Goal: Task Accomplishment & Management: Manage account settings

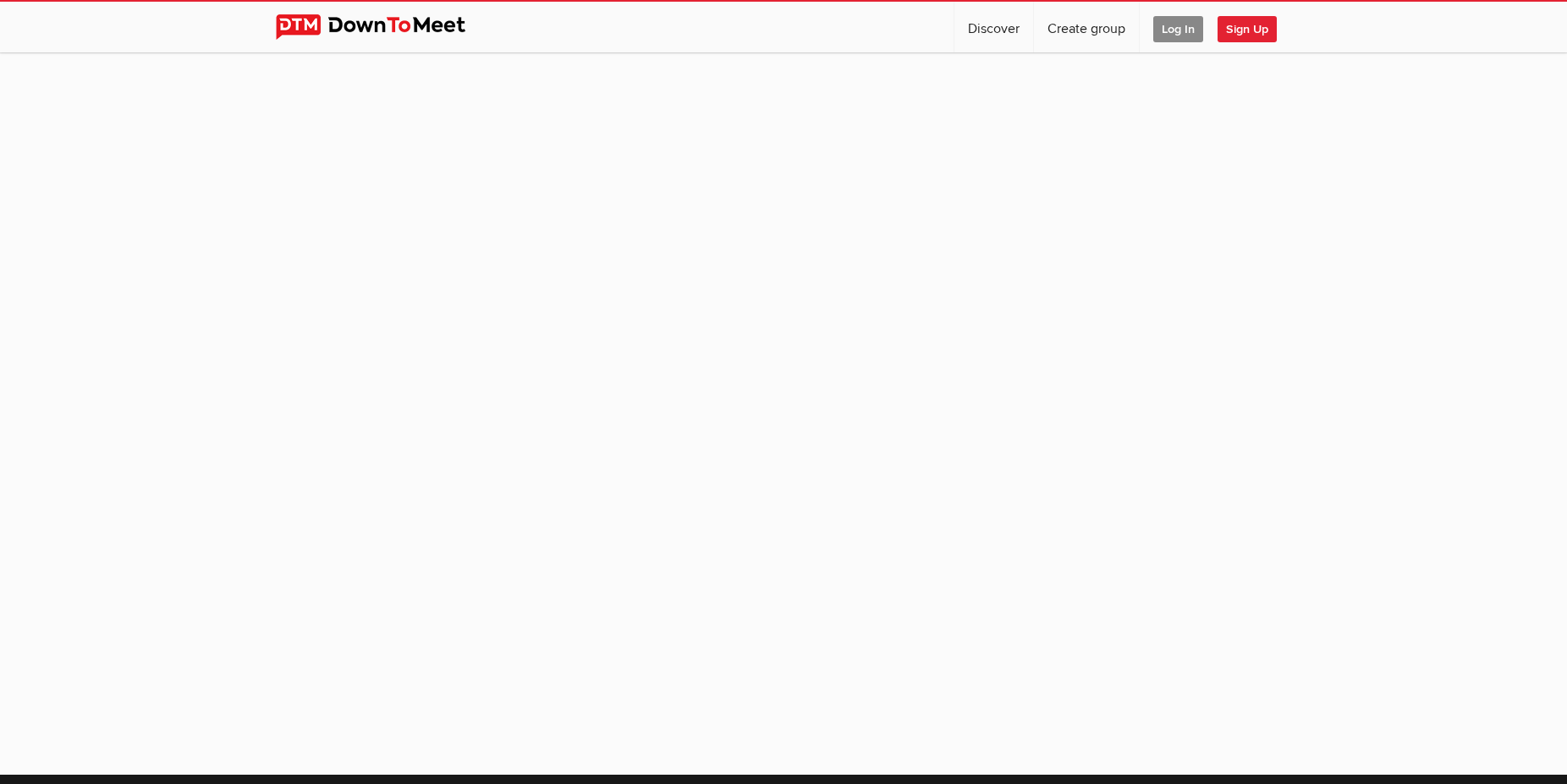
click at [1170, 25] on span "Log In" at bounding box center [1178, 29] width 50 height 27
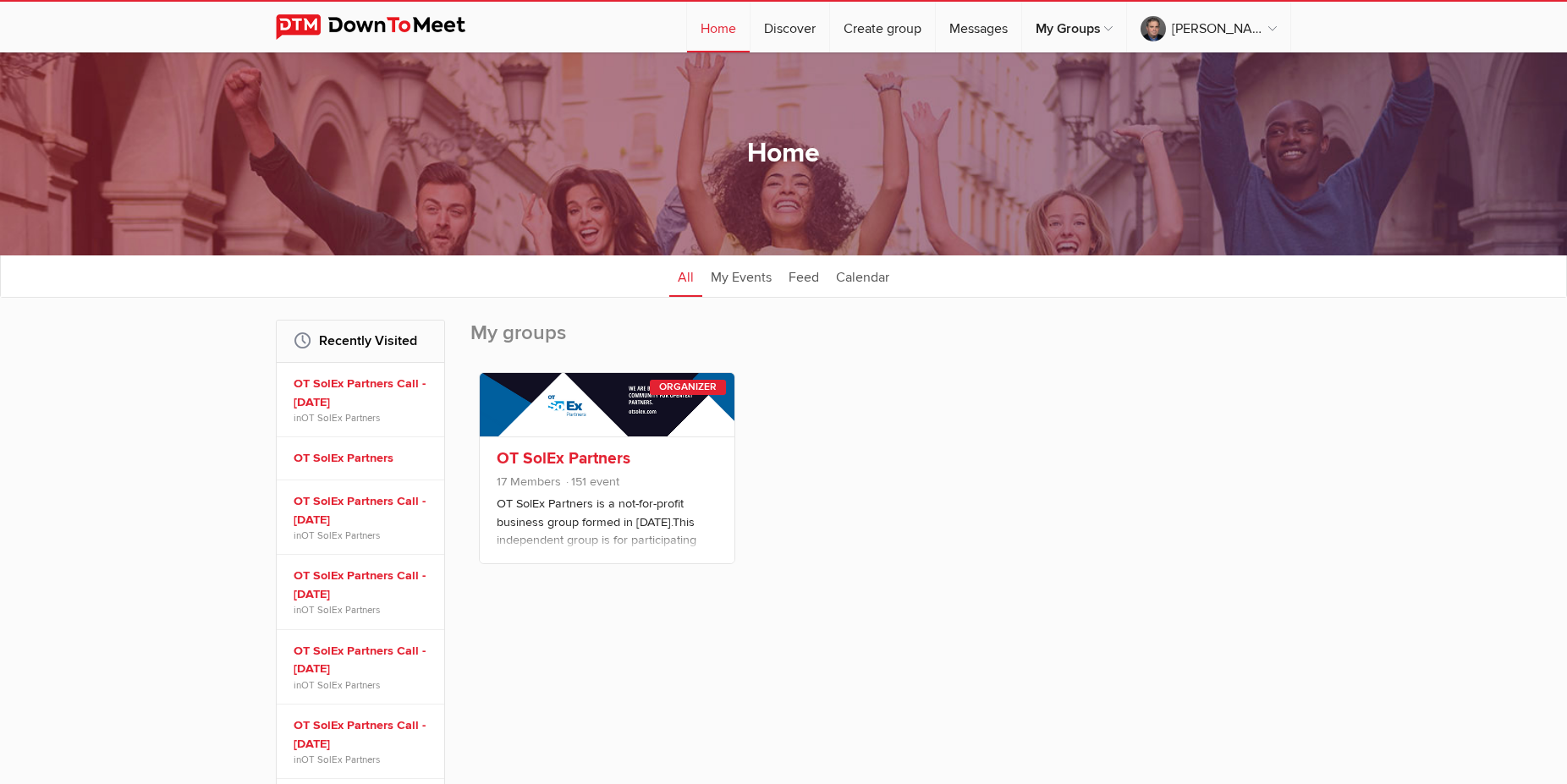
click at [555, 456] on link "OT SolEx Partners" at bounding box center [563, 458] width 134 height 20
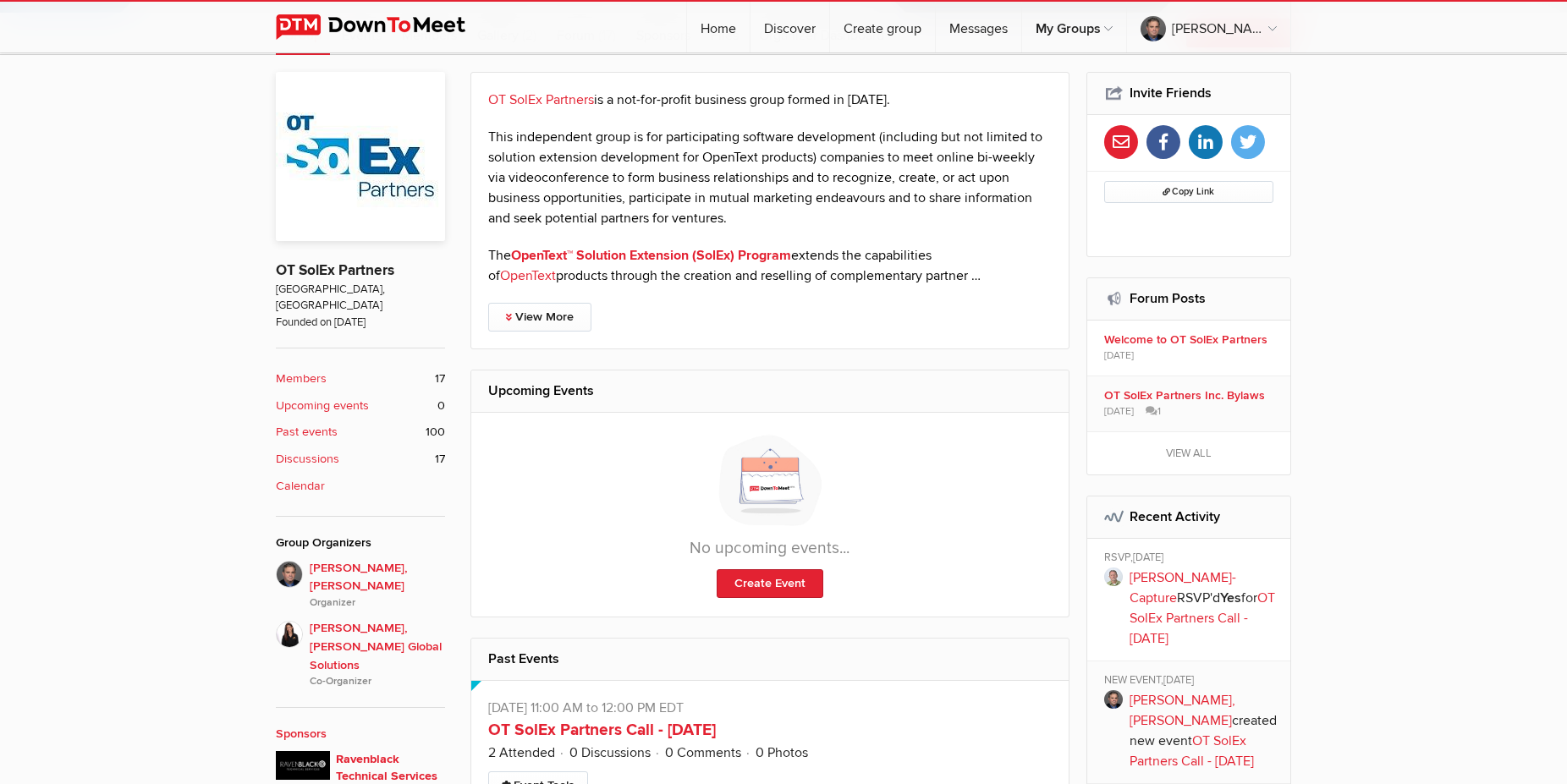
scroll to position [949, 0]
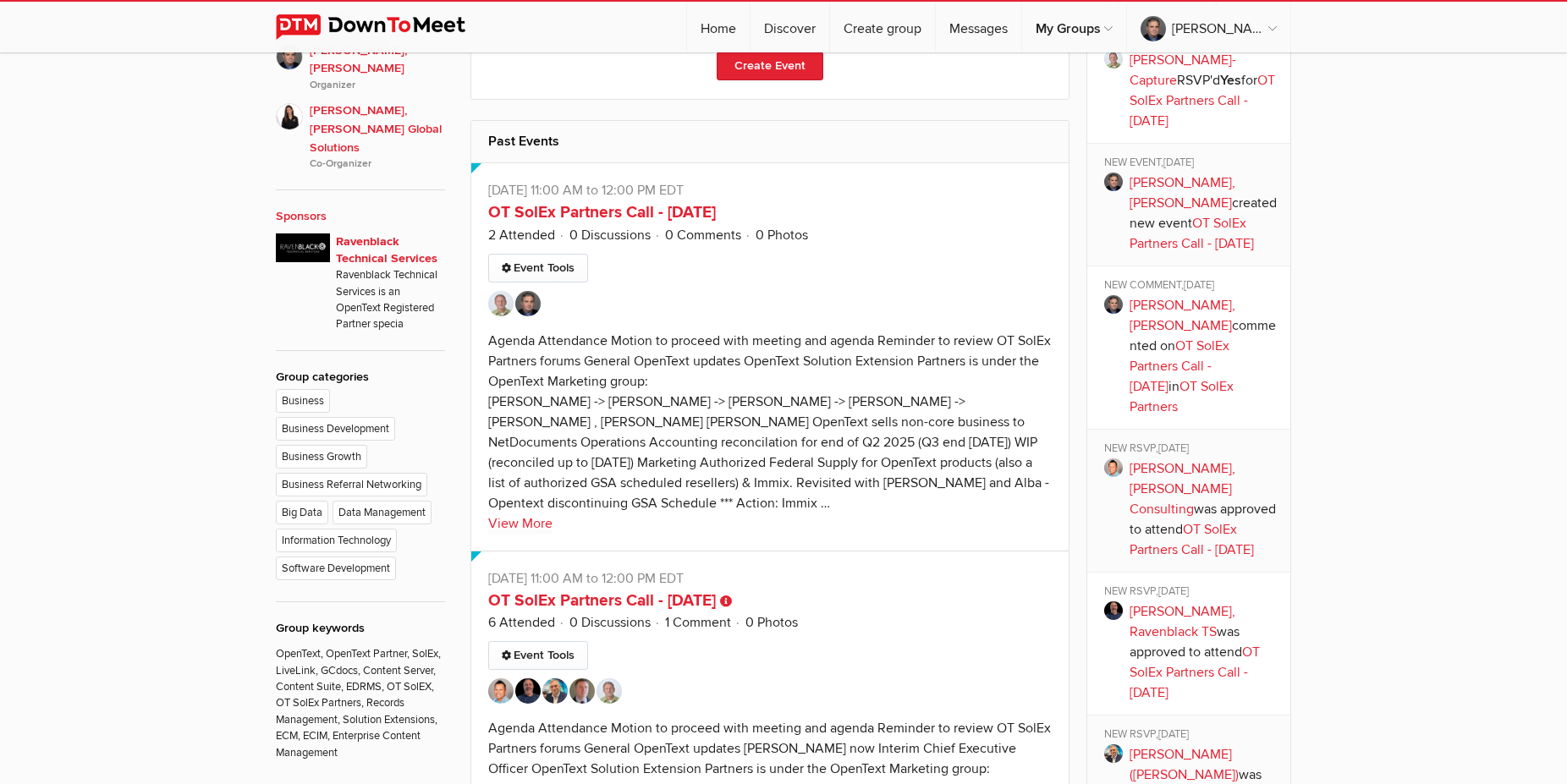
click at [570, 289] on div "Limited visibility event Event is listed, but non-members won't see details of …" at bounding box center [770, 357] width 597 height 387
click at [561, 271] on link "Event Tools" at bounding box center [538, 268] width 100 height 28
click at [752, 361] on div "Agenda Attendance Motion to proceed with meeting and agenda Reminder to review …" at bounding box center [769, 421] width 562 height 179
click at [516, 526] on link "View More" at bounding box center [520, 524] width 64 height 20
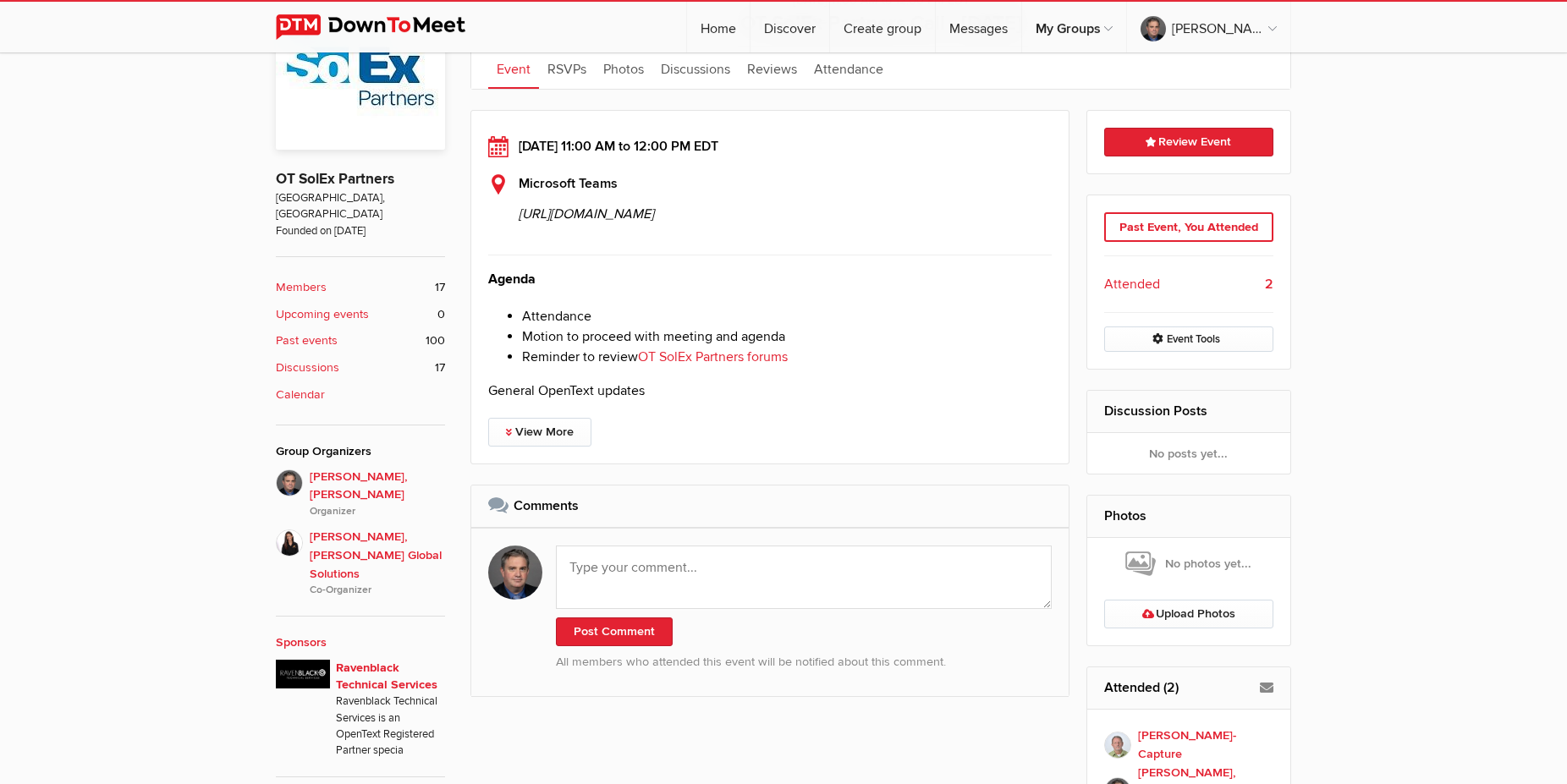
scroll to position [603, 0]
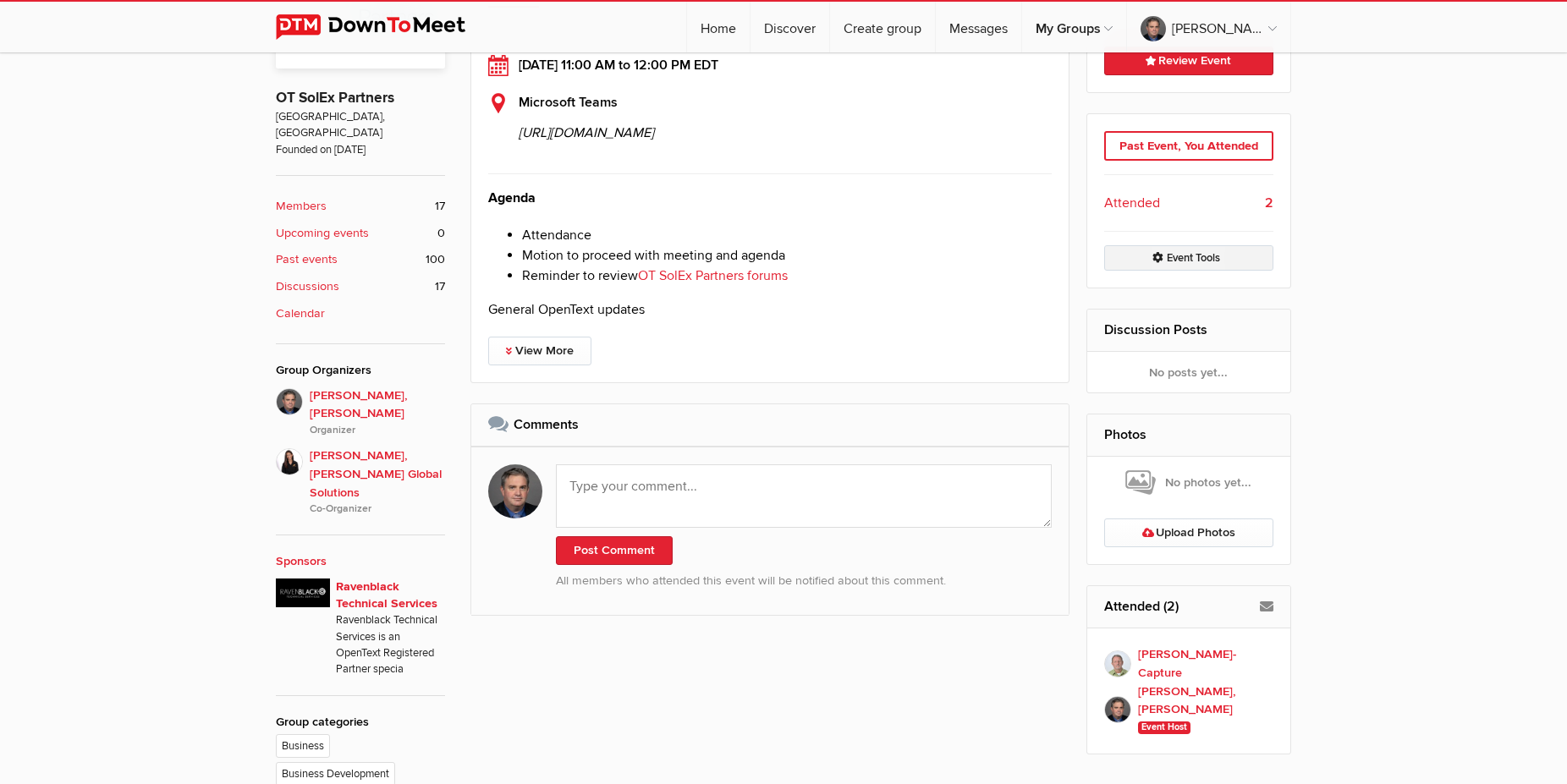
click at [1198, 259] on link "Event Tools" at bounding box center [1188, 258] width 170 height 26
click at [917, 320] on div "Agenda Attendance Motion to proceed with meeting and agenda Reminder to review …" at bounding box center [770, 254] width 563 height 132
click at [535, 365] on link "View More" at bounding box center [539, 350] width 103 height 28
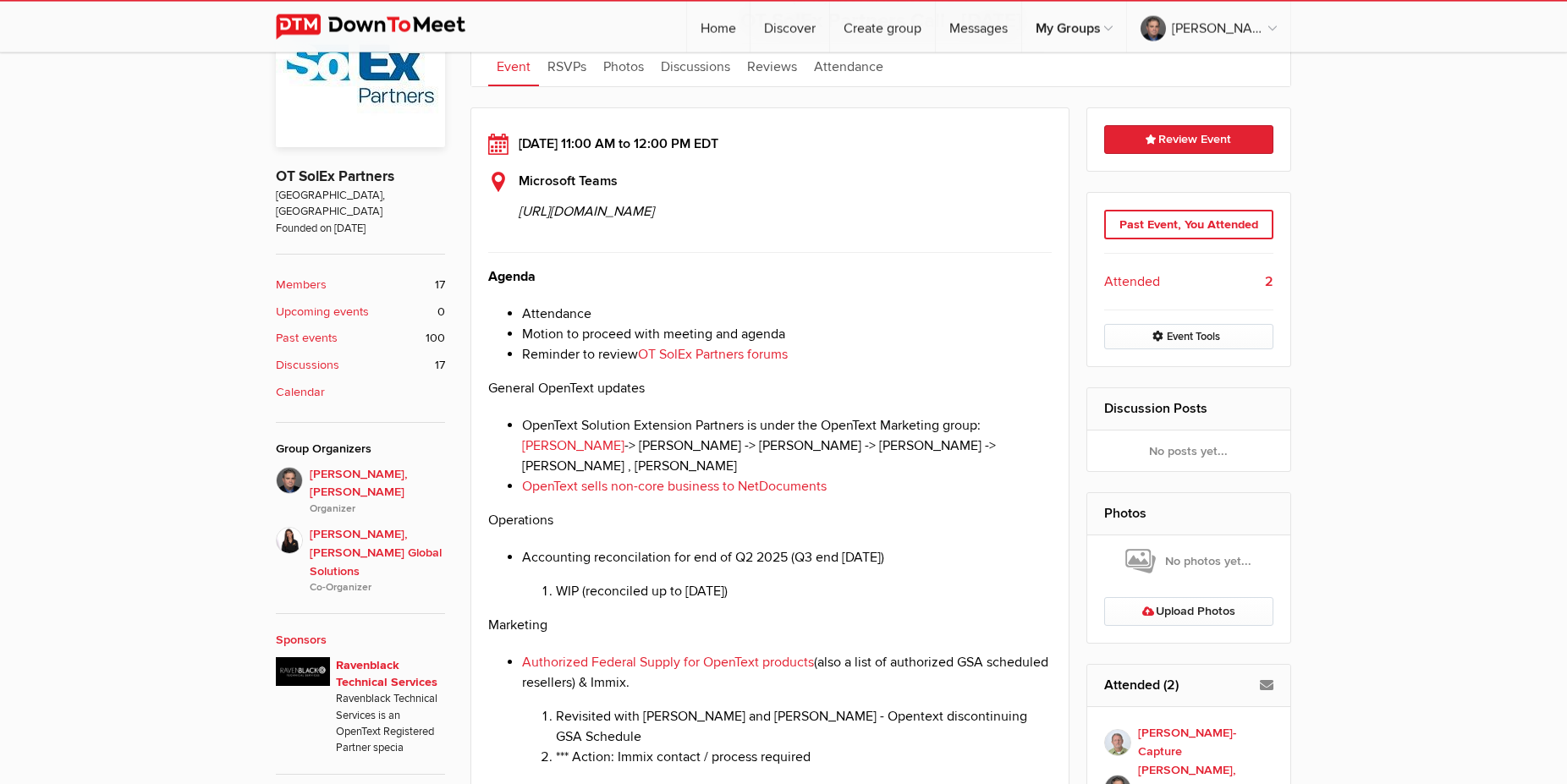
scroll to position [517, 0]
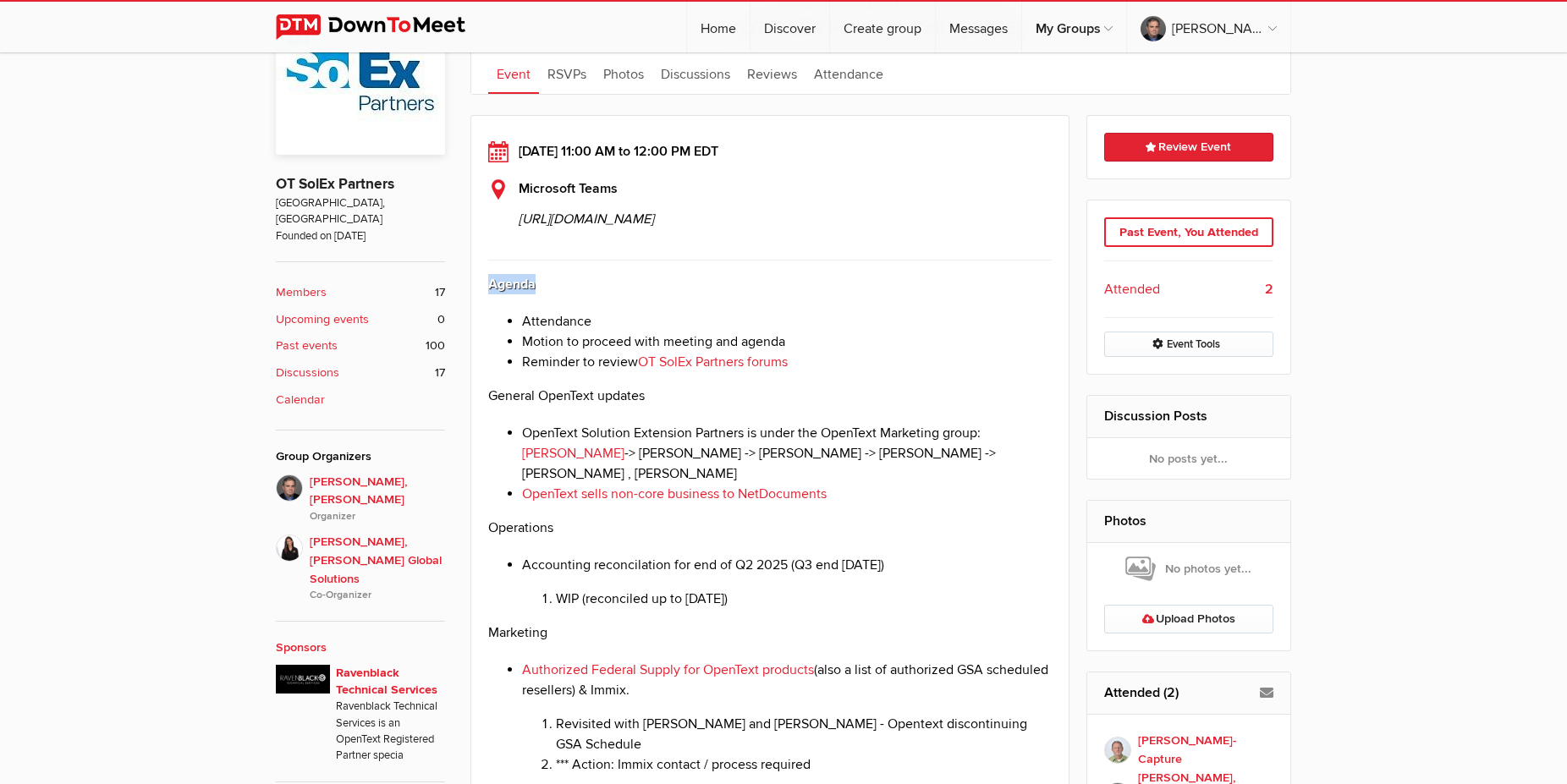
drag, startPoint x: 481, startPoint y: 364, endPoint x: 631, endPoint y: 375, distance: 150.4
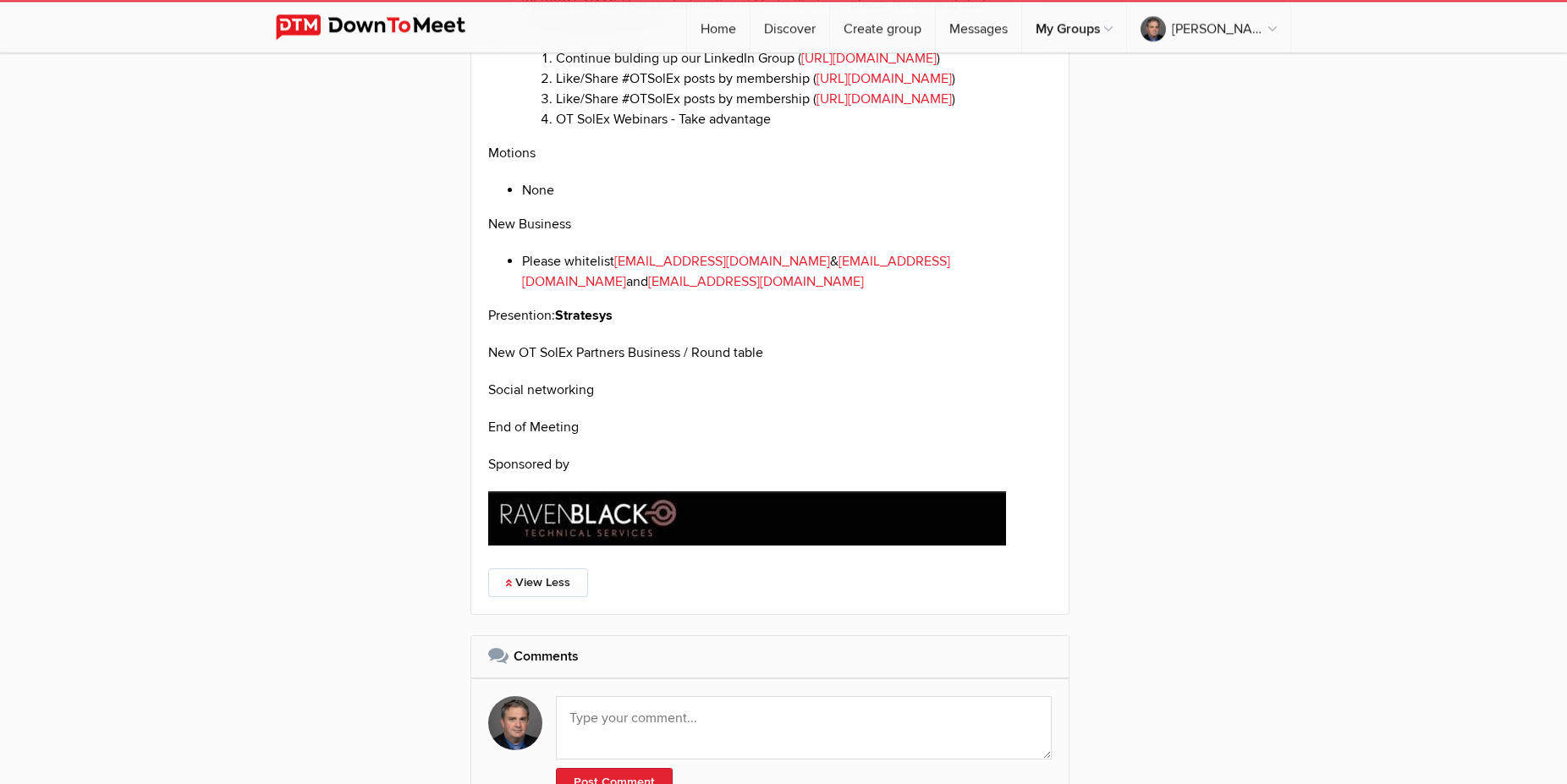
scroll to position [3363, 0]
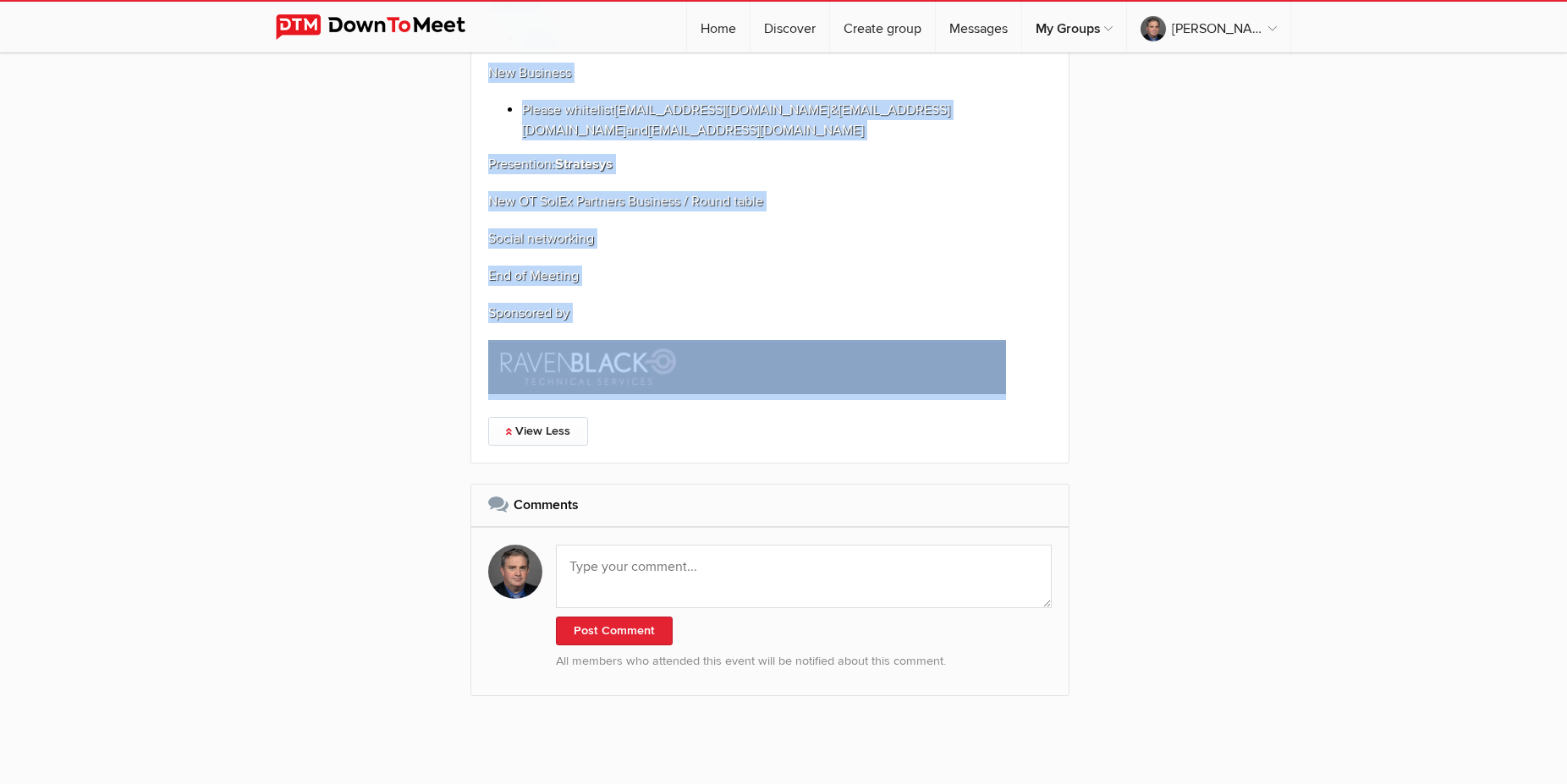
click at [1028, 400] on p at bounding box center [770, 370] width 563 height 60
copy div "Agenda Attendance Motion to proceed with meeting and agenda Reminder to review …"
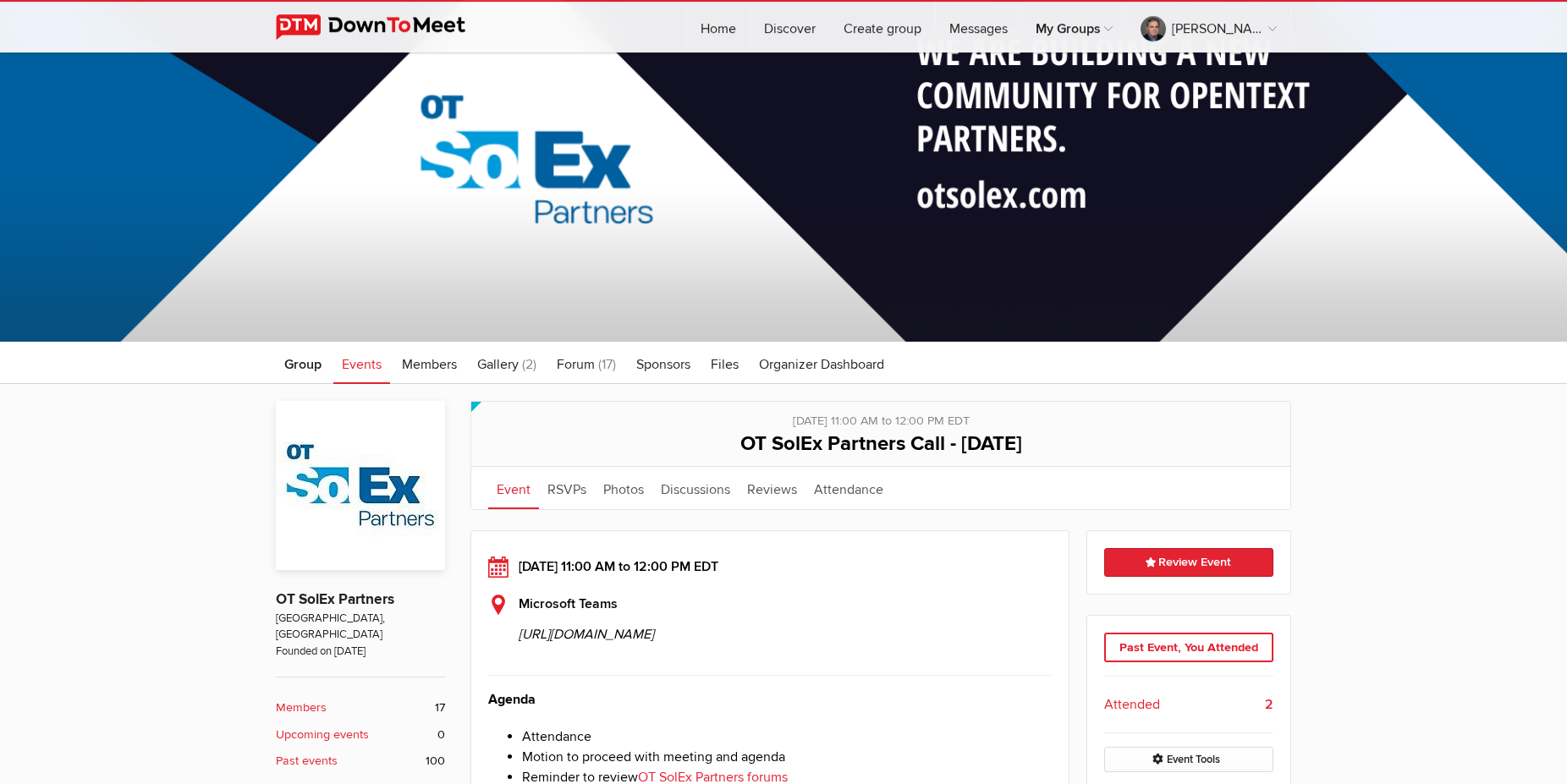
scroll to position [86, 0]
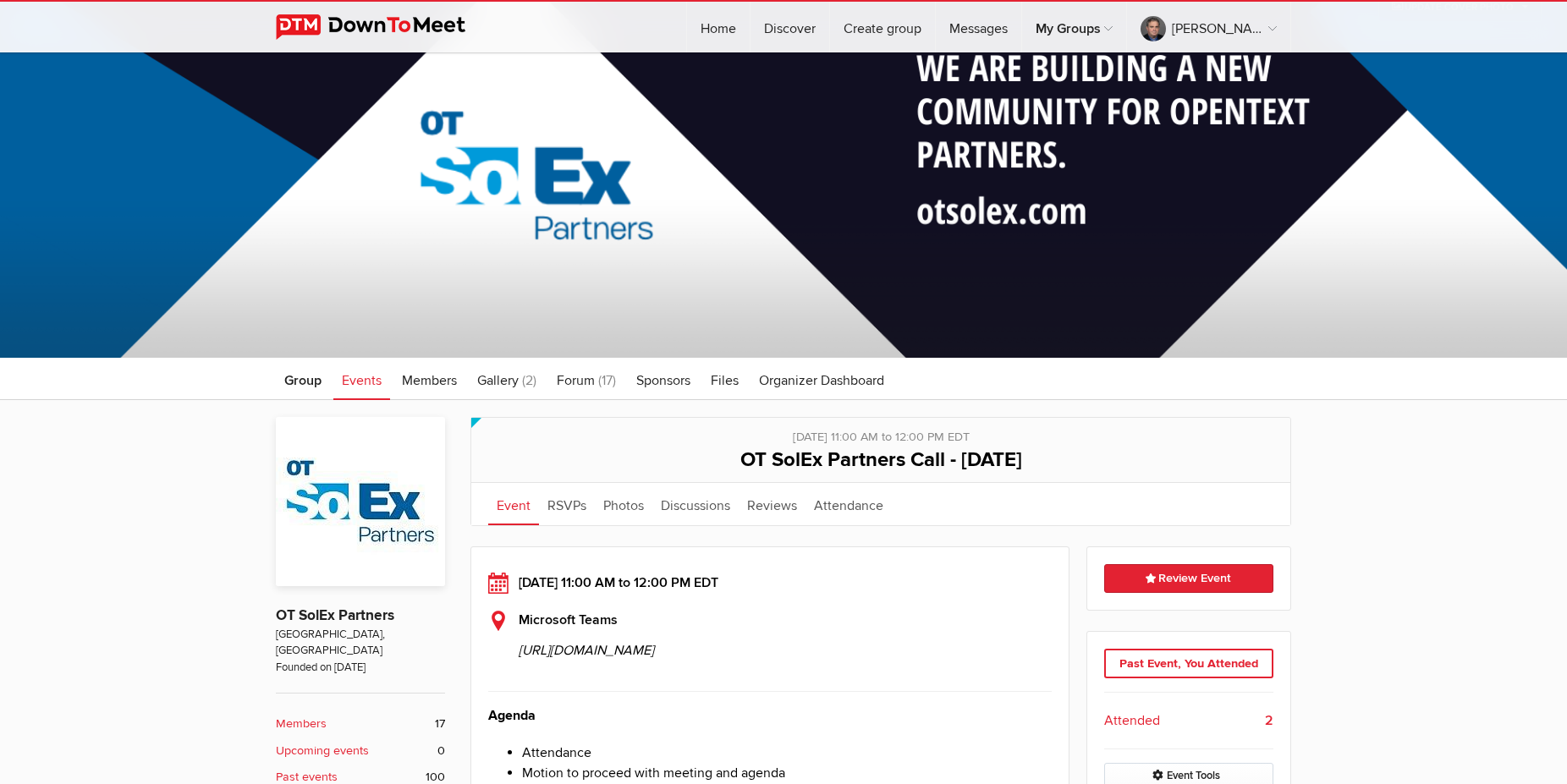
click at [361, 378] on span "Events" at bounding box center [361, 381] width 39 height 17
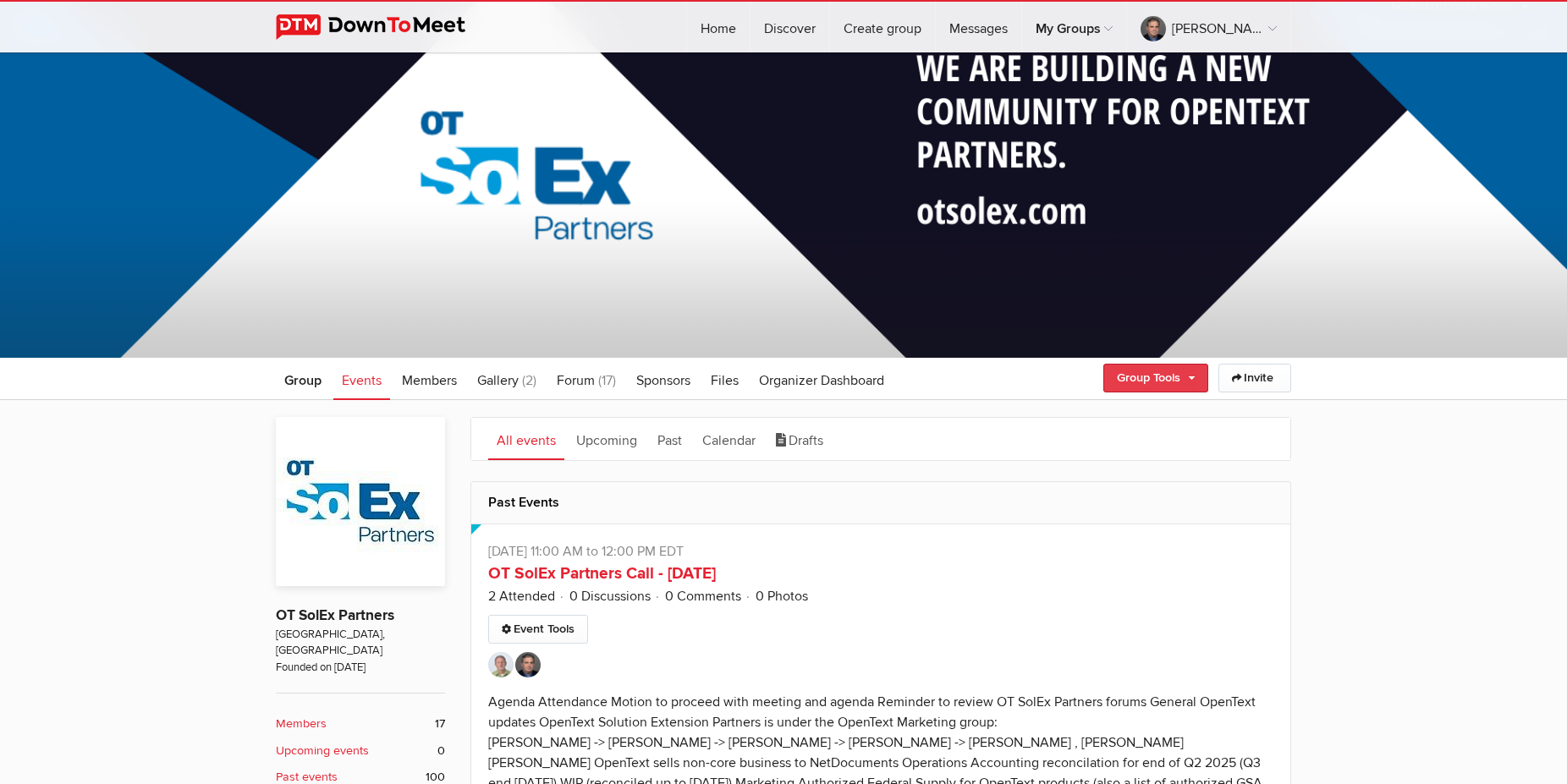
click at [1192, 385] on link "Group Tools" at bounding box center [1155, 378] width 105 height 28
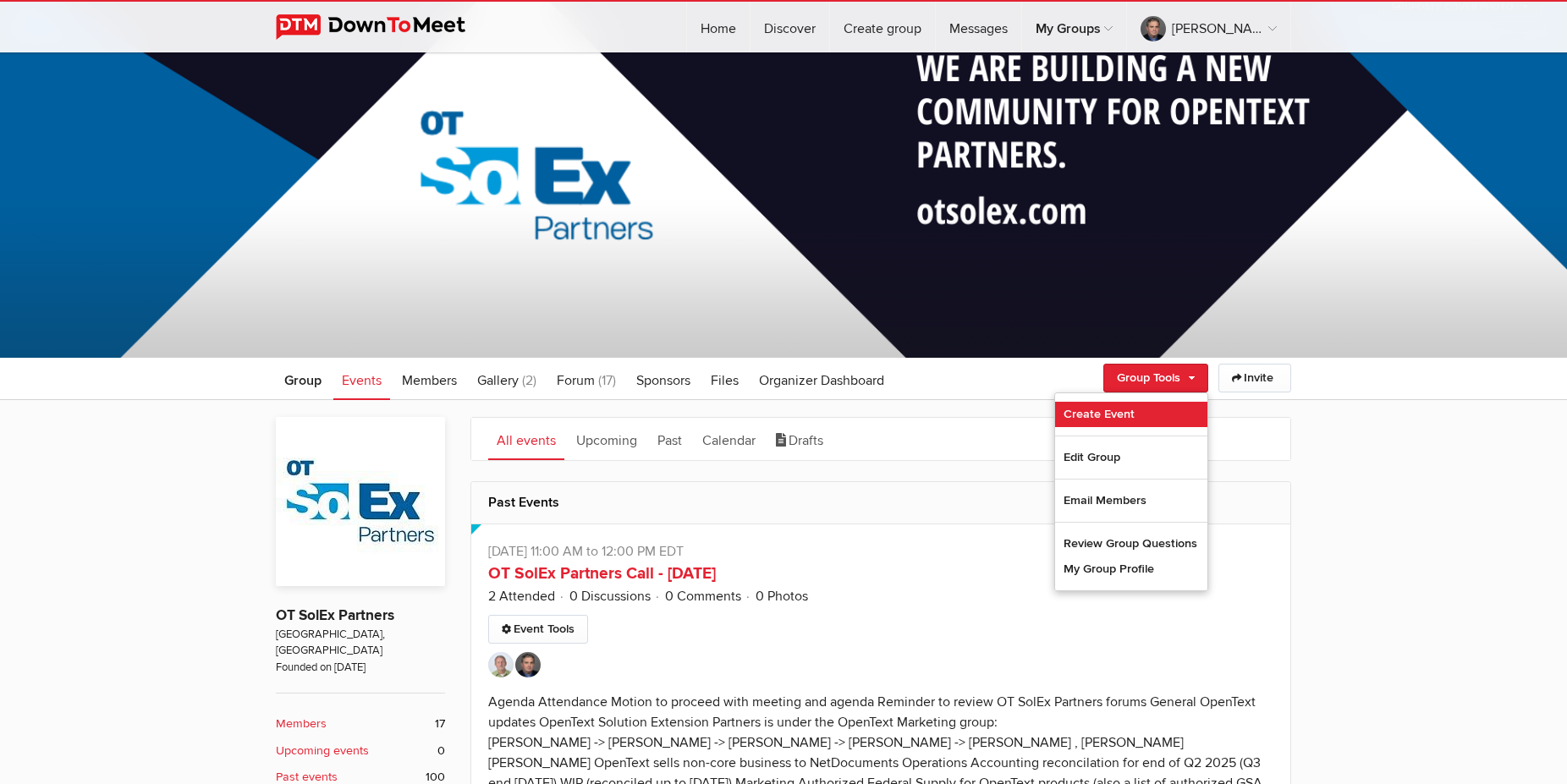
click at [1125, 413] on link "Create Event" at bounding box center [1131, 414] width 152 height 26
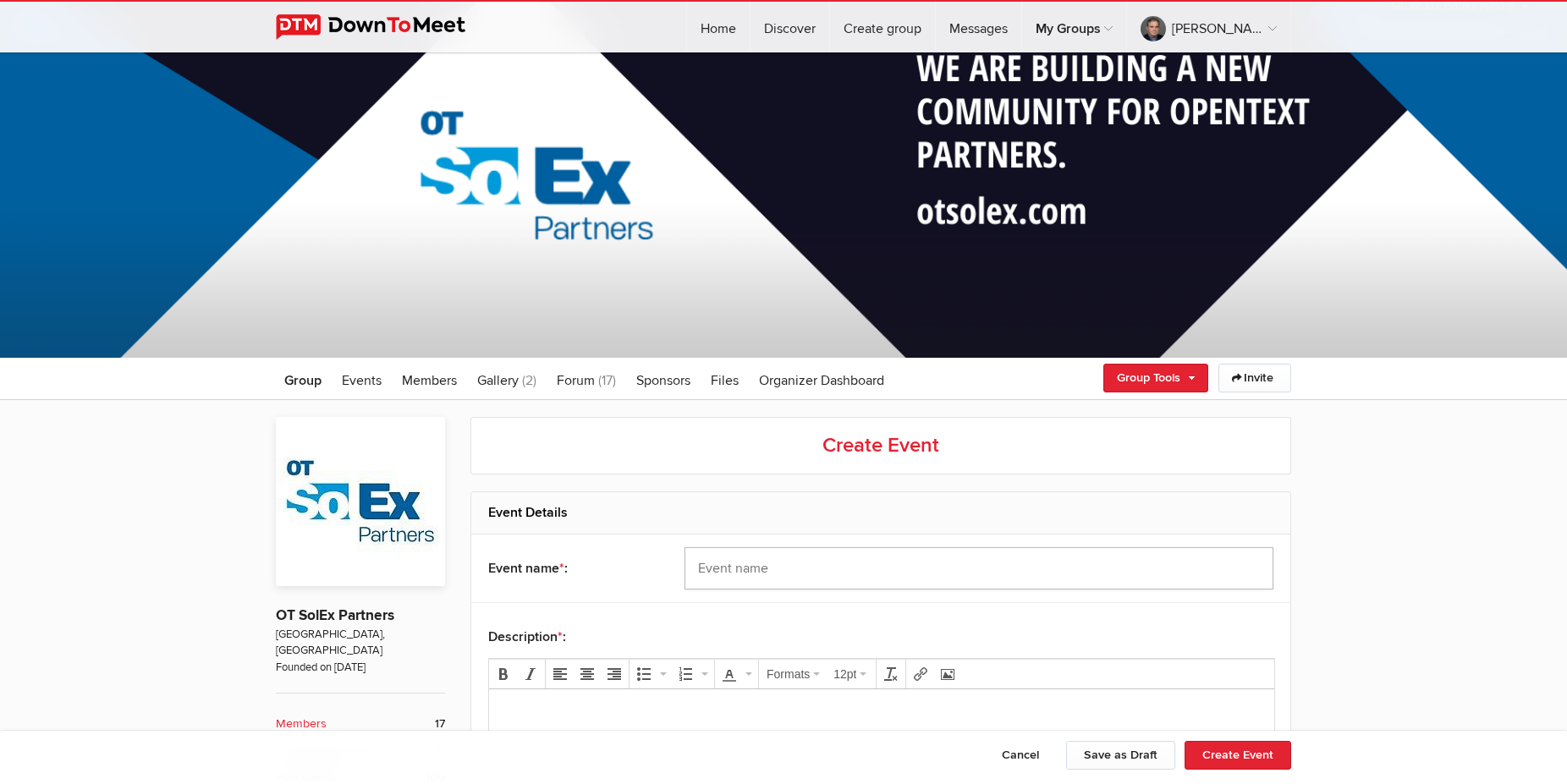
click at [753, 572] on input "text" at bounding box center [979, 569] width 589 height 42
drag, startPoint x: 868, startPoint y: 569, endPoint x: 897, endPoint y: 568, distance: 29.0
click at [897, 568] on input "OT SolEx Partners Call - [DATE]" at bounding box center [979, 569] width 589 height 42
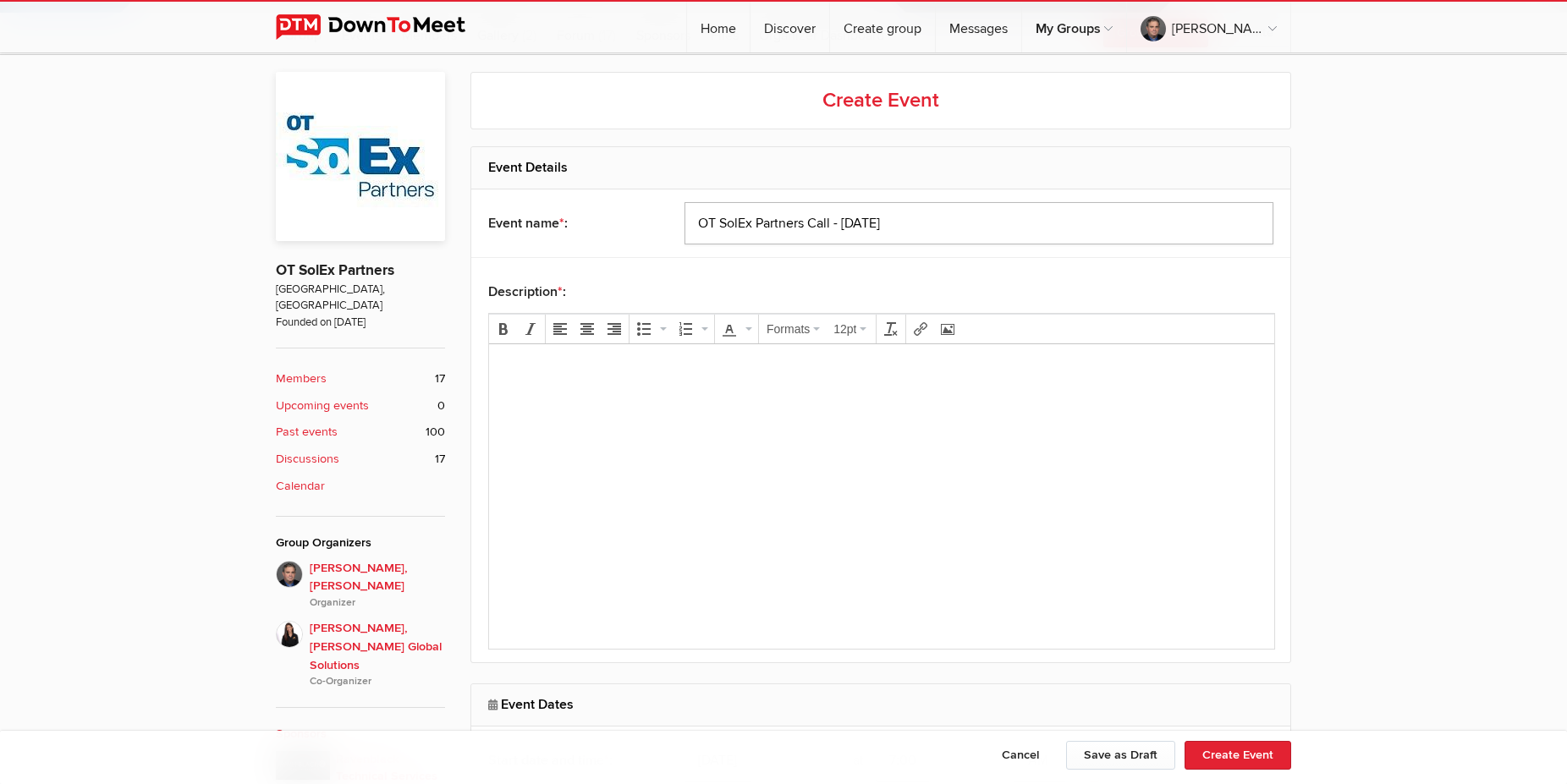
type input "OT SolEx Partners Call - [DATE]"
click at [581, 387] on body at bounding box center [881, 395] width 772 height 76
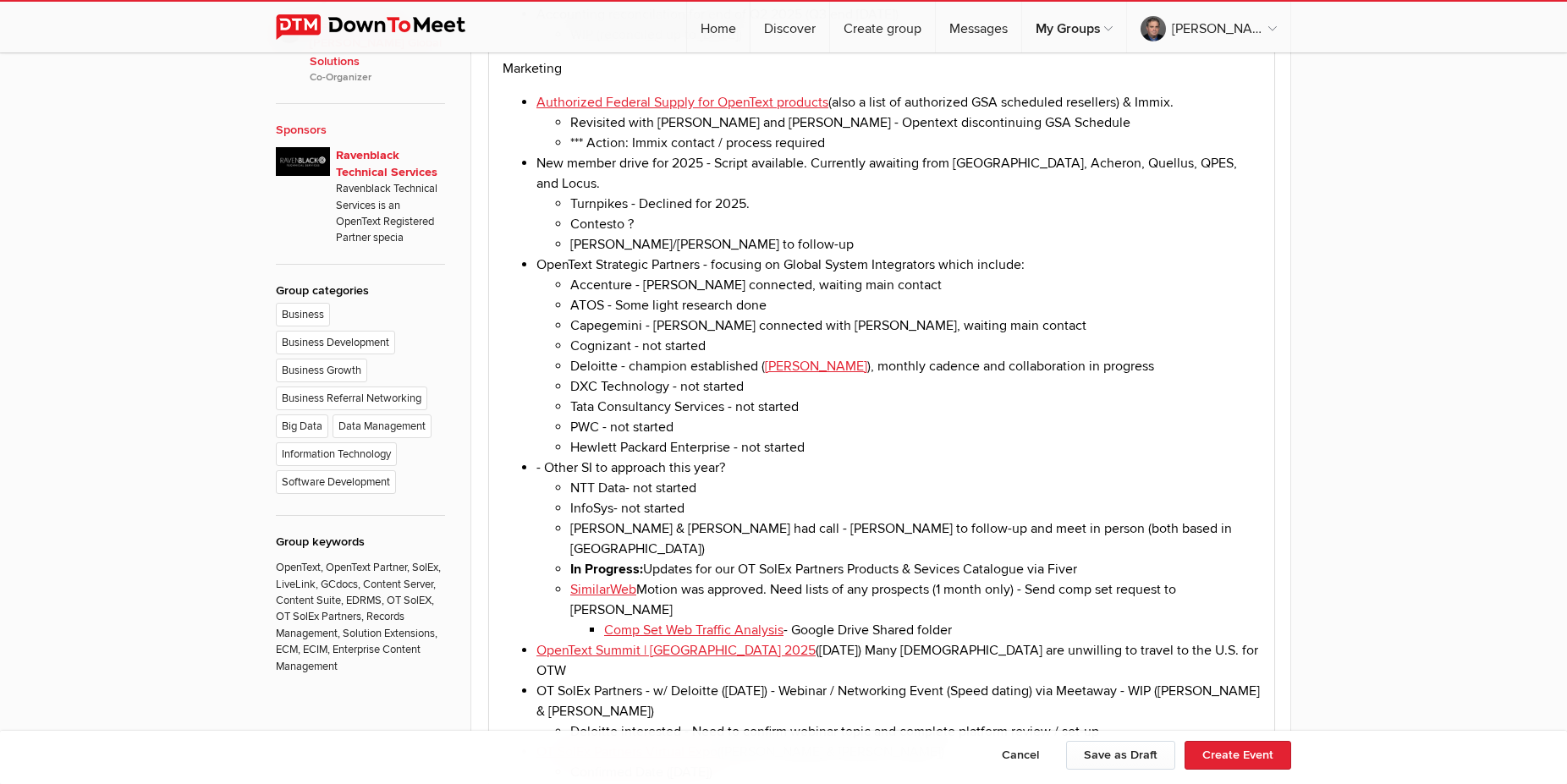
scroll to position [1294, 0]
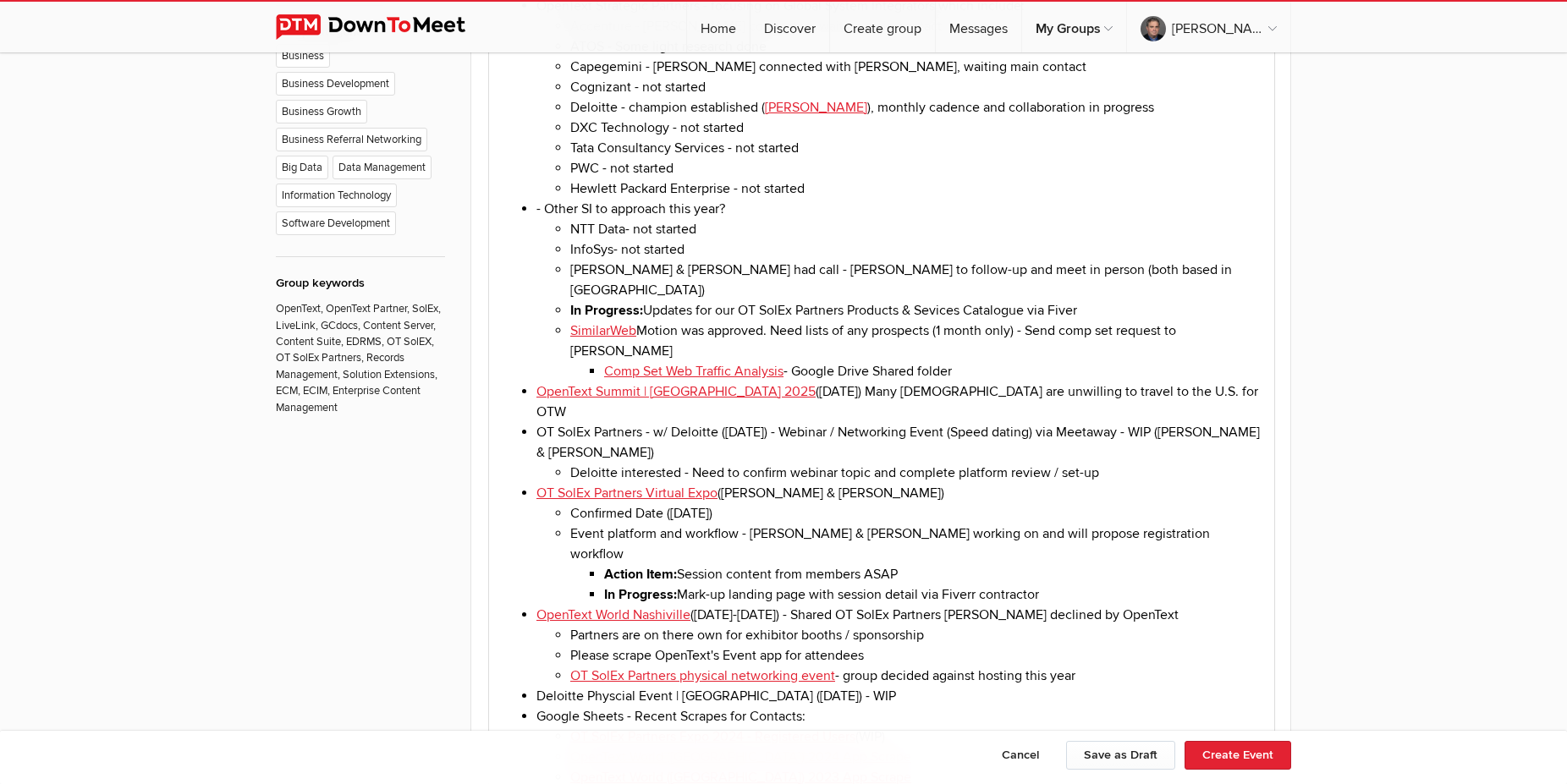
click at [1007, 361] on li "Comp Set Web Traffic Analysis - Google Drive Shared folder" at bounding box center [932, 371] width 657 height 20
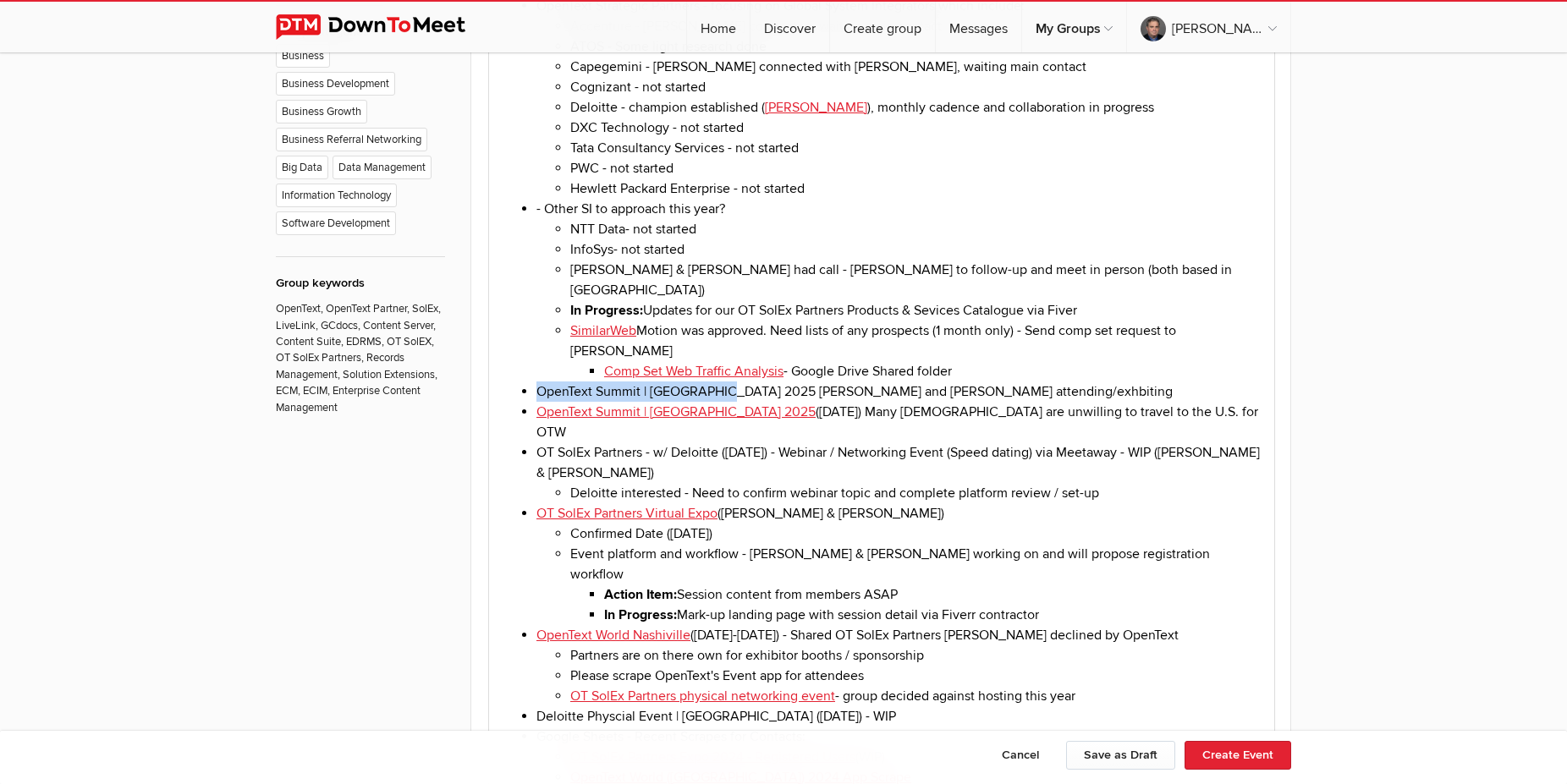
drag, startPoint x: 537, startPoint y: 354, endPoint x: 717, endPoint y: 352, distance: 180.0
click at [717, 381] on li "OpenText Summit | [GEOGRAPHIC_DATA] 2025 [PERSON_NAME] and [PERSON_NAME] attend…" at bounding box center [898, 392] width 724 height 20
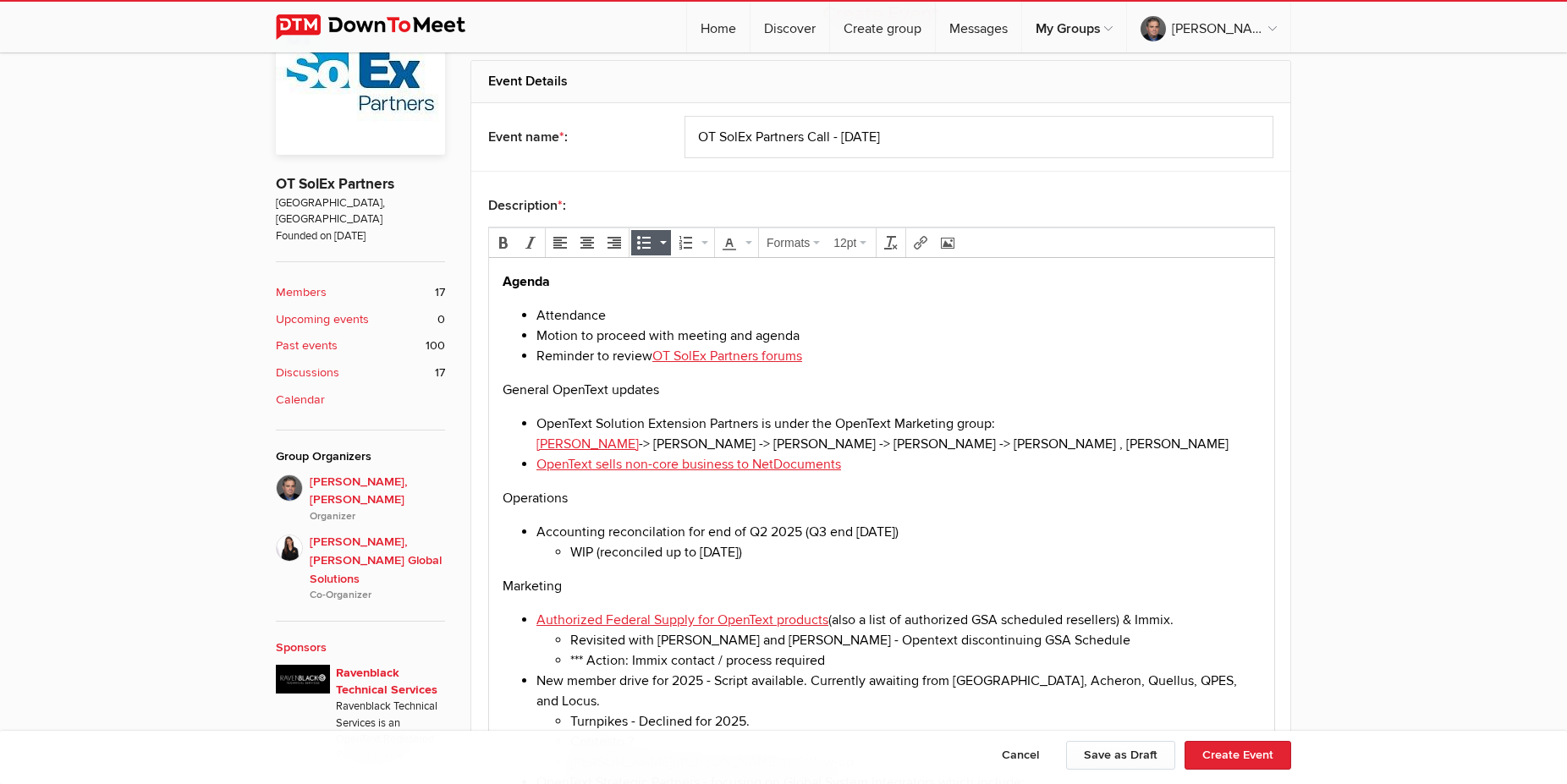
scroll to position [431, 0]
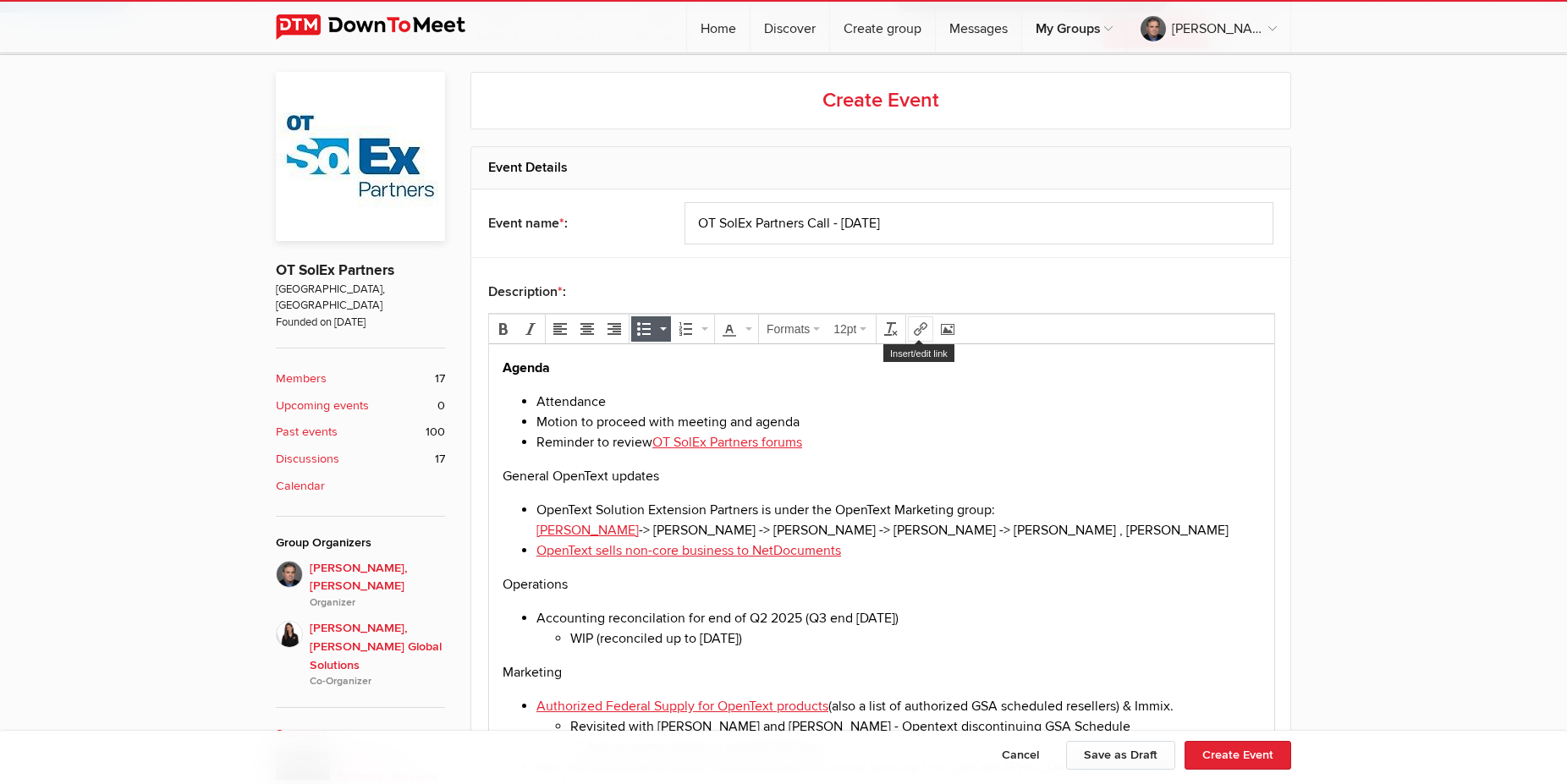
click at [924, 326] on icon "Insert/edit link" at bounding box center [920, 328] width 14 height 14
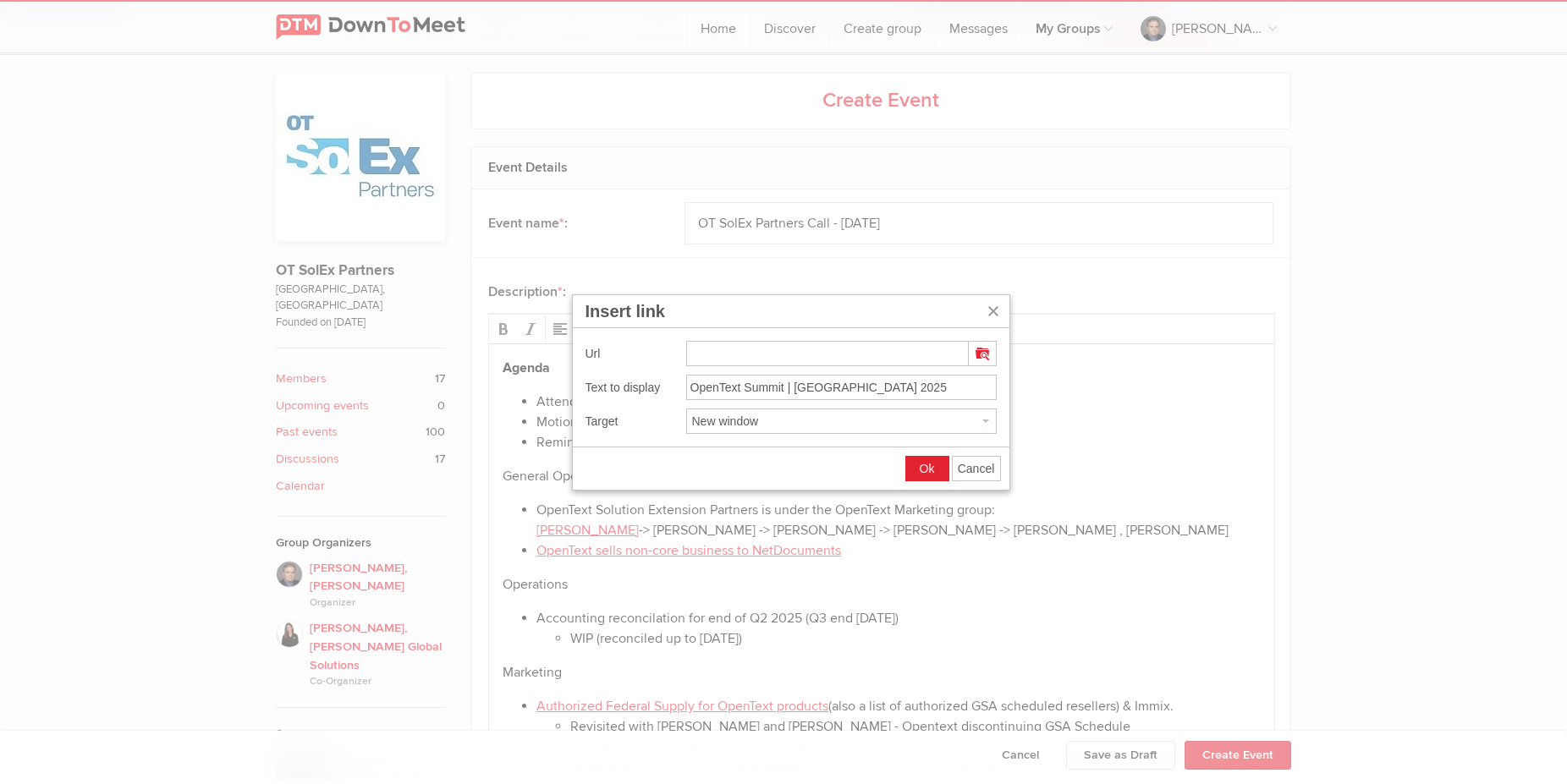
type input "[URL][DOMAIN_NAME]"
click at [921, 465] on span "Ok" at bounding box center [927, 468] width 16 height 14
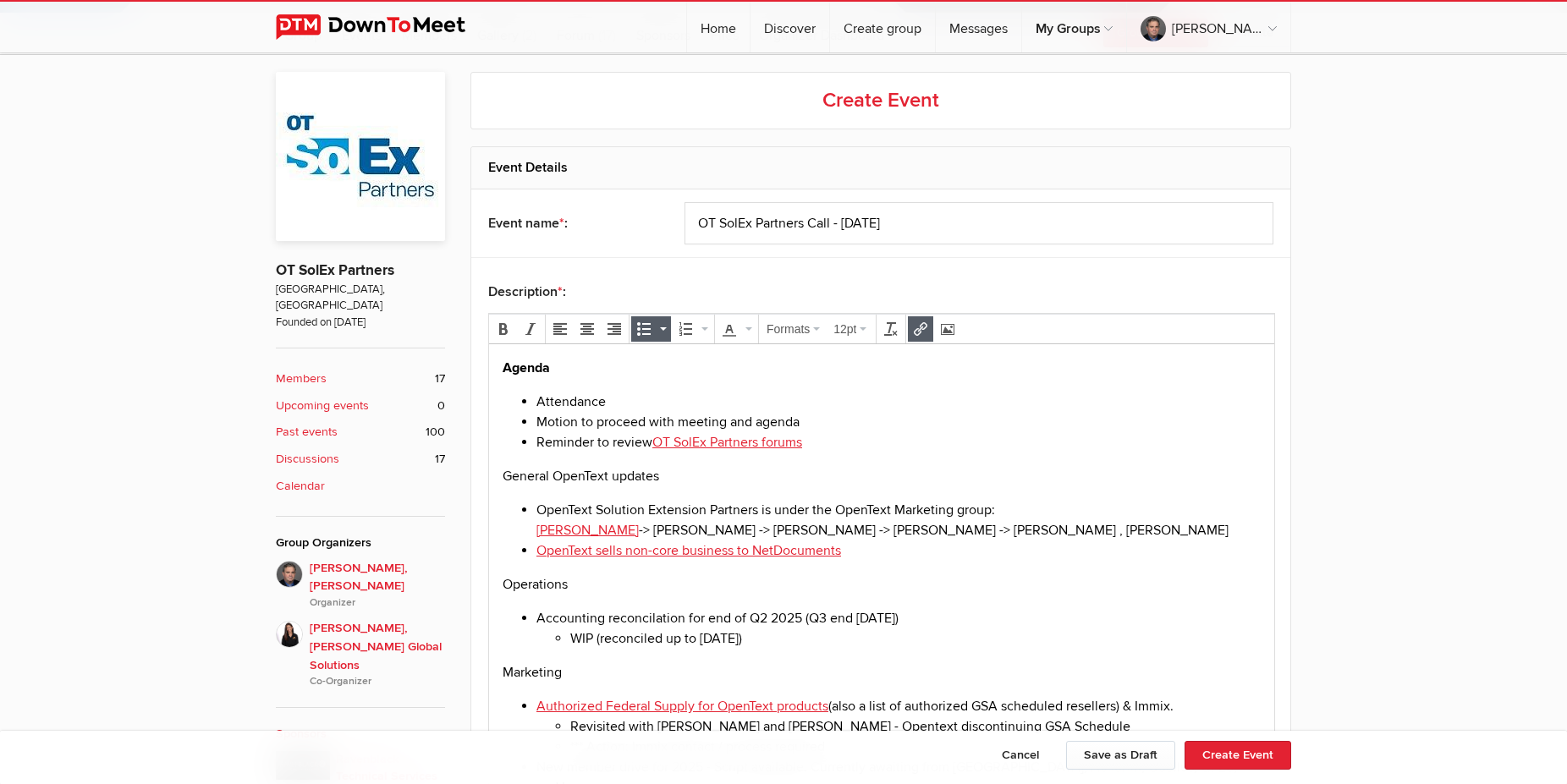
scroll to position [863, 0]
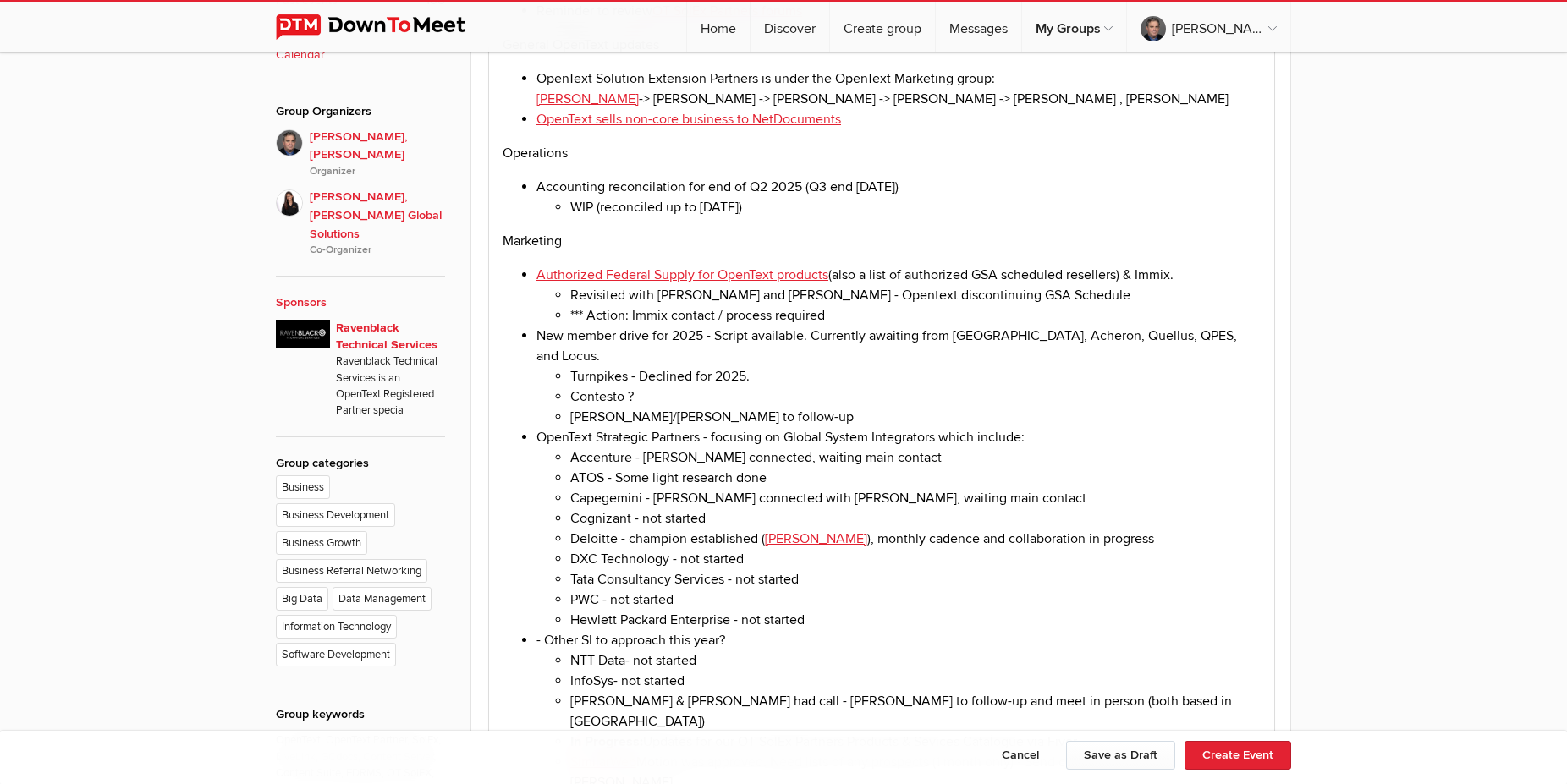
click at [898, 436] on li "OpenText Strategic Partners - focusing on Global System Integrators which inclu…" at bounding box center [898, 528] width 724 height 203
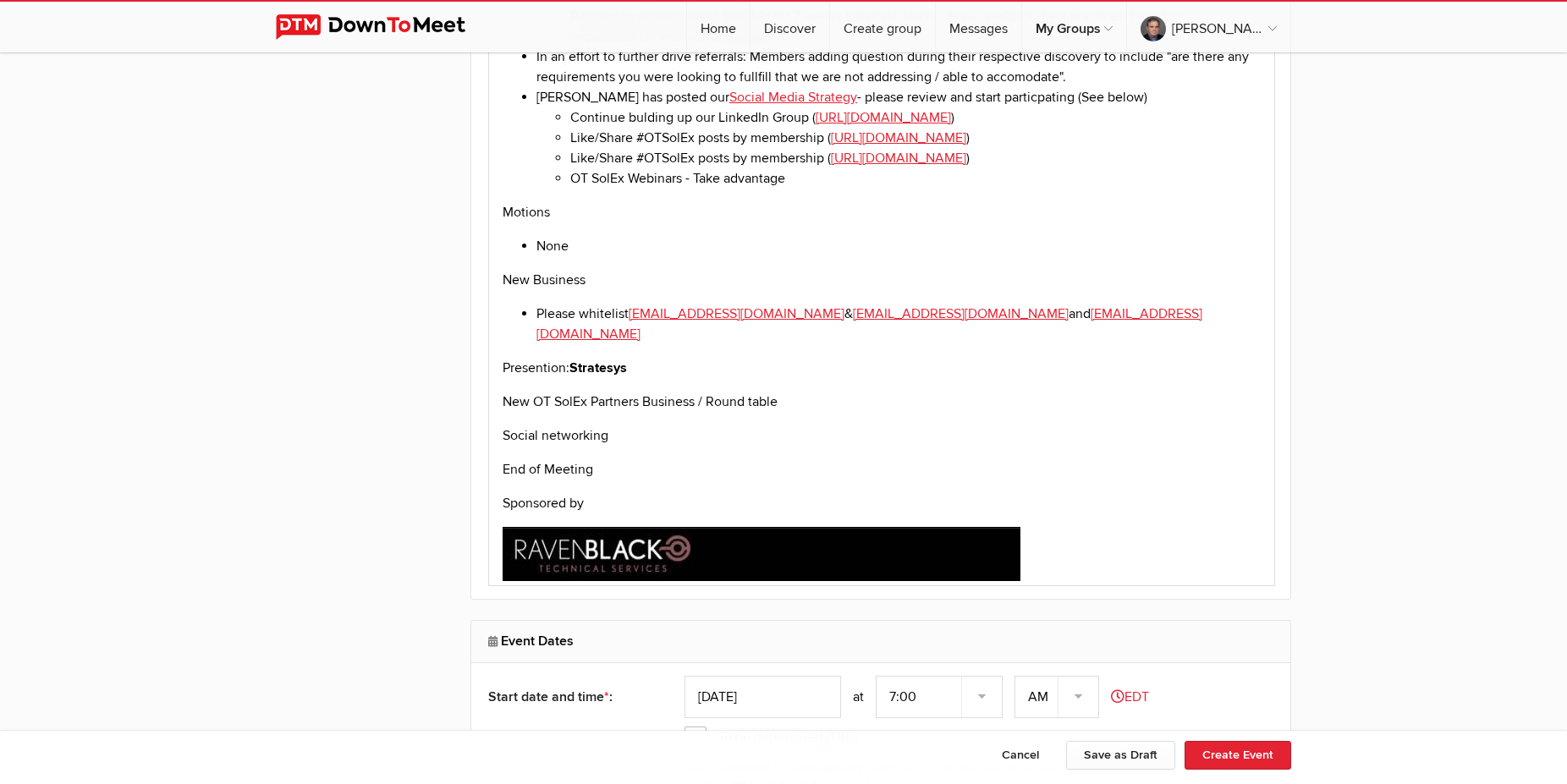
scroll to position [2932, 0]
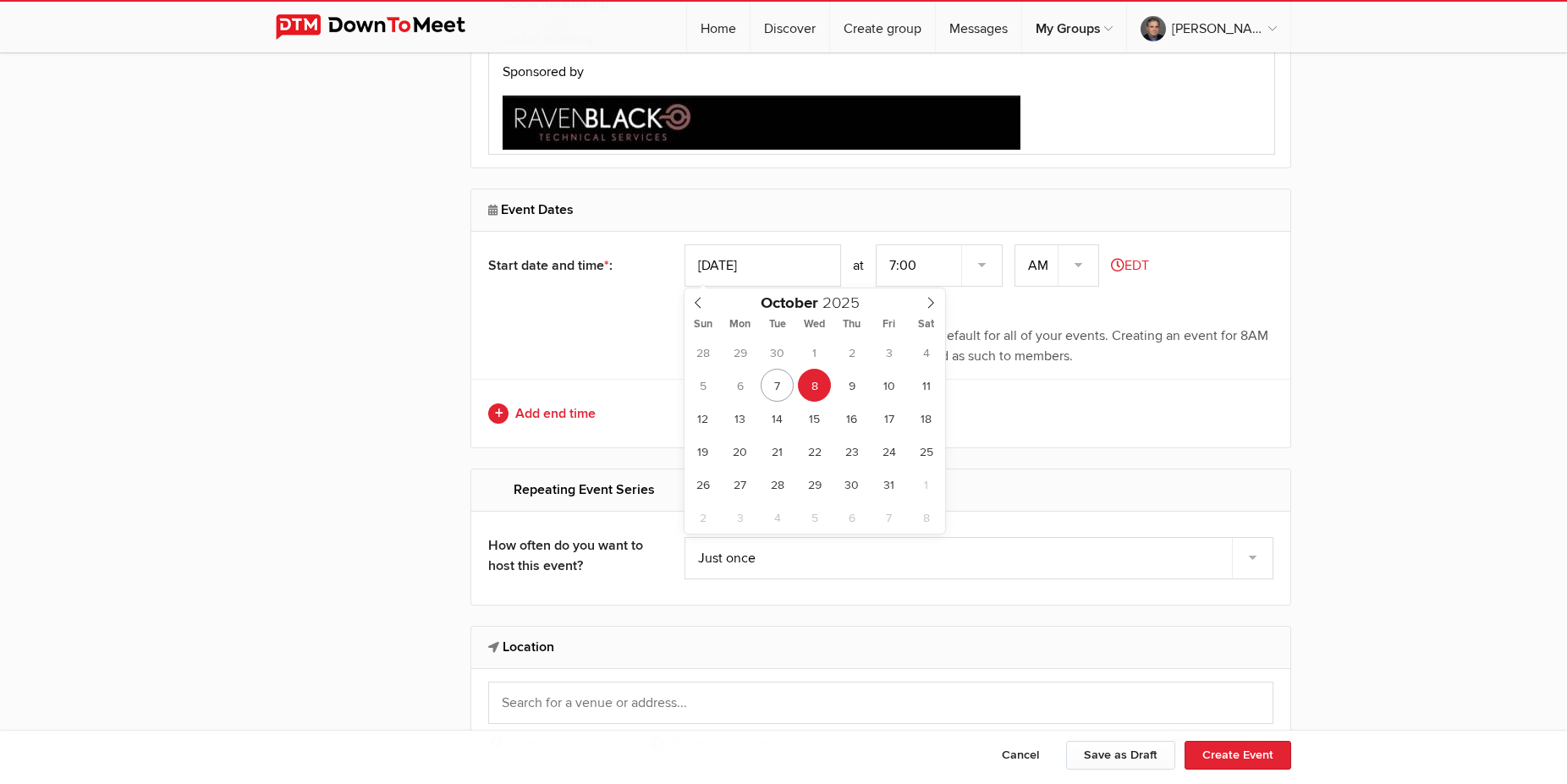
click at [758, 262] on input "[DATE]" at bounding box center [762, 265] width 157 height 42
type input "[DATE]"
click at [875, 244] on select "7:00 7:15 7:30 7:45 8:00 8:15 8:30 8:45 9:00 9:15 9:30 9:45 10:00 10:15 10:30 1…" at bounding box center [939, 265] width 127 height 42
select select "11:00:00"
click option "11:00" at bounding box center [0, 0] width 0 height 0
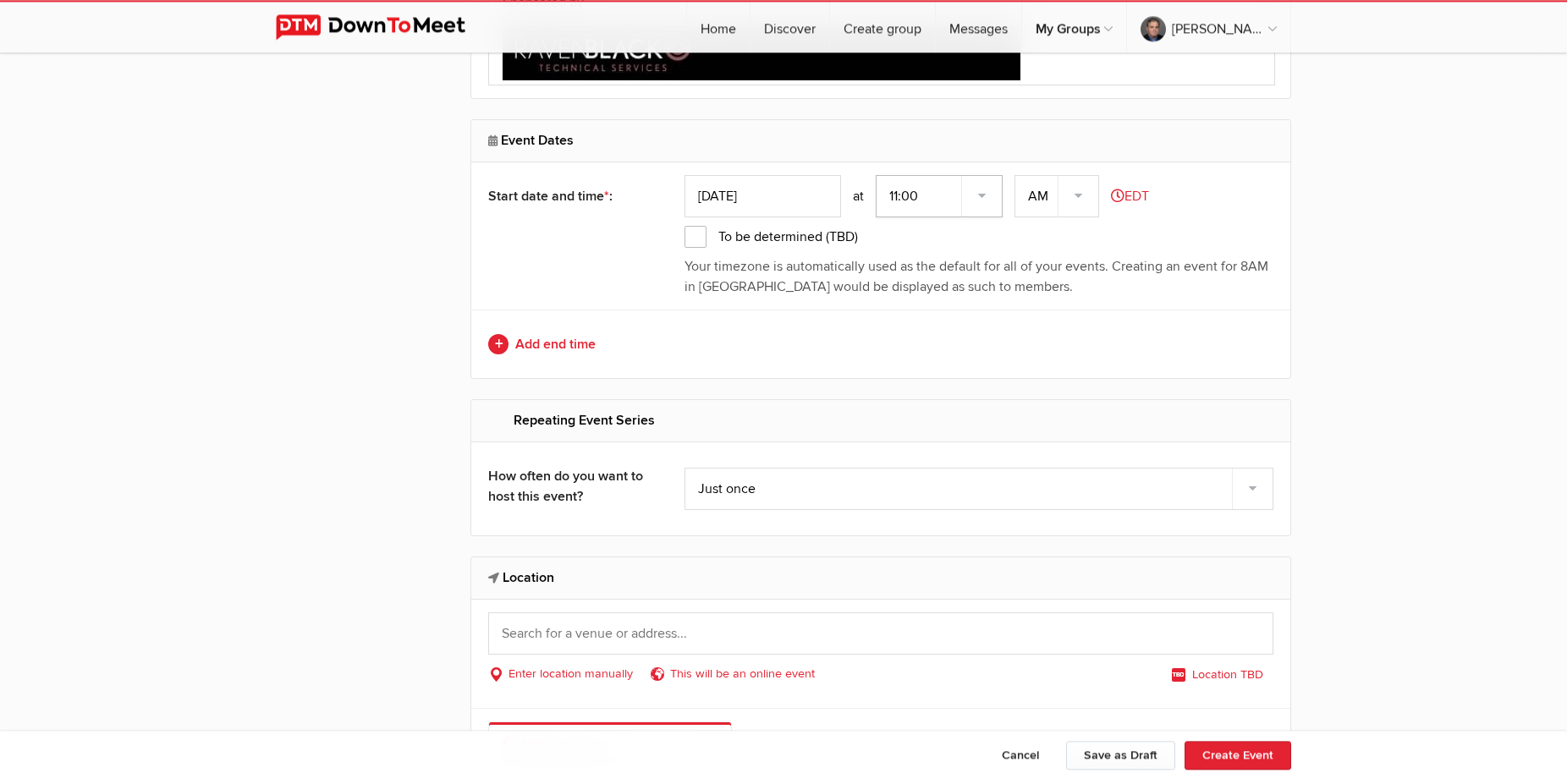
scroll to position [3019, 0]
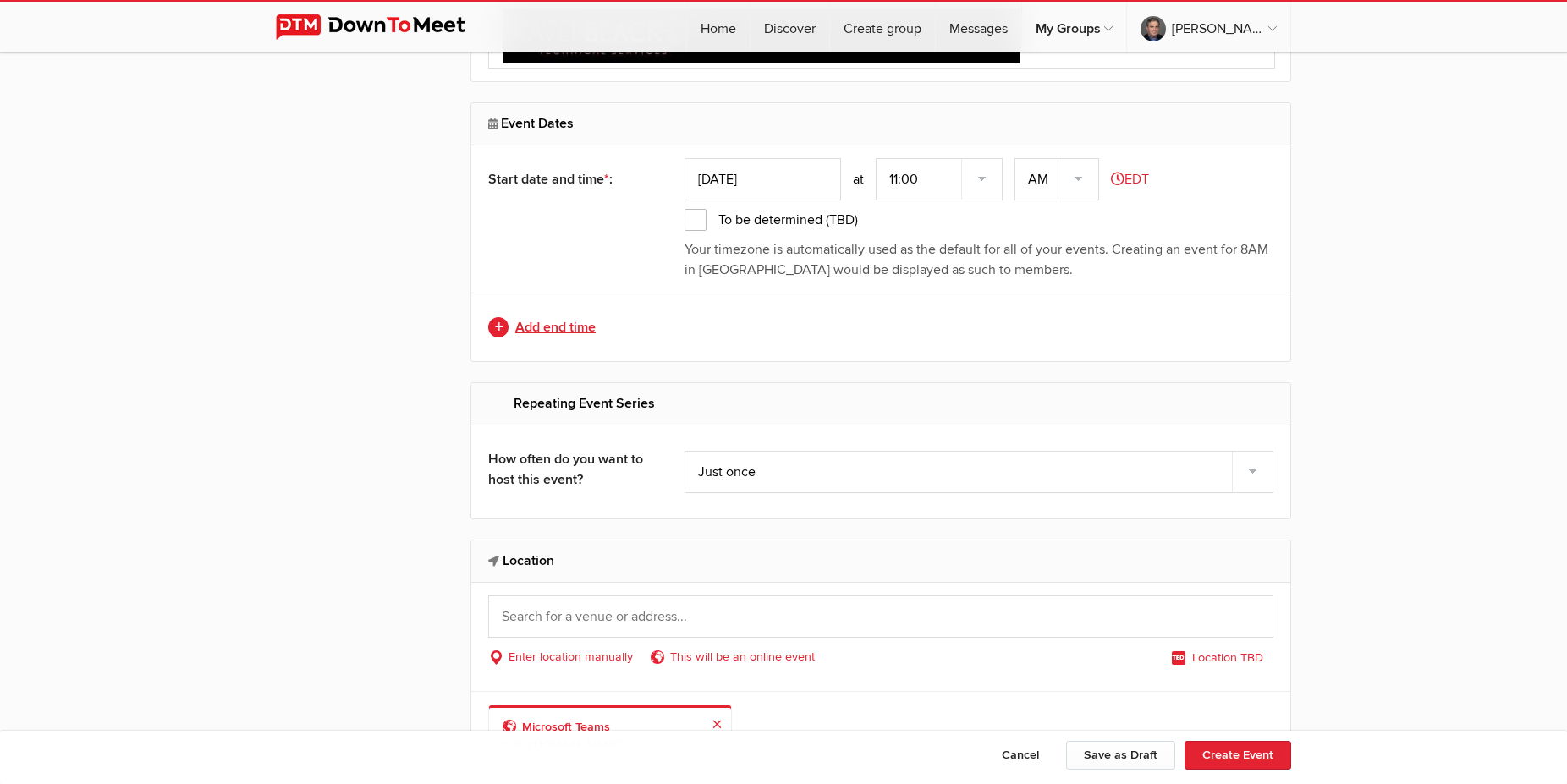
click at [542, 334] on link "Add end time" at bounding box center [881, 327] width 785 height 20
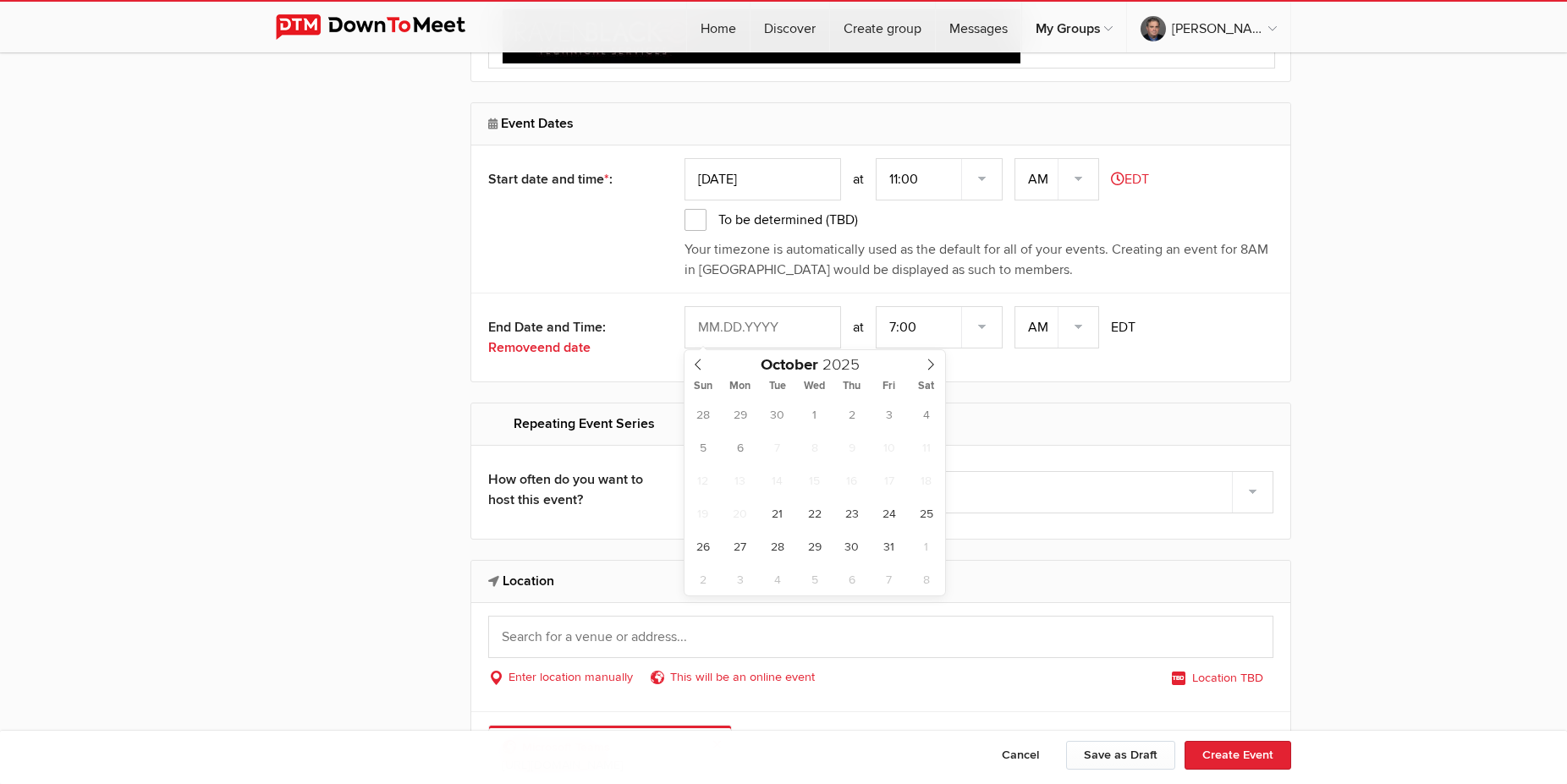
click at [806, 322] on input "text" at bounding box center [762, 327] width 157 height 42
type input "[DATE]"
click at [875, 306] on select "7:00 7:15 7:30 7:45 8:00 8:15 8:30 8:45 9:00 9:15 9:30 9:45 10:00 10:15 10:30 1…" at bounding box center [939, 327] width 127 height 42
select select "0:00:00"
click option "12:00" at bounding box center [0, 0] width 0 height 0
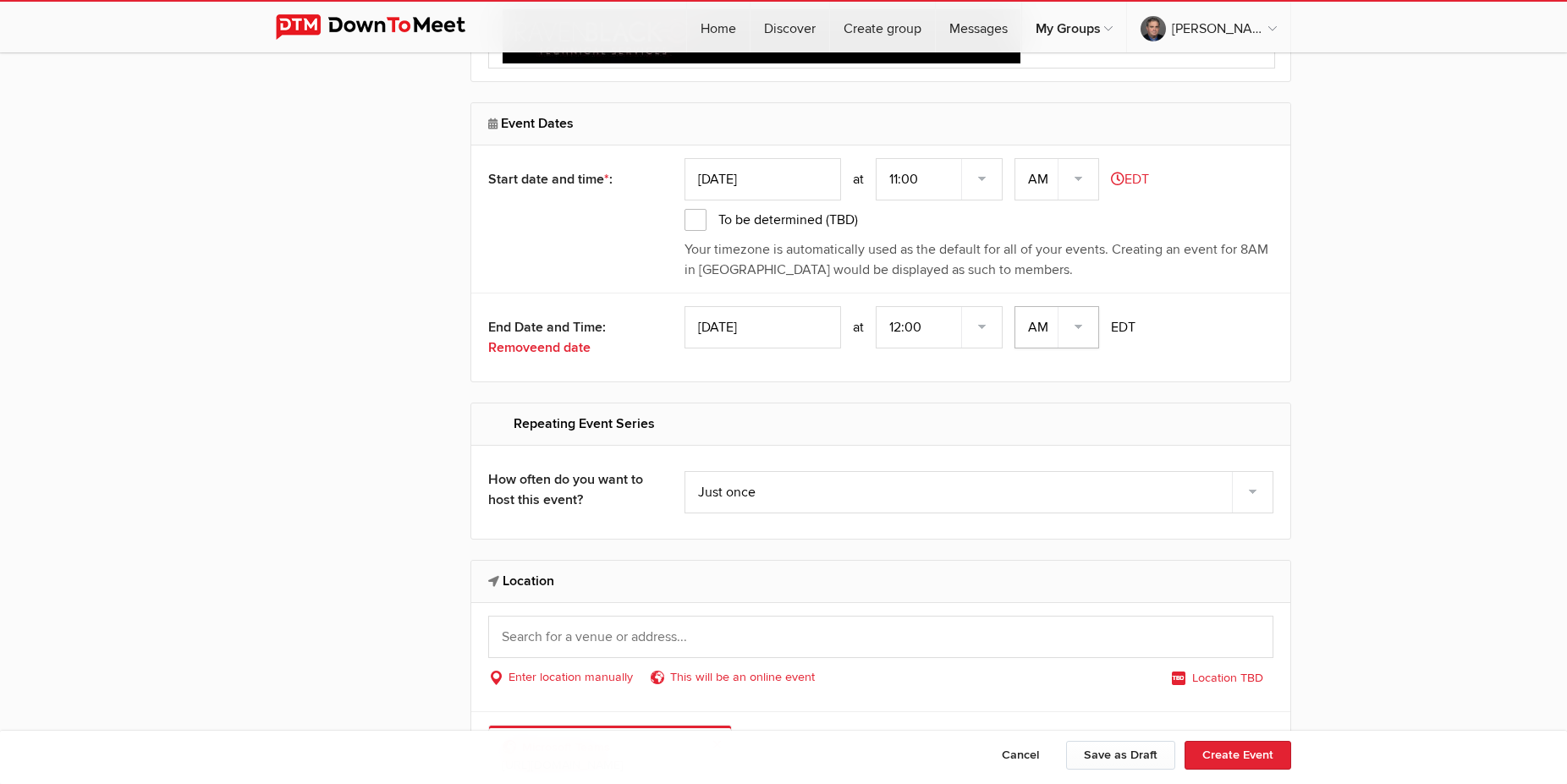
click at [1015, 306] on select "AM PM" at bounding box center [1057, 327] width 84 height 42
select select "PM"
click option "PM" at bounding box center [0, 0] width 0 height 0
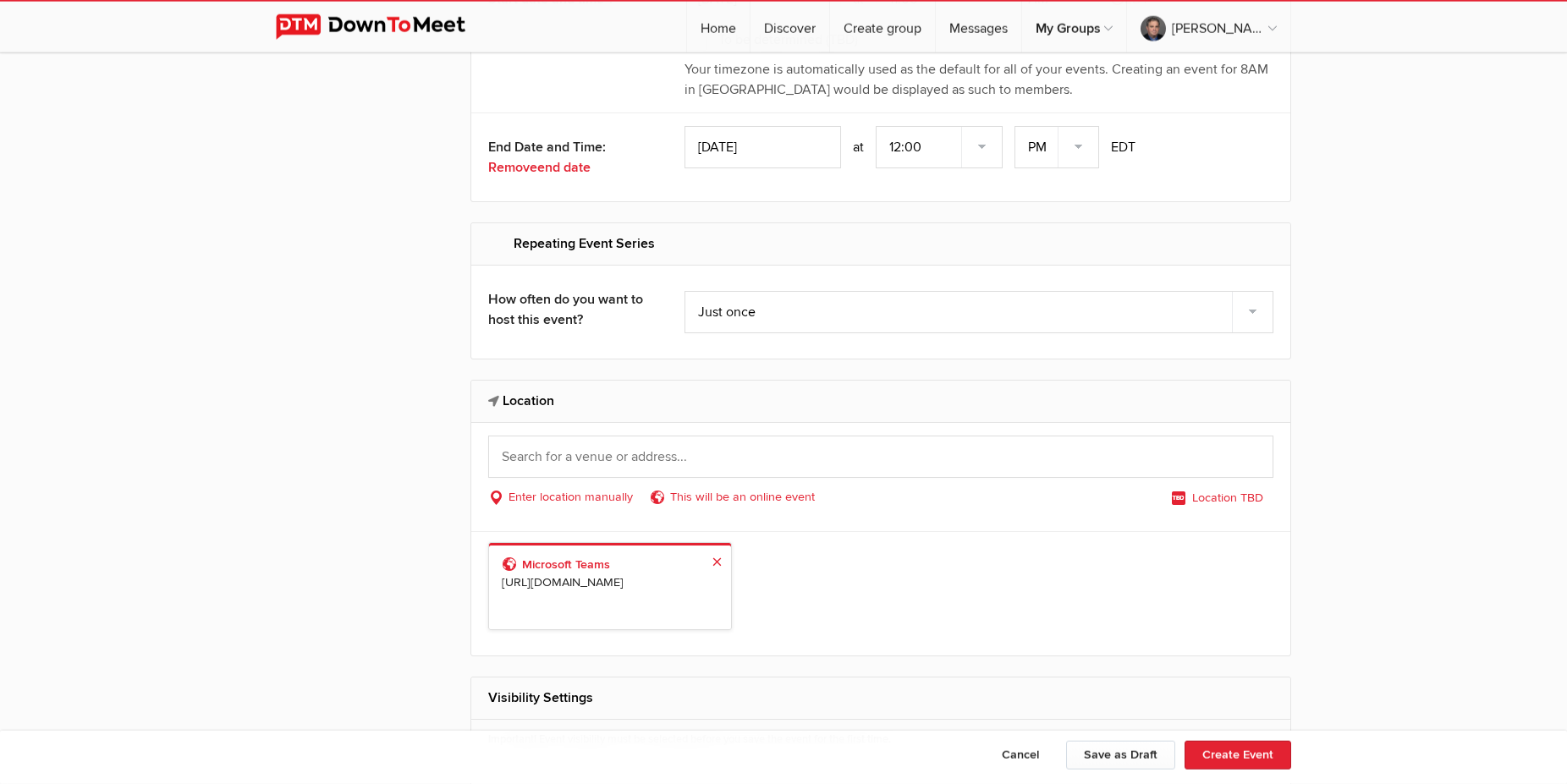
scroll to position [3277, 0]
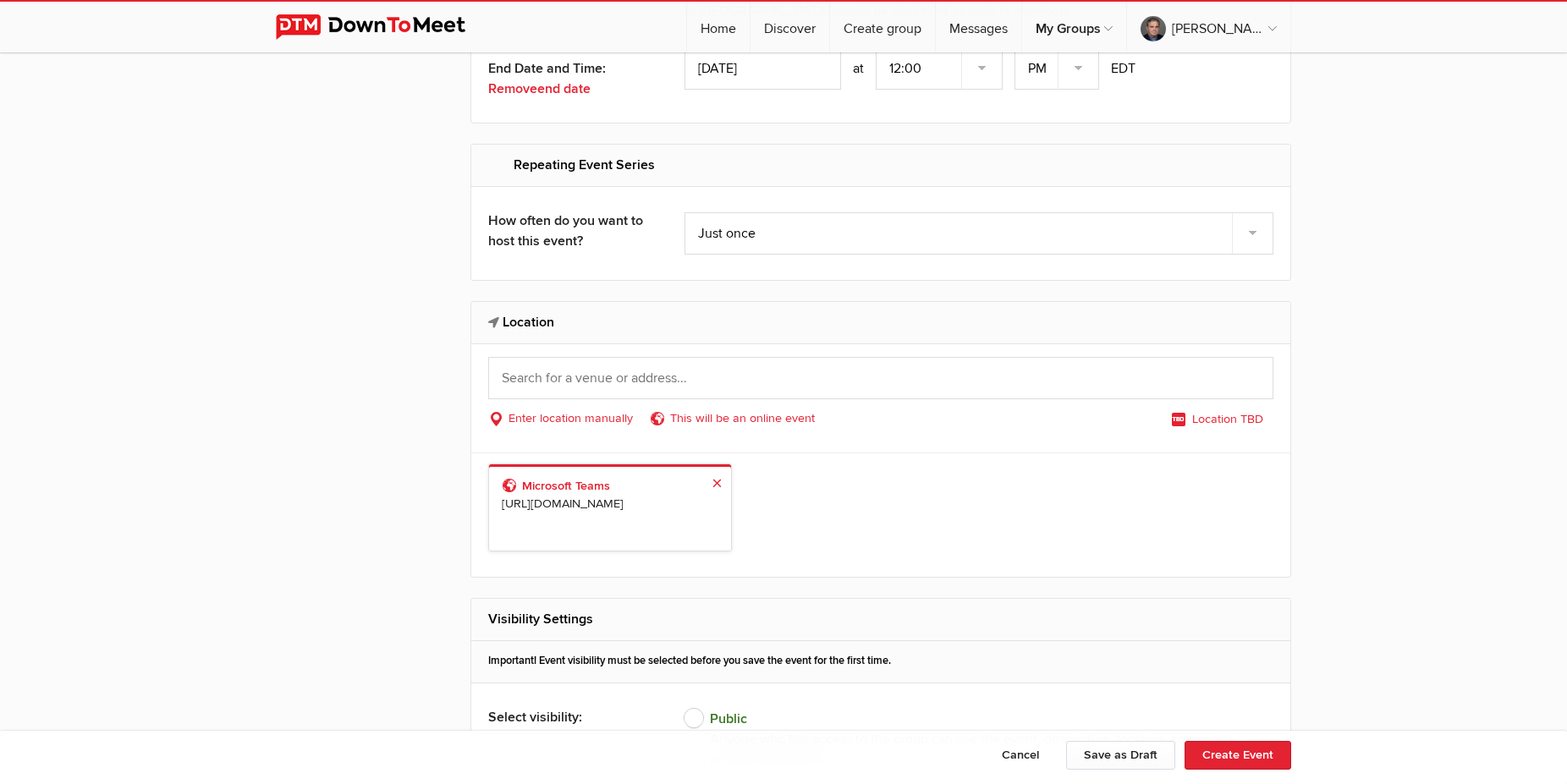
click at [580, 497] on span "[URL][DOMAIN_NAME]" at bounding box center [610, 503] width 217 height 18
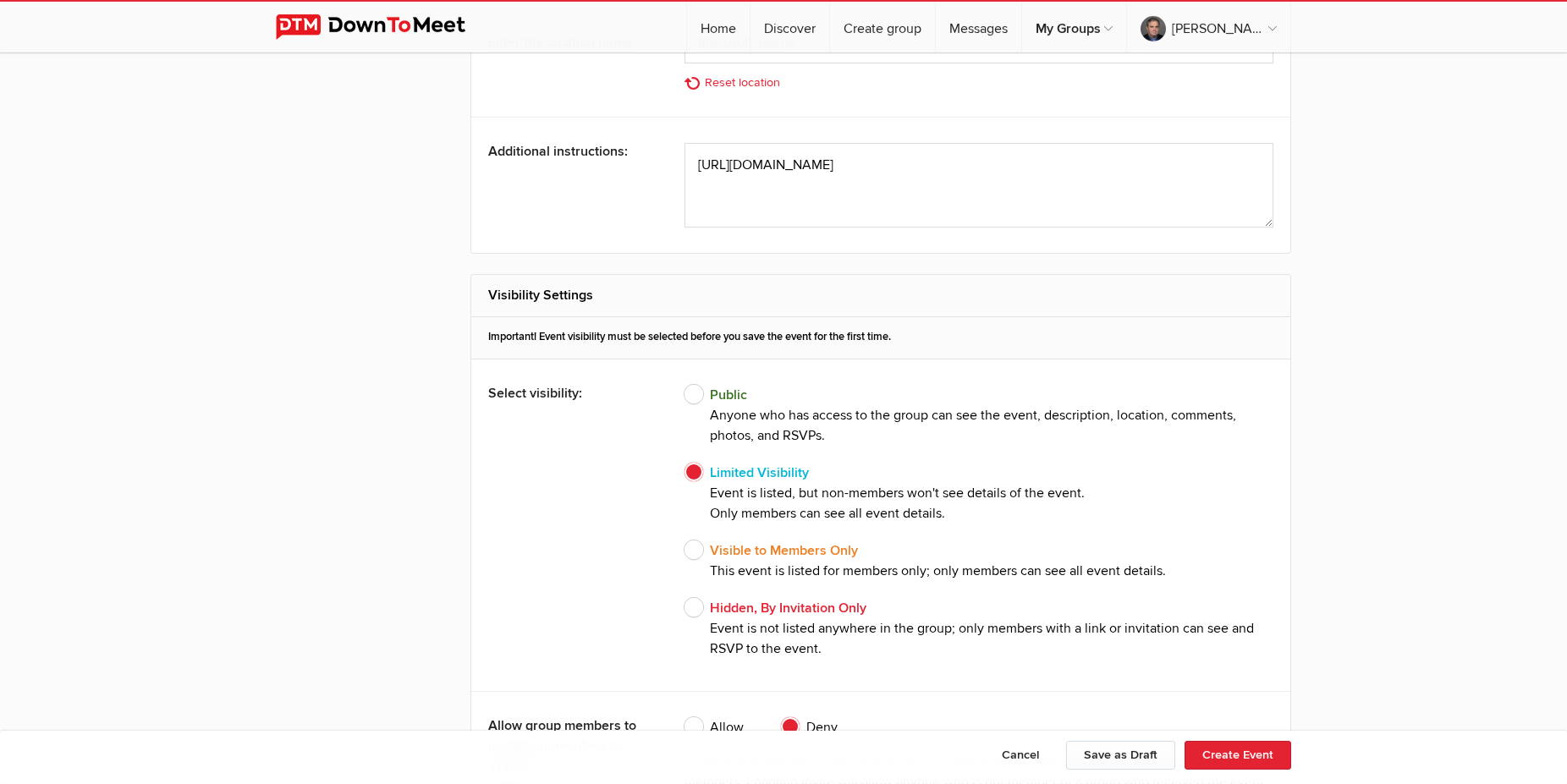
scroll to position [3622, 0]
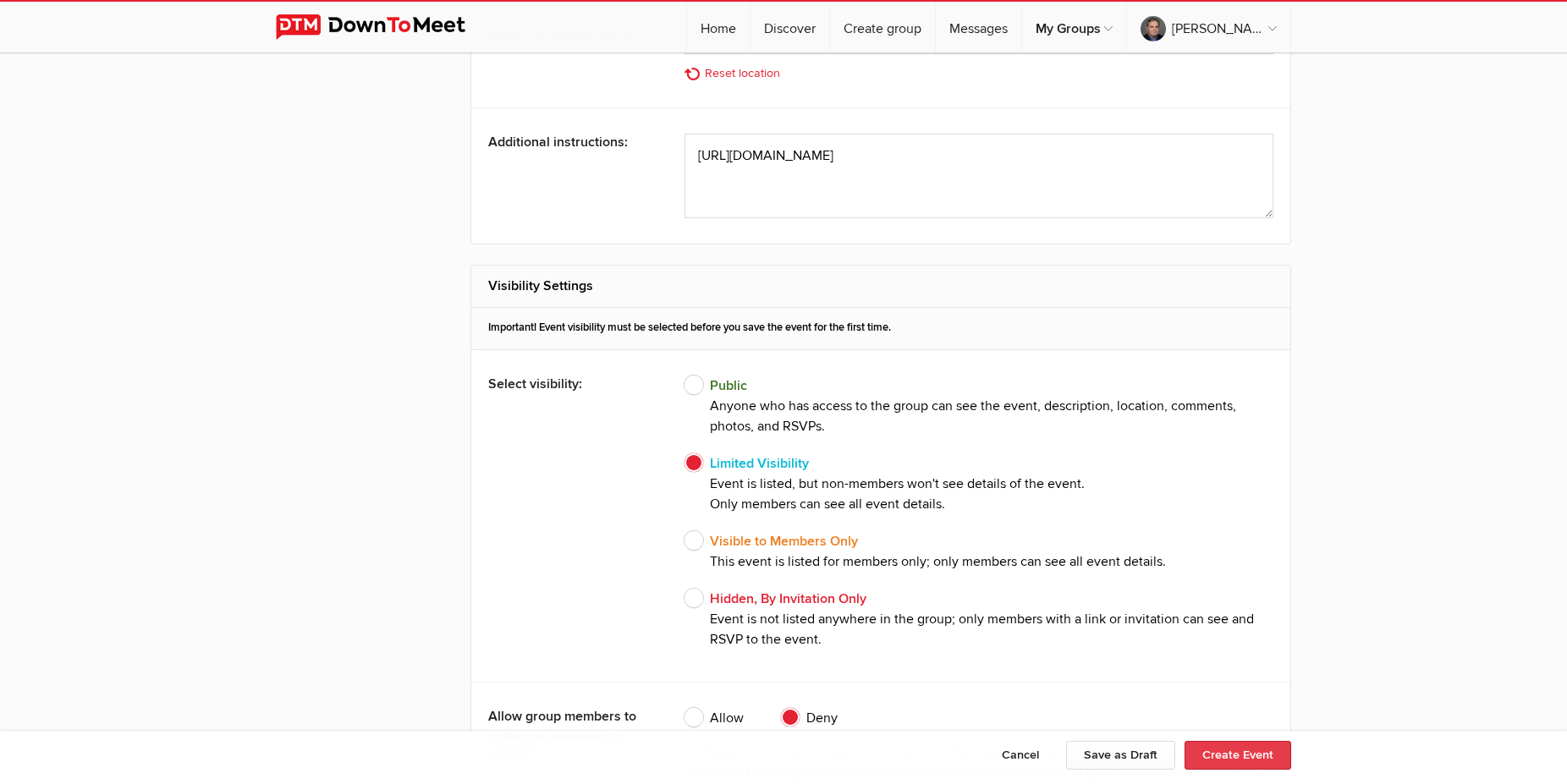
click at [1229, 757] on button "Create Event" at bounding box center [1238, 755] width 106 height 28
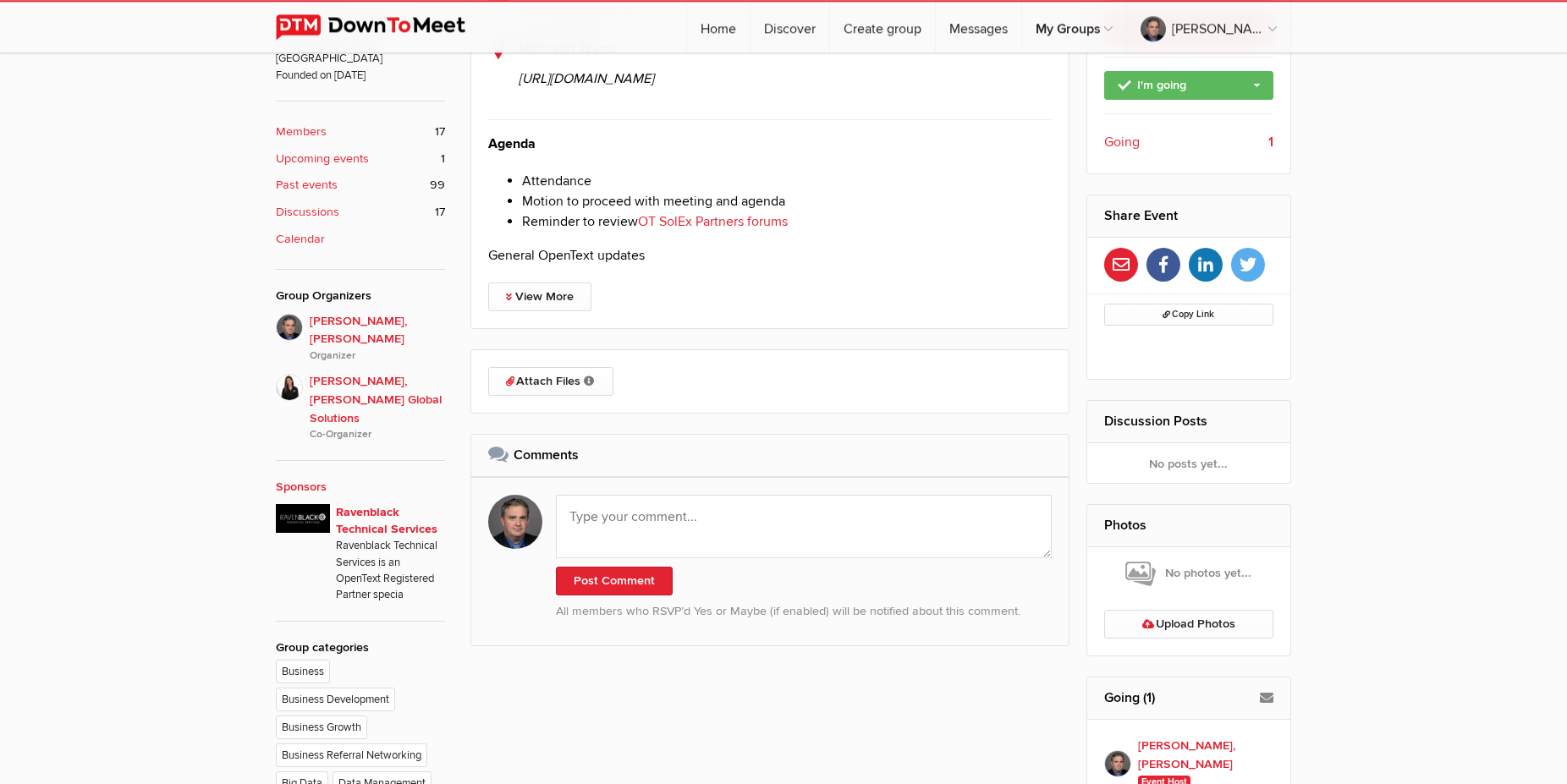
scroll to position [603, 0]
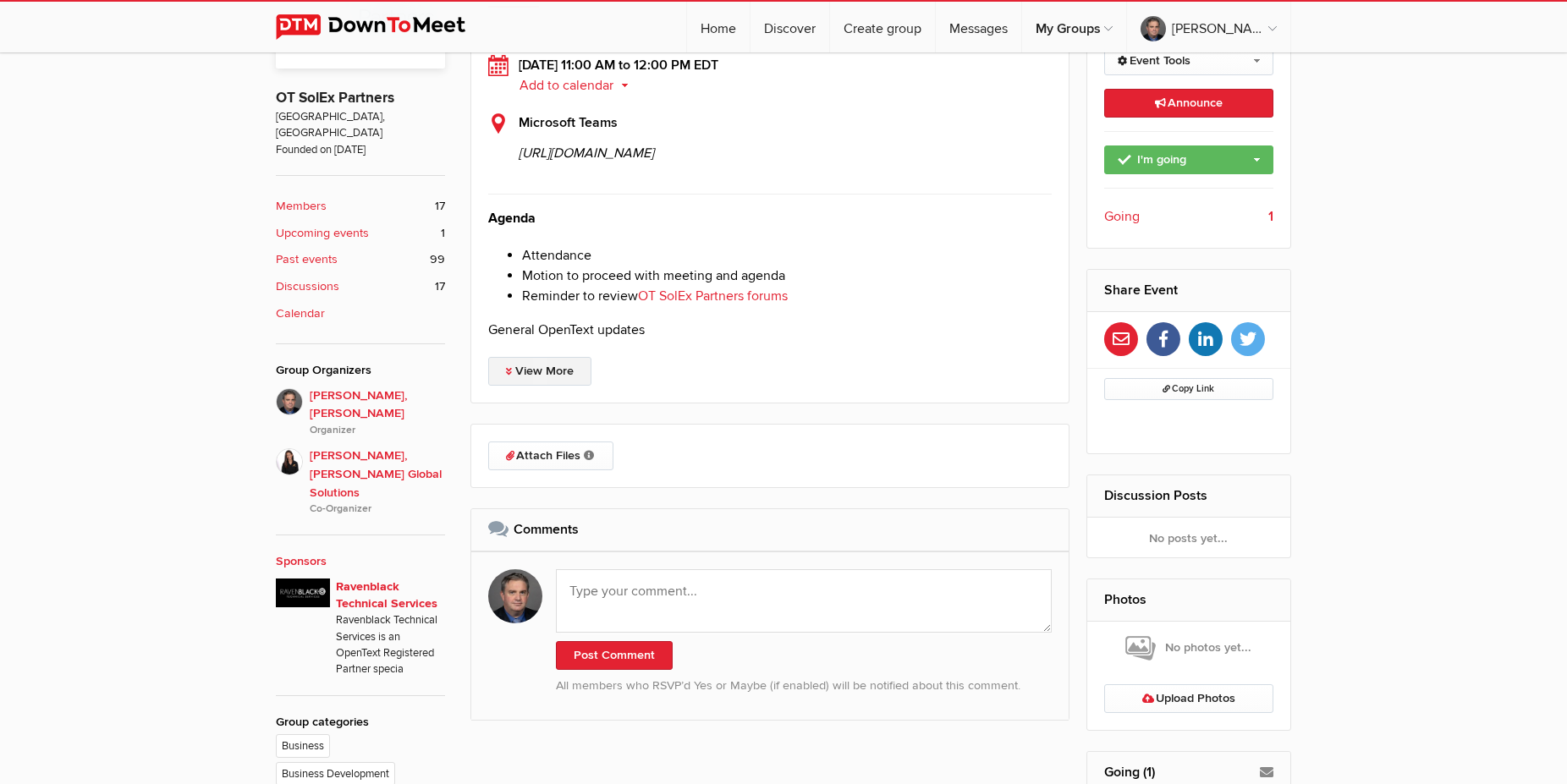
click at [560, 385] on link "View More" at bounding box center [539, 370] width 103 height 28
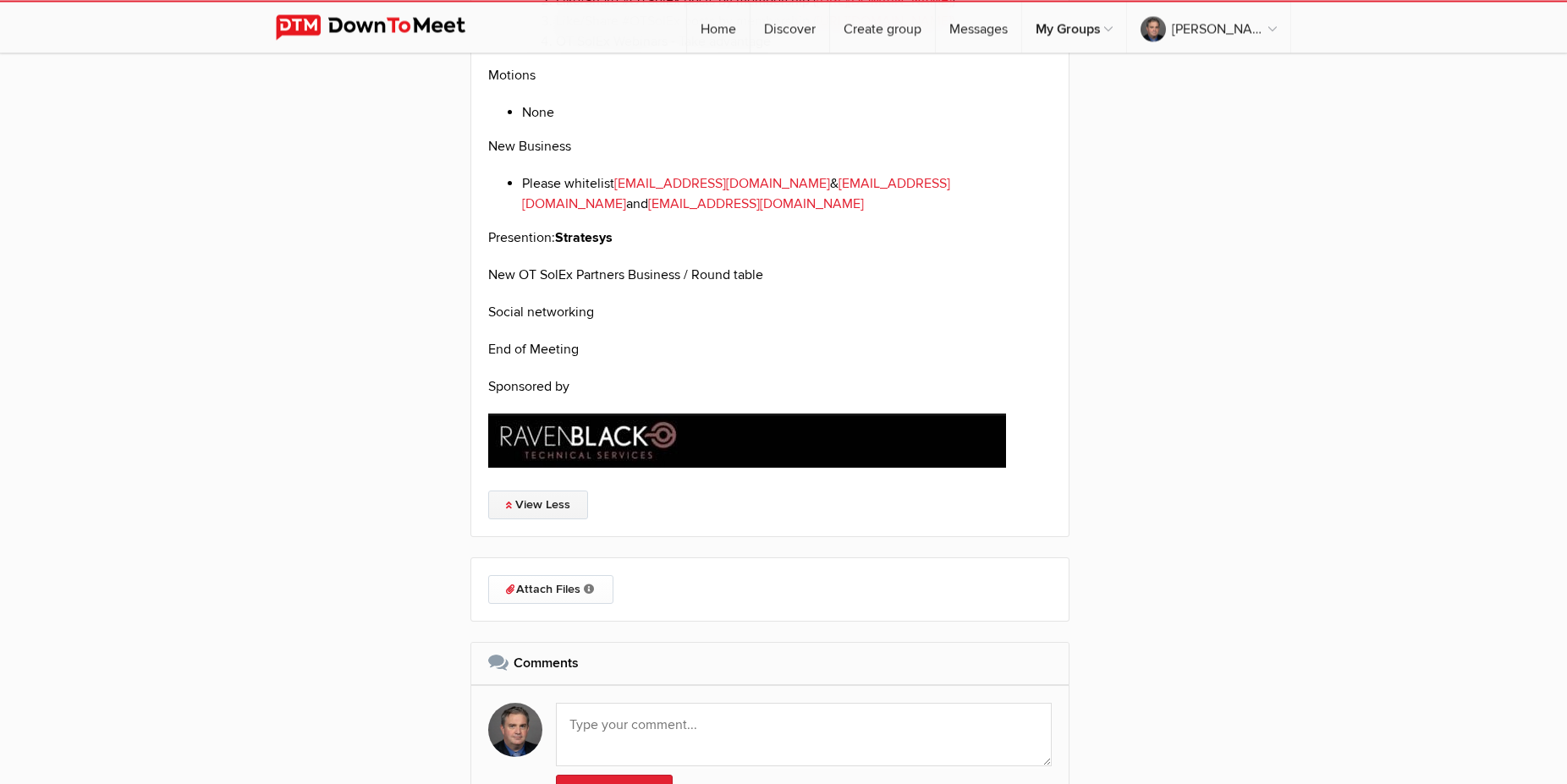
scroll to position [3363, 0]
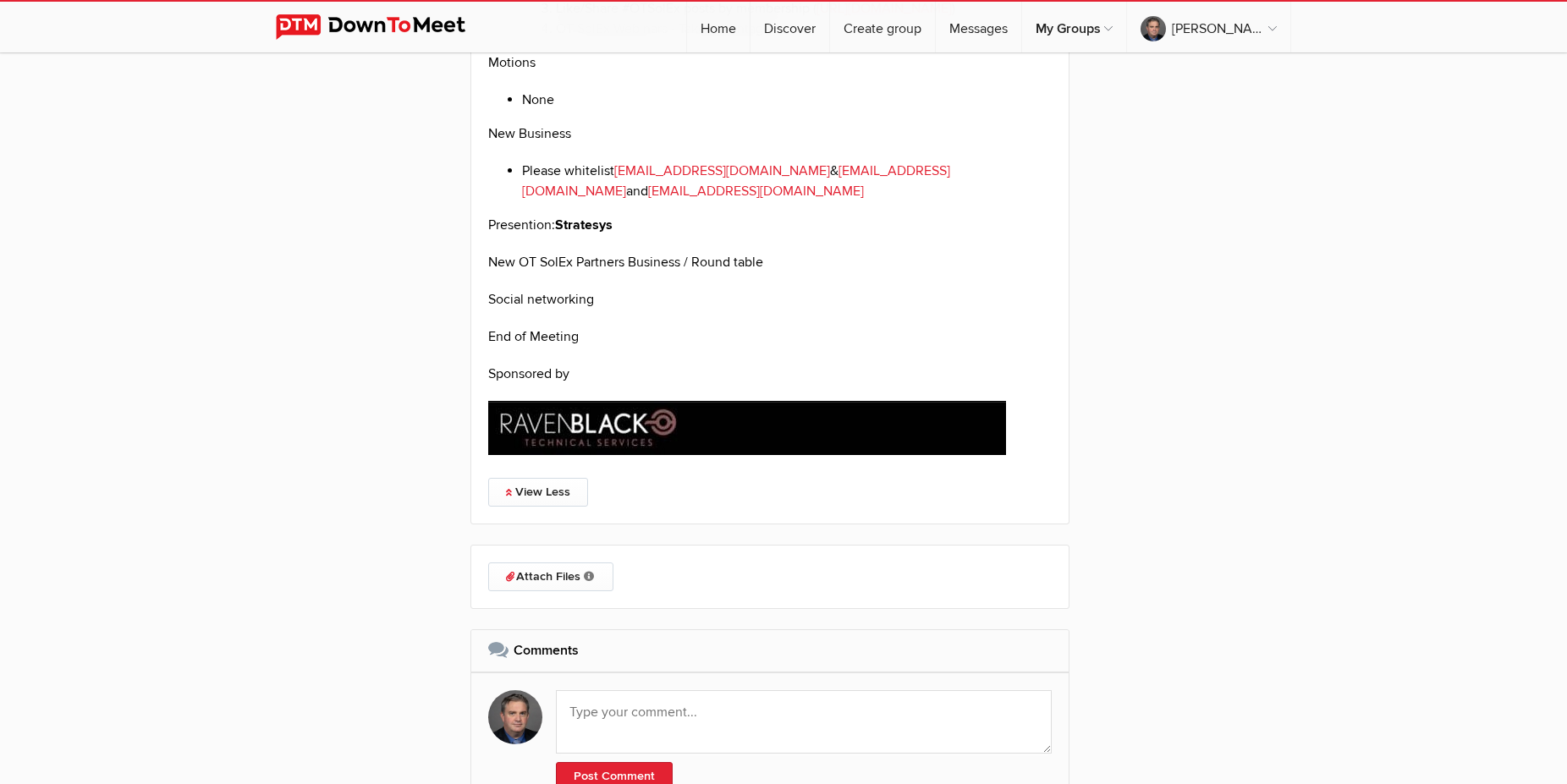
click at [612, 233] on strong "Stratesys" at bounding box center [583, 225] width 58 height 17
drag, startPoint x: 612, startPoint y: 308, endPoint x: 588, endPoint y: 309, distance: 24.0
click at [594, 233] on strong "Stratesys" at bounding box center [583, 225] width 58 height 17
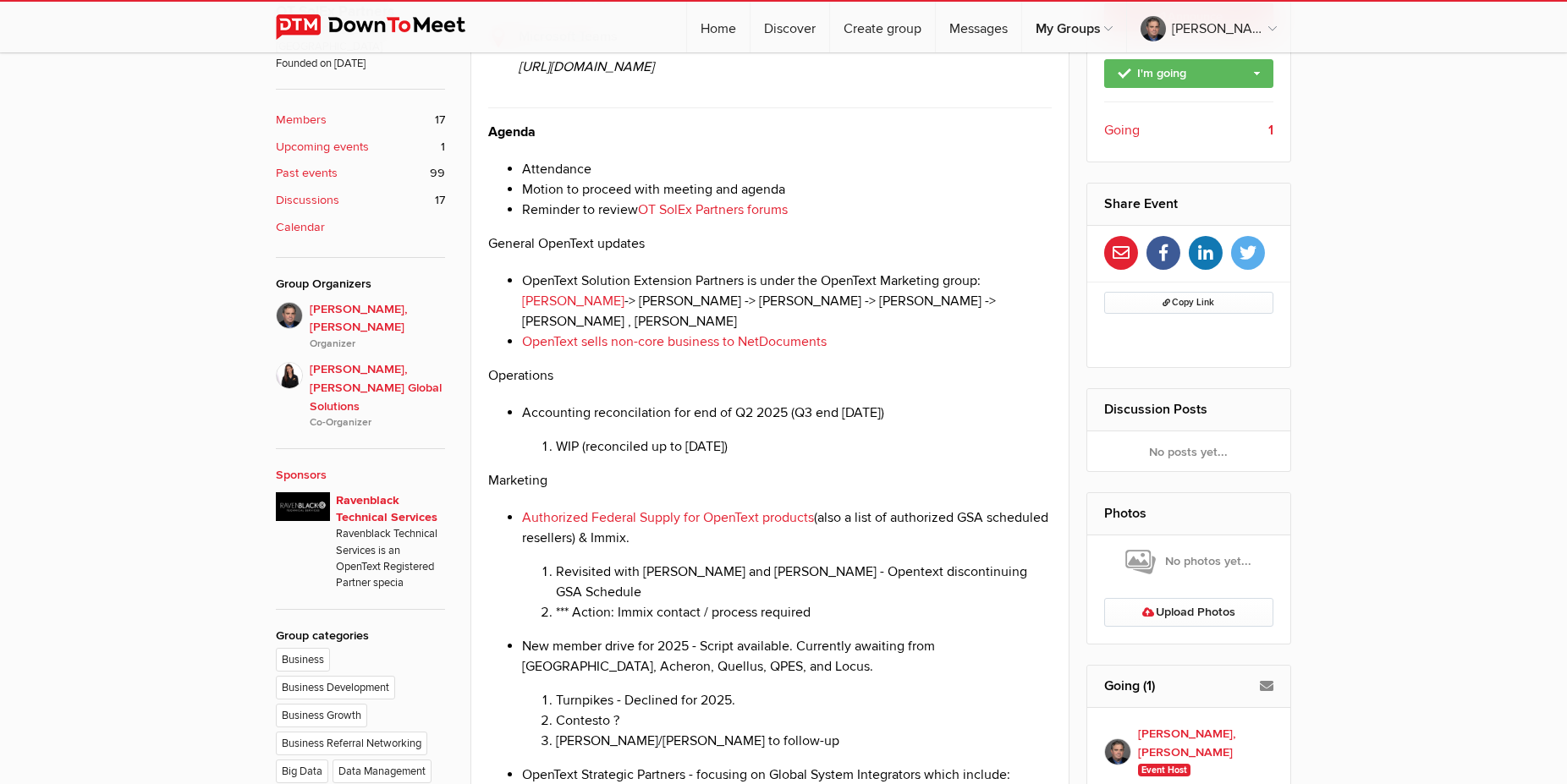
scroll to position [259, 0]
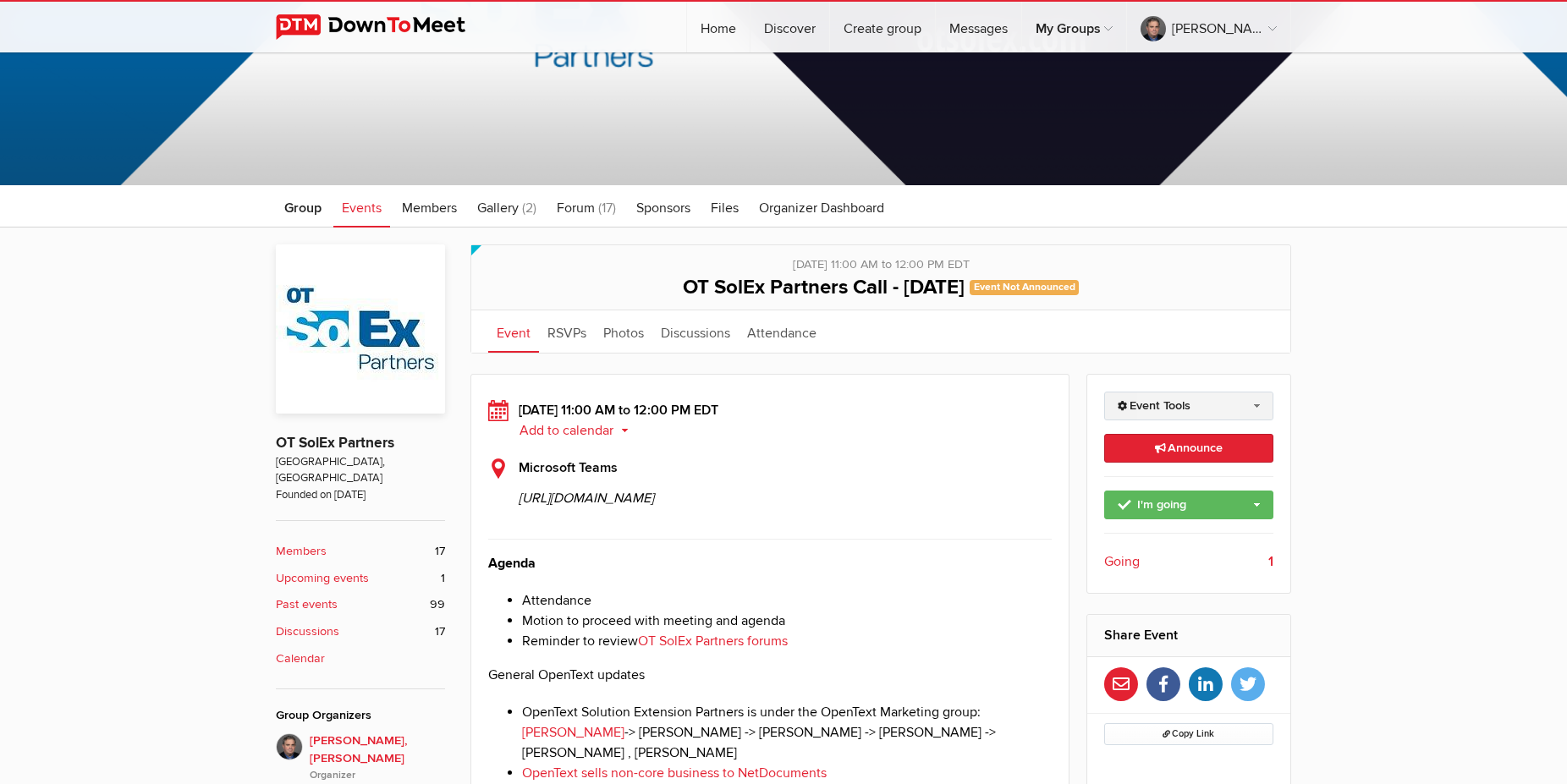
click at [1167, 412] on link "Event Tools" at bounding box center [1188, 405] width 170 height 28
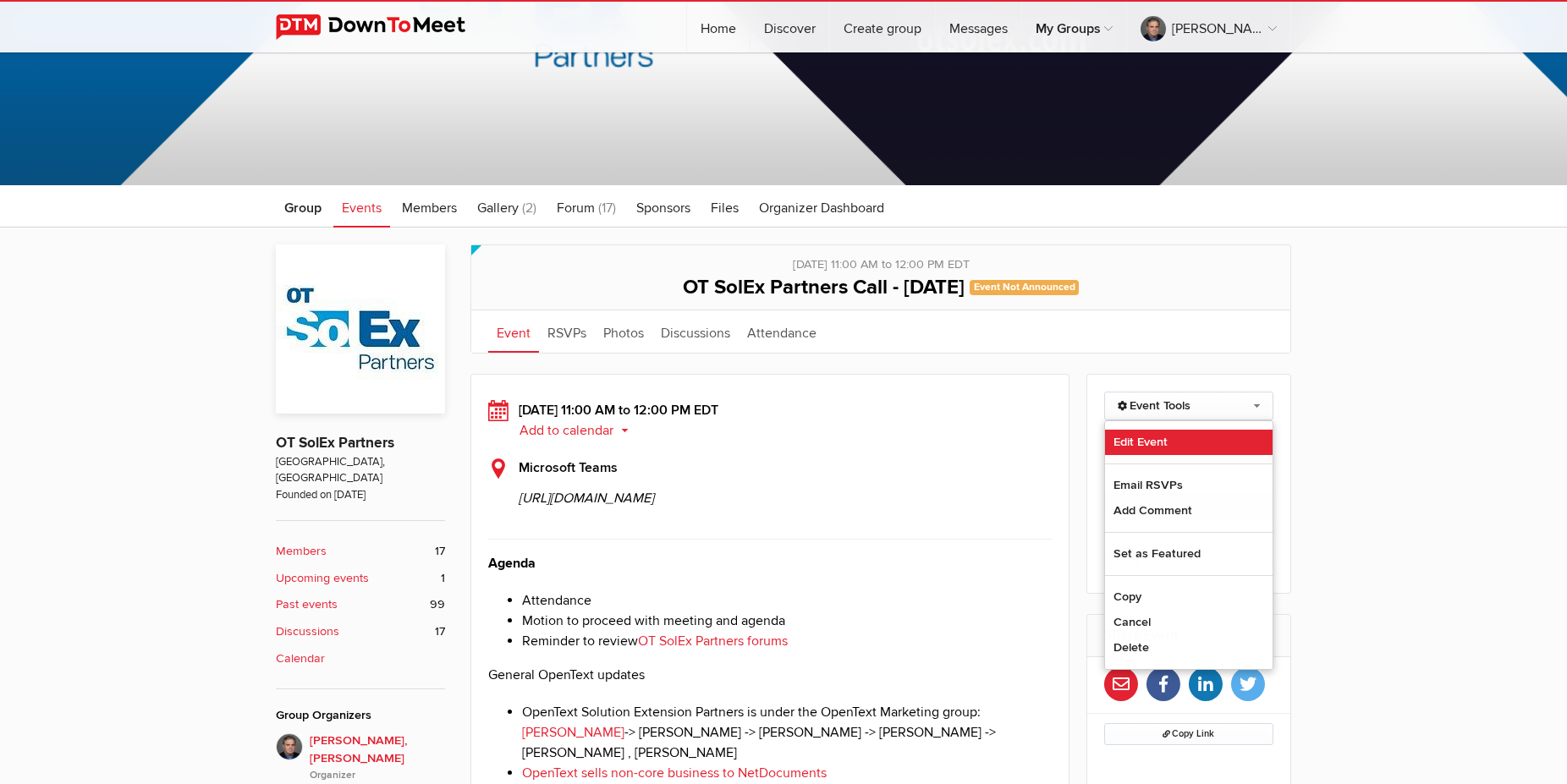
click at [1151, 442] on link "Edit Event" at bounding box center [1188, 442] width 168 height 26
select select "11:00:00"
select select
select select "PM"
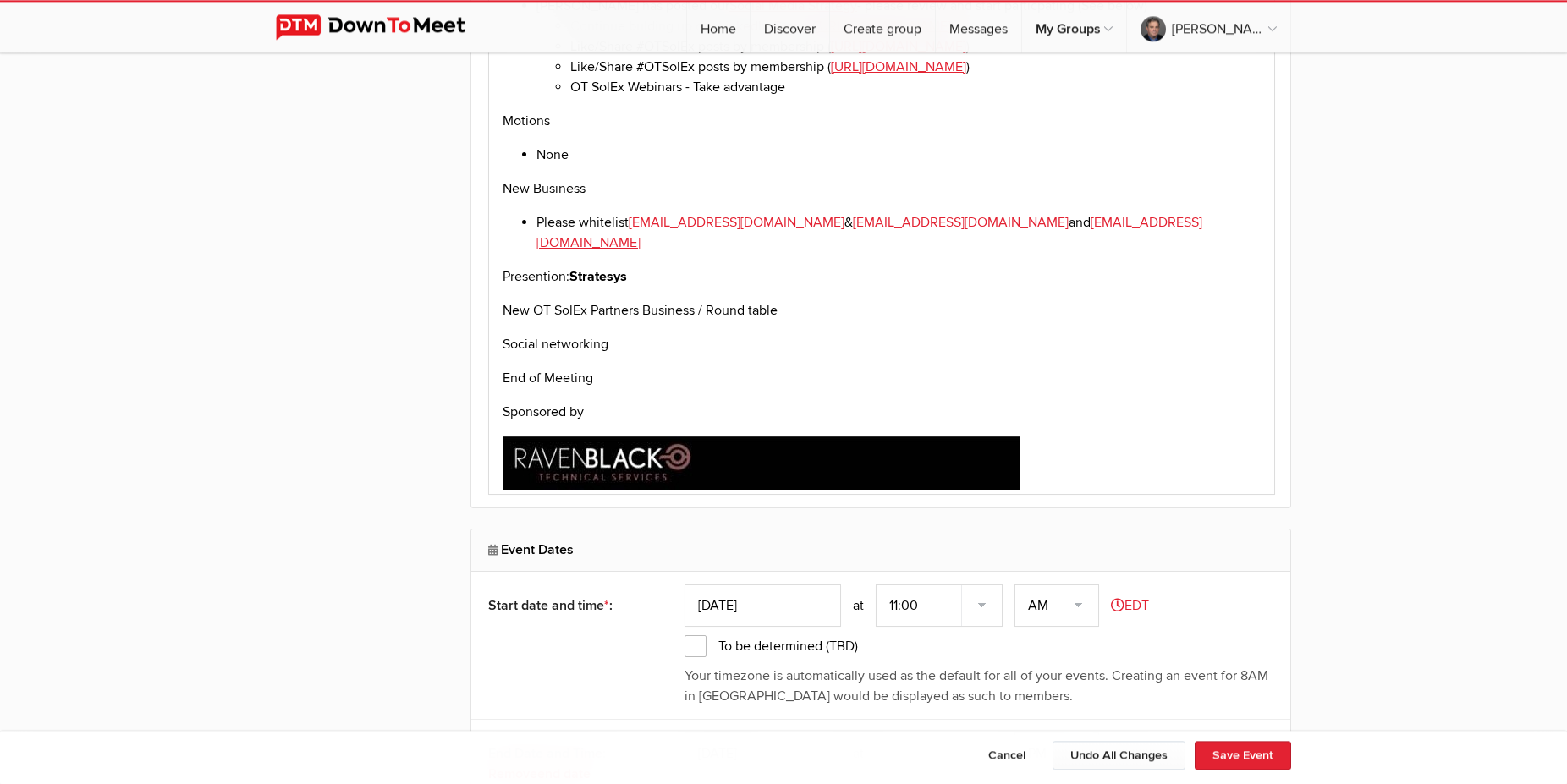
scroll to position [2588, 0]
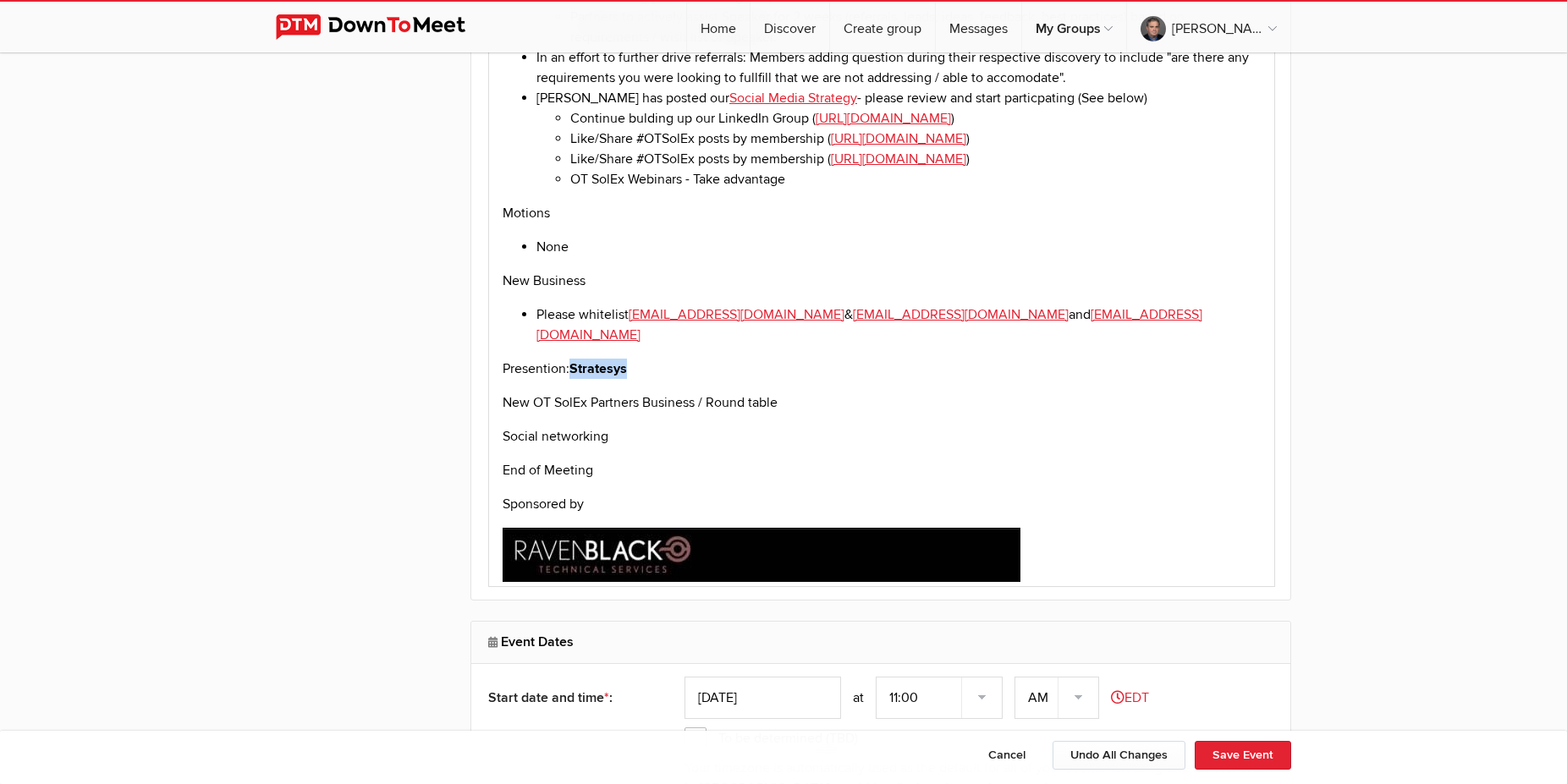
drag, startPoint x: 635, startPoint y: 259, endPoint x: 576, endPoint y: 262, distance: 59.1
click at [576, 359] on p "Presention: Stratesys" at bounding box center [882, 369] width 758 height 20
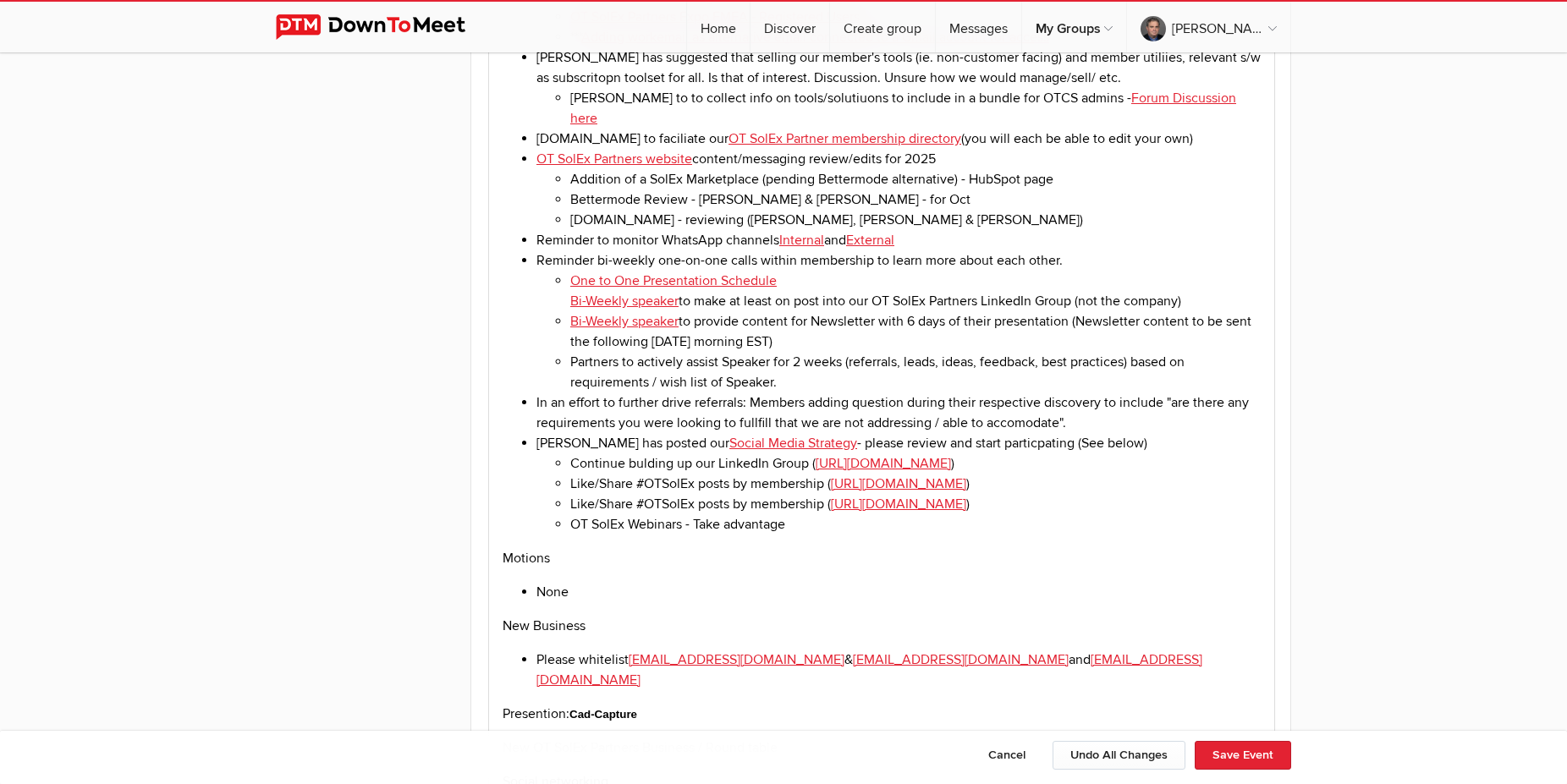
click at [923, 548] on p "Motions" at bounding box center [882, 558] width 758 height 20
click at [1251, 758] on button "Save Event" at bounding box center [1242, 755] width 96 height 28
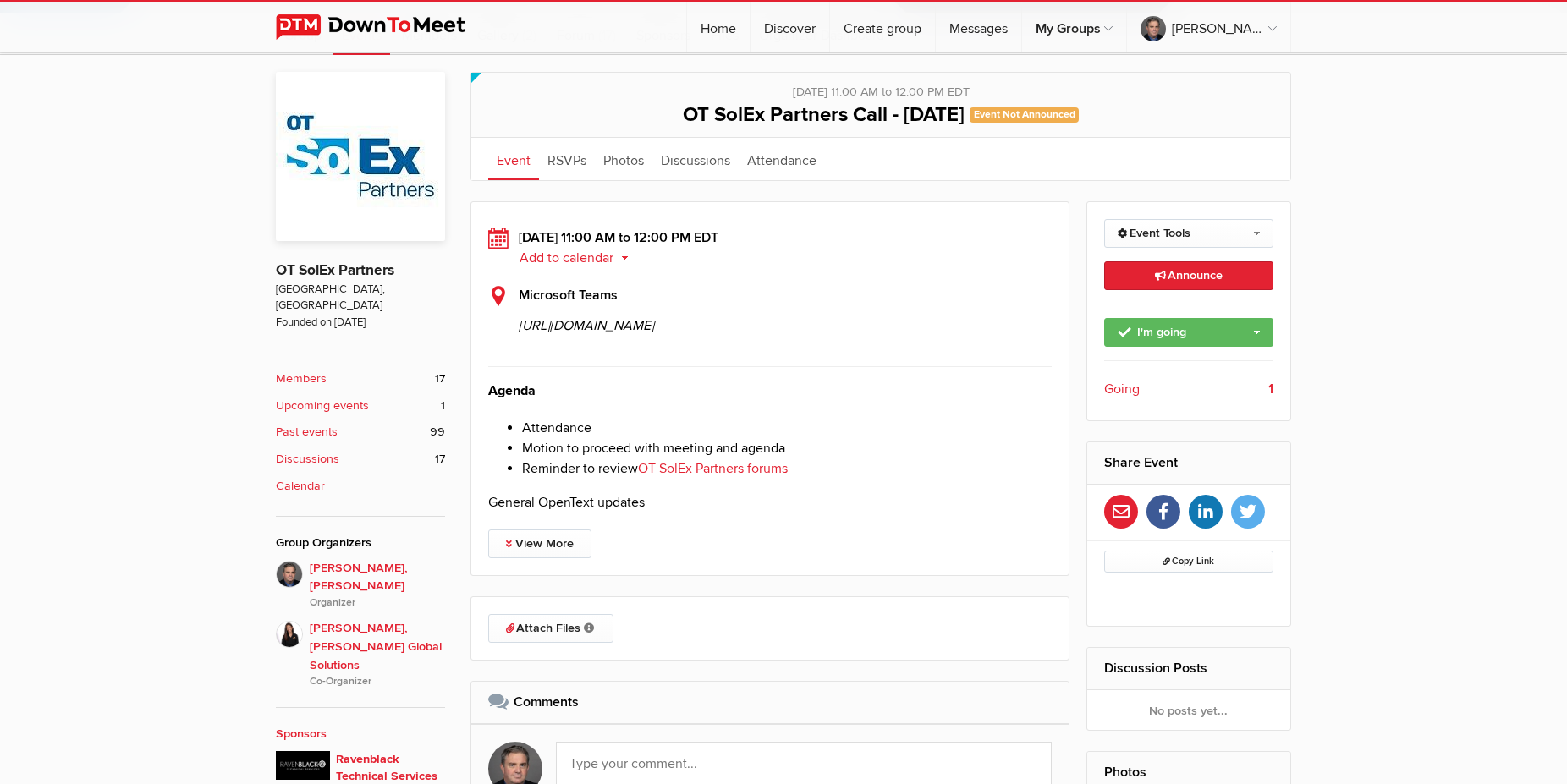
scroll to position [172, 0]
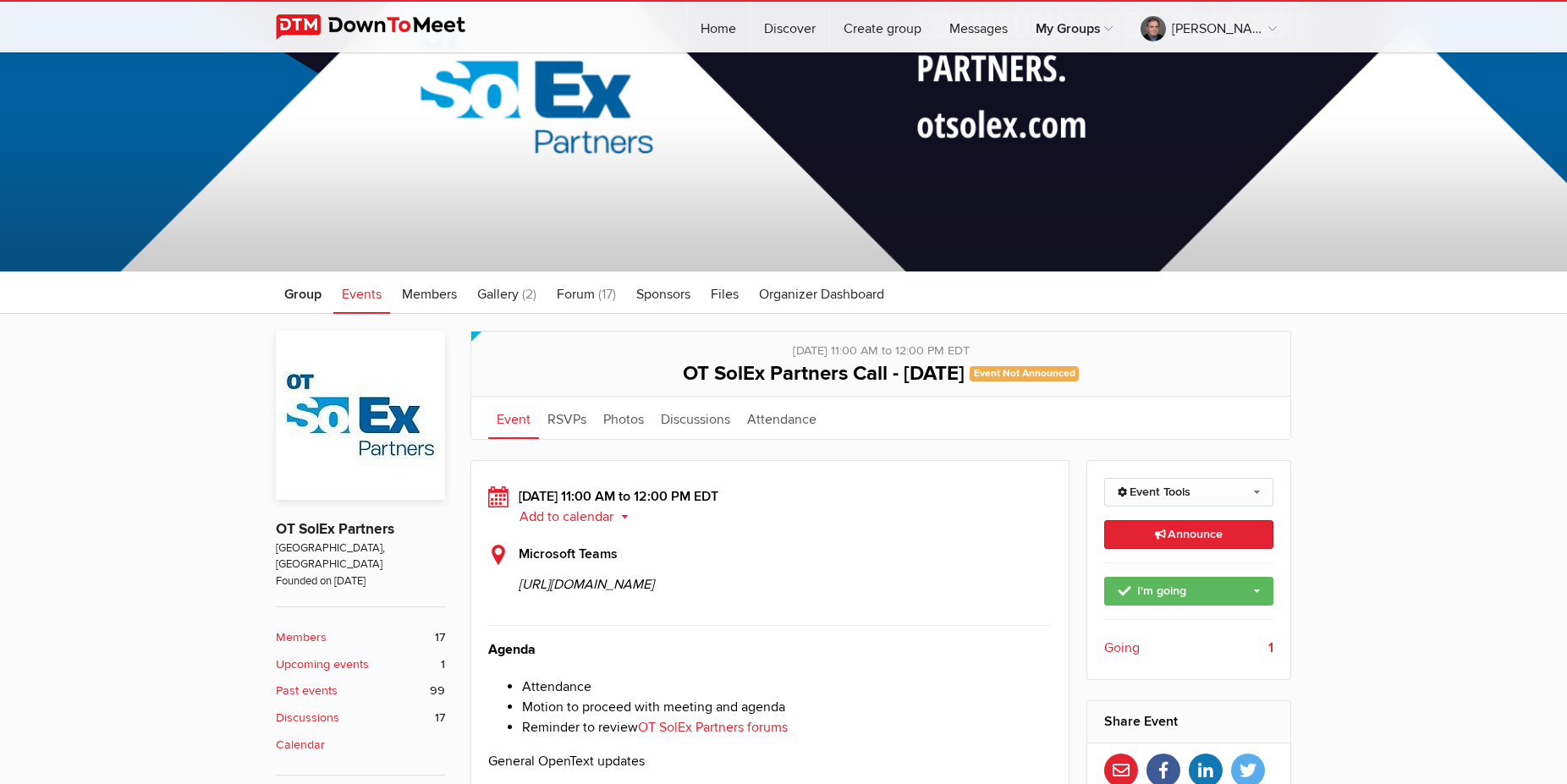
click at [361, 299] on span "Events" at bounding box center [361, 294] width 39 height 17
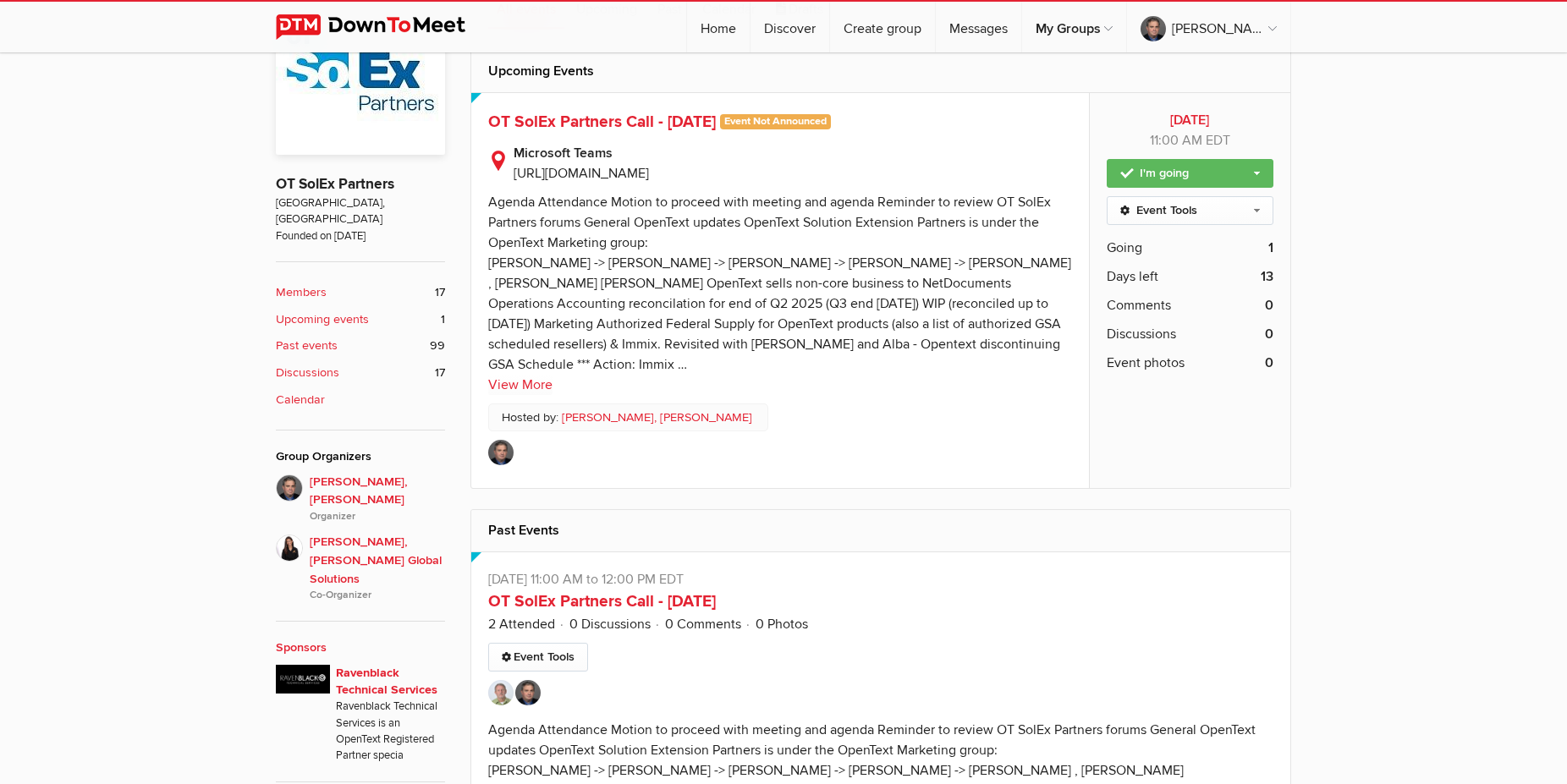
scroll to position [863, 0]
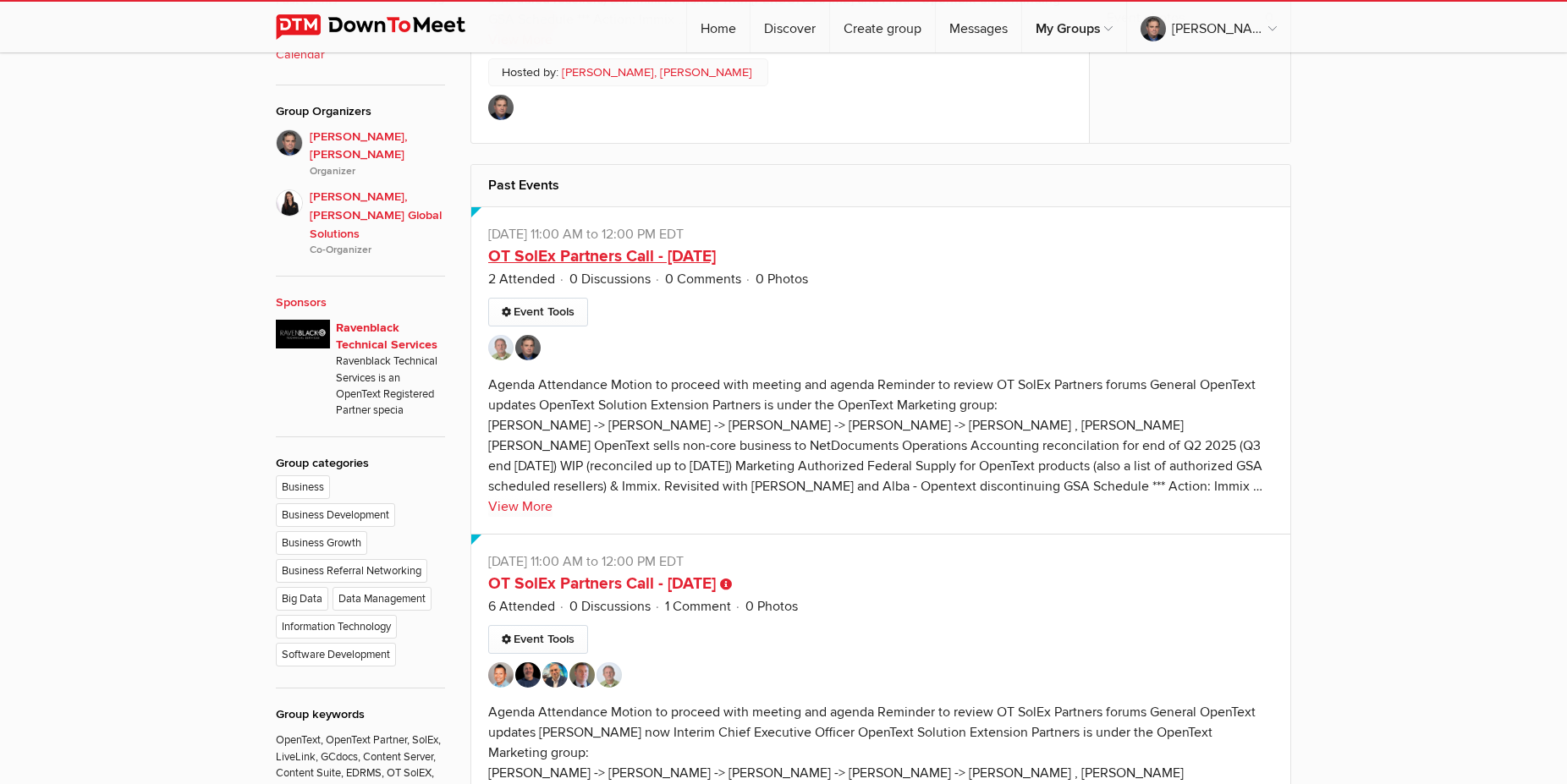
click at [577, 266] on link "OT SolEx Partners Call - [DATE]" at bounding box center [602, 256] width 228 height 20
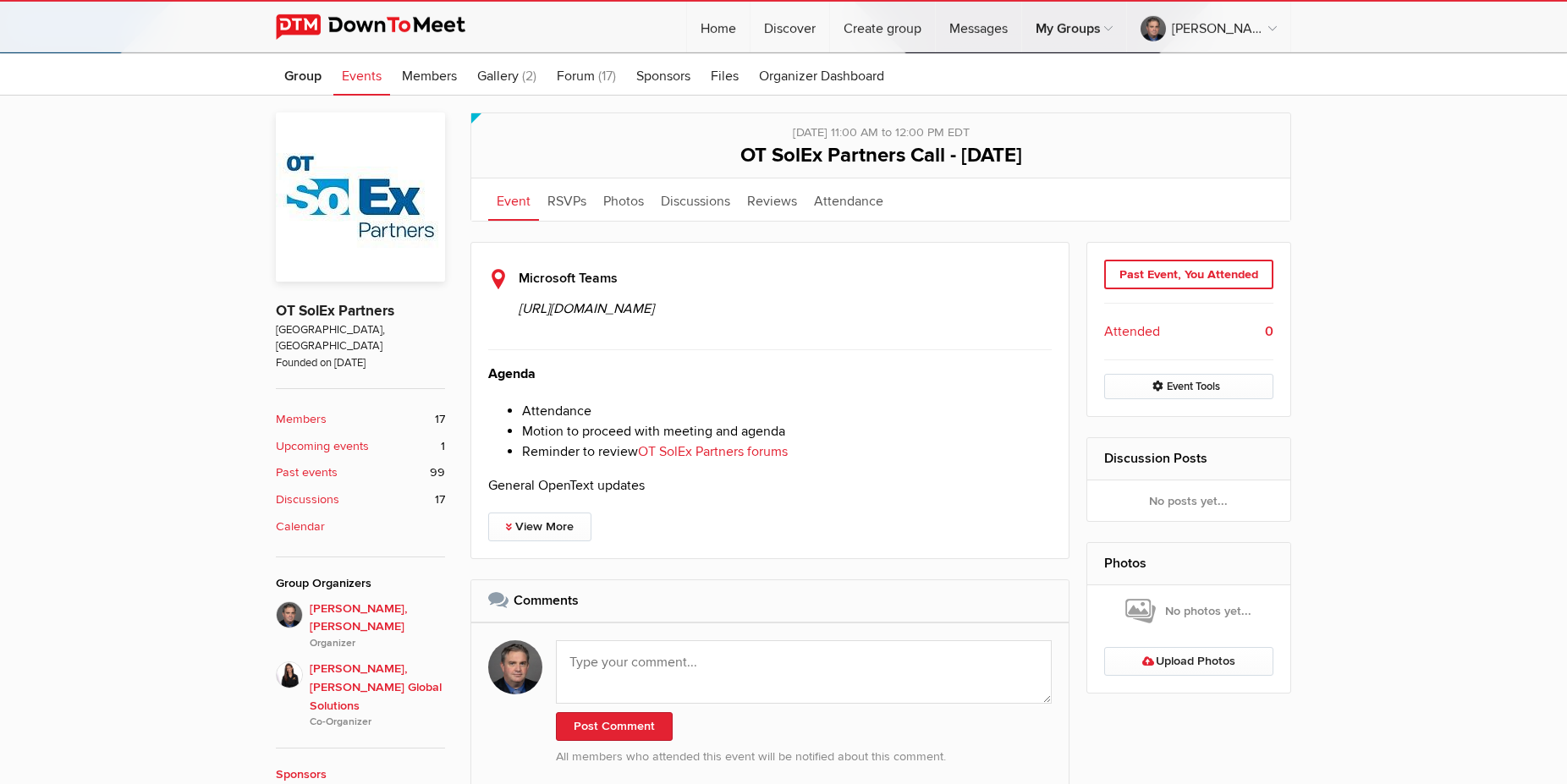
scroll to position [431, 0]
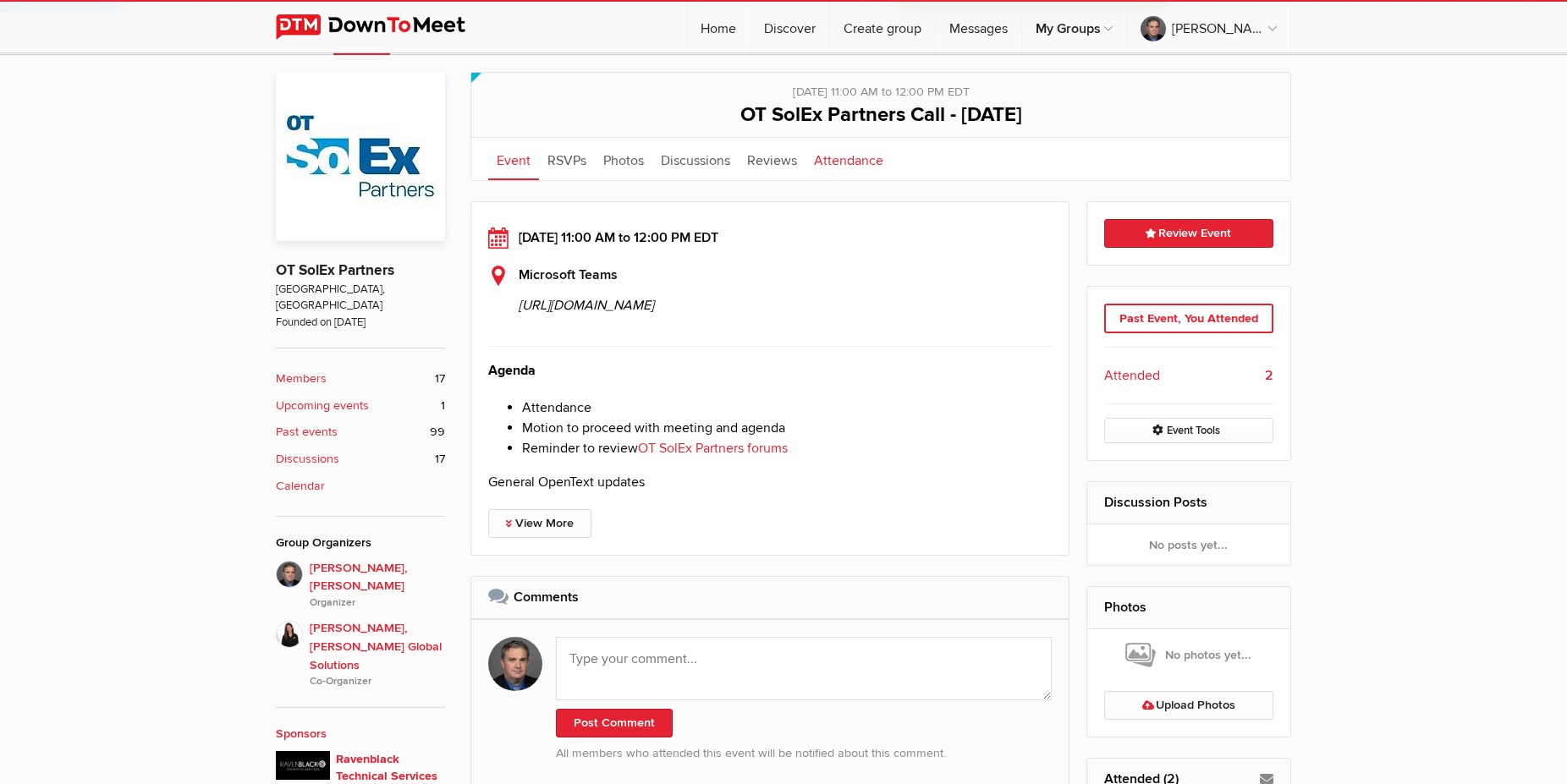
click at [853, 160] on link "Attendance" at bounding box center [849, 159] width 86 height 42
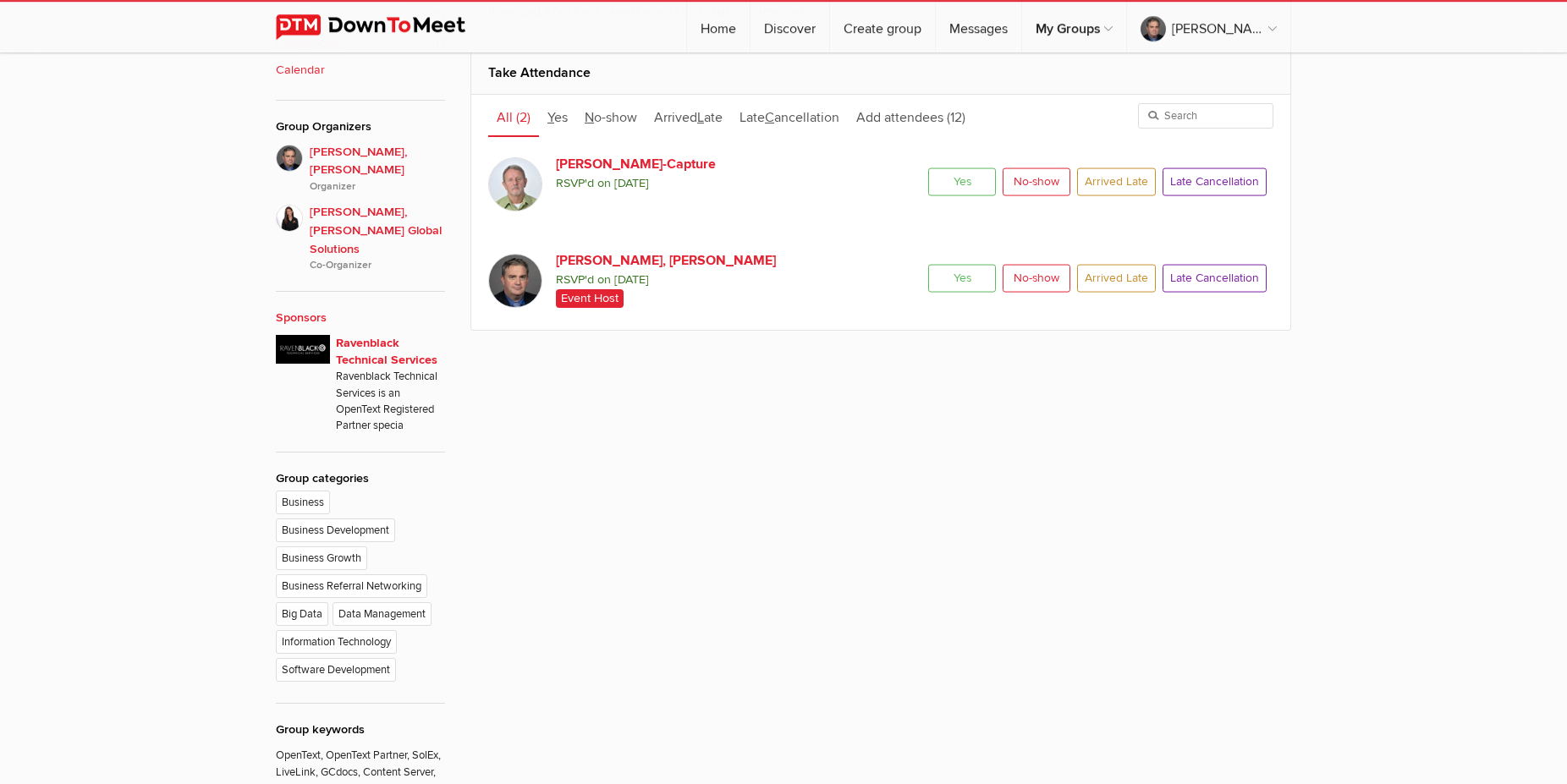
scroll to position [863, 0]
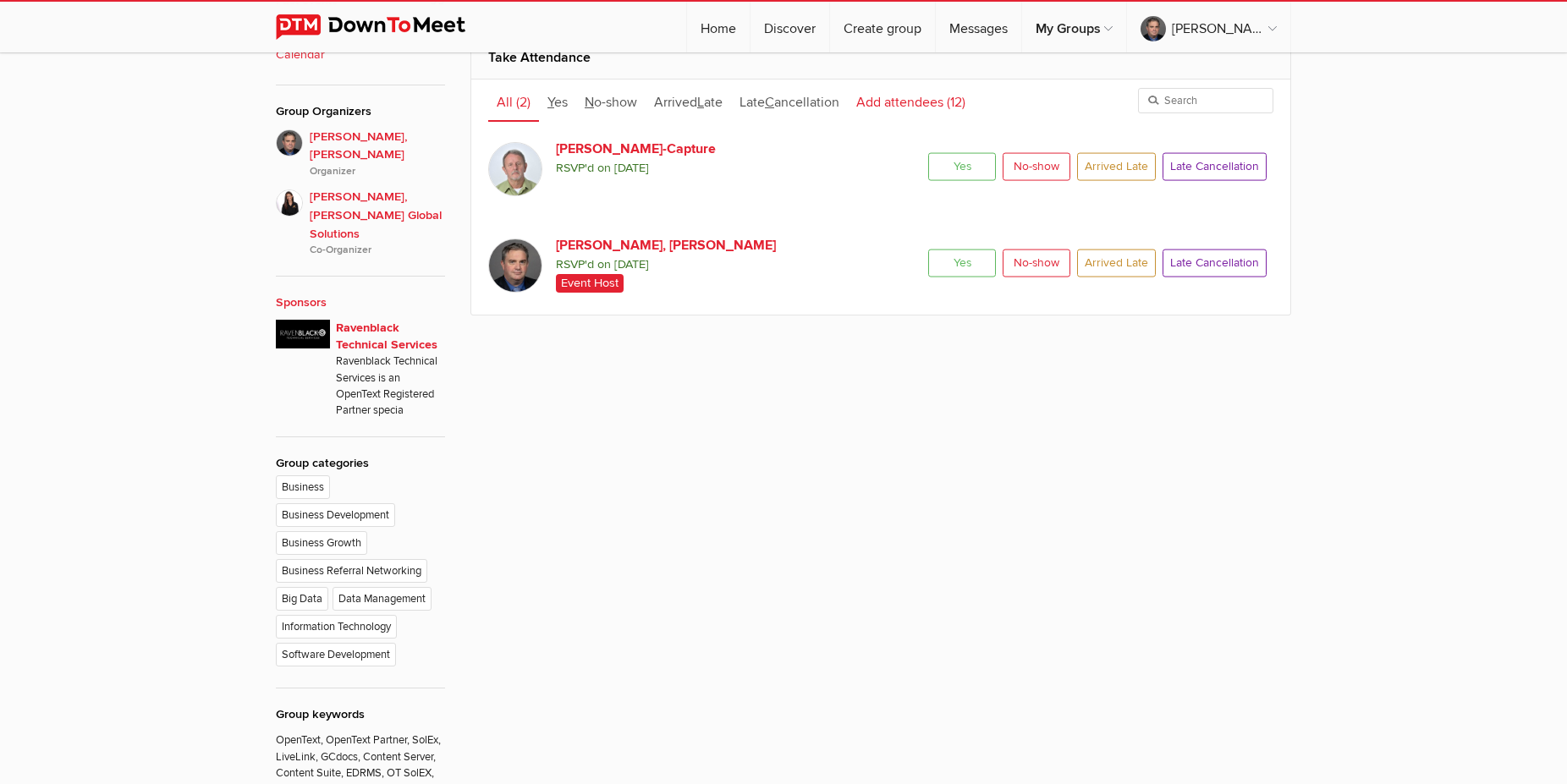
click at [906, 107] on span "Add attendees" at bounding box center [899, 102] width 87 height 17
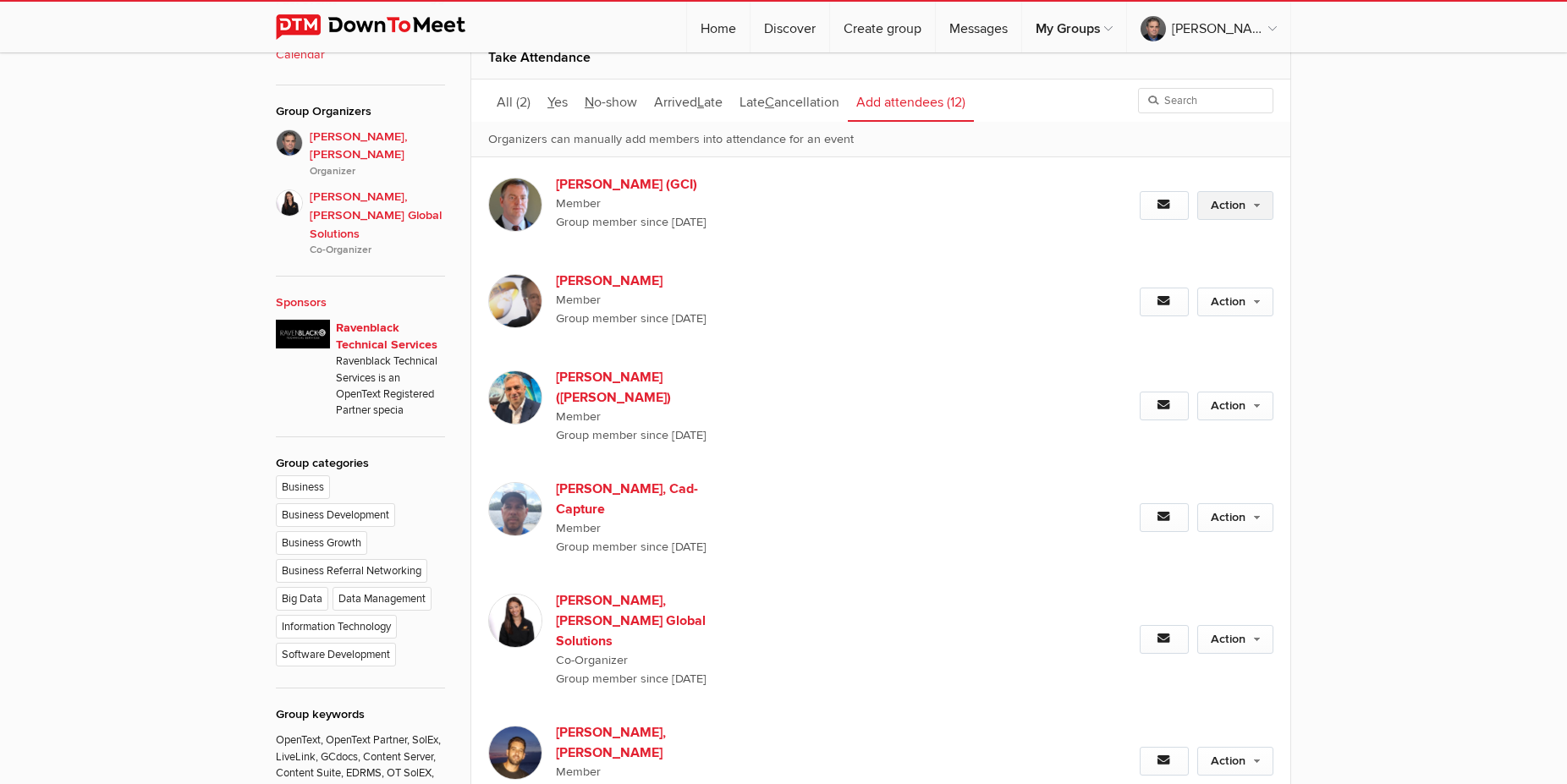
click at [1237, 212] on link "Action" at bounding box center [1235, 204] width 76 height 28
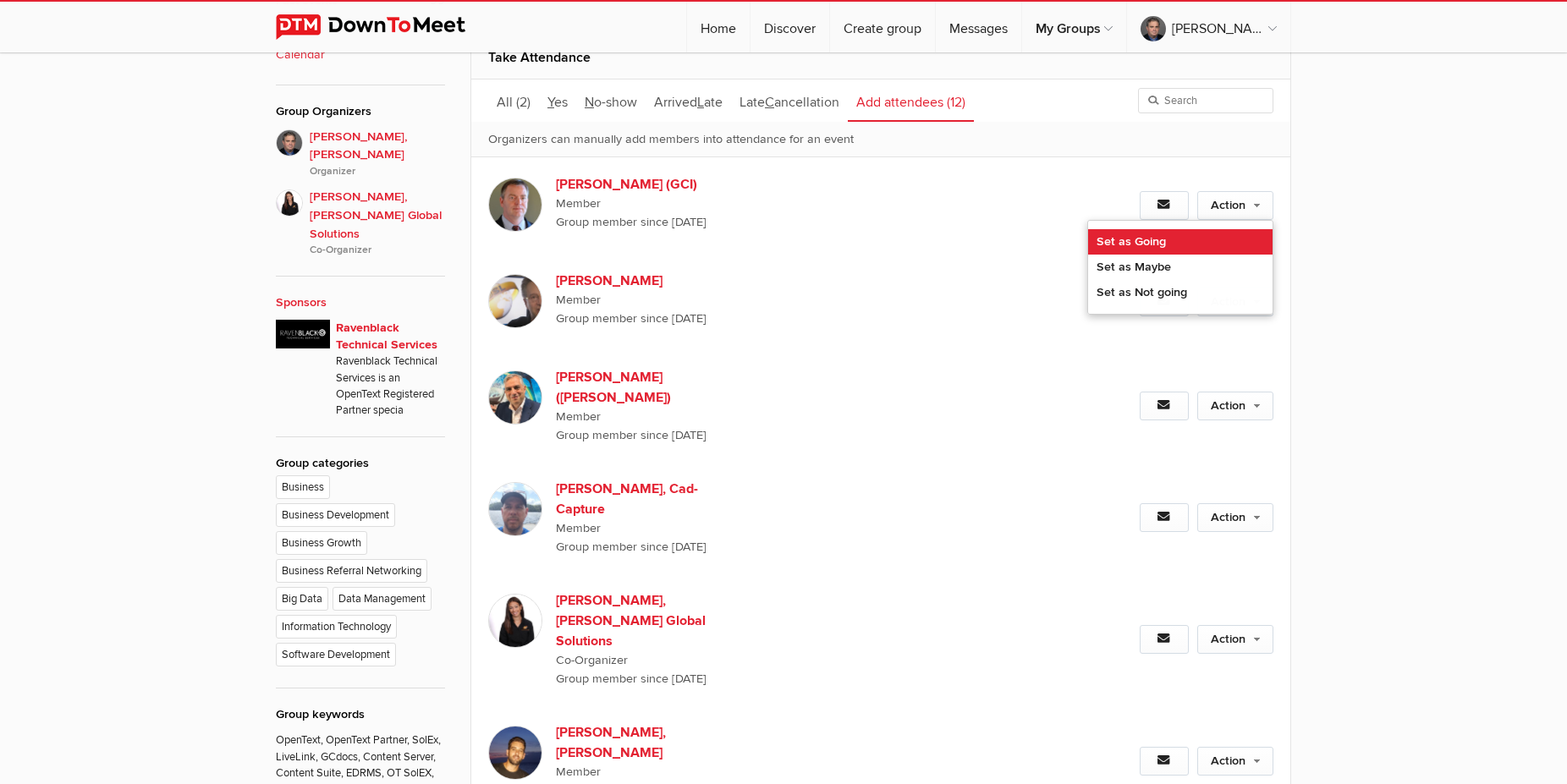
click at [1152, 240] on link "Set as Going" at bounding box center [1180, 242] width 184 height 26
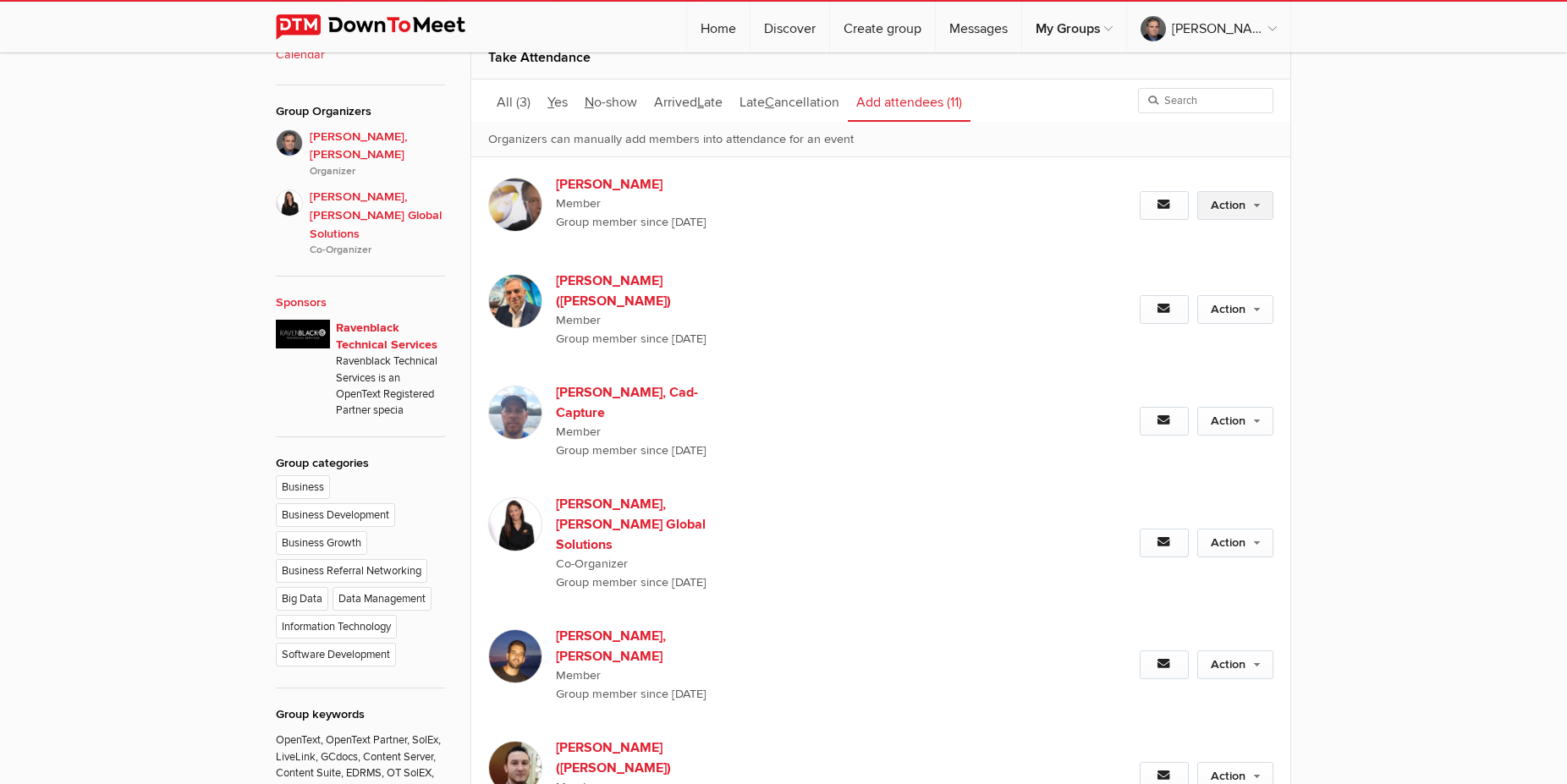
click at [1248, 206] on link "Action" at bounding box center [1235, 204] width 76 height 28
click at [1154, 235] on link "Set as Going" at bounding box center [1180, 242] width 184 height 26
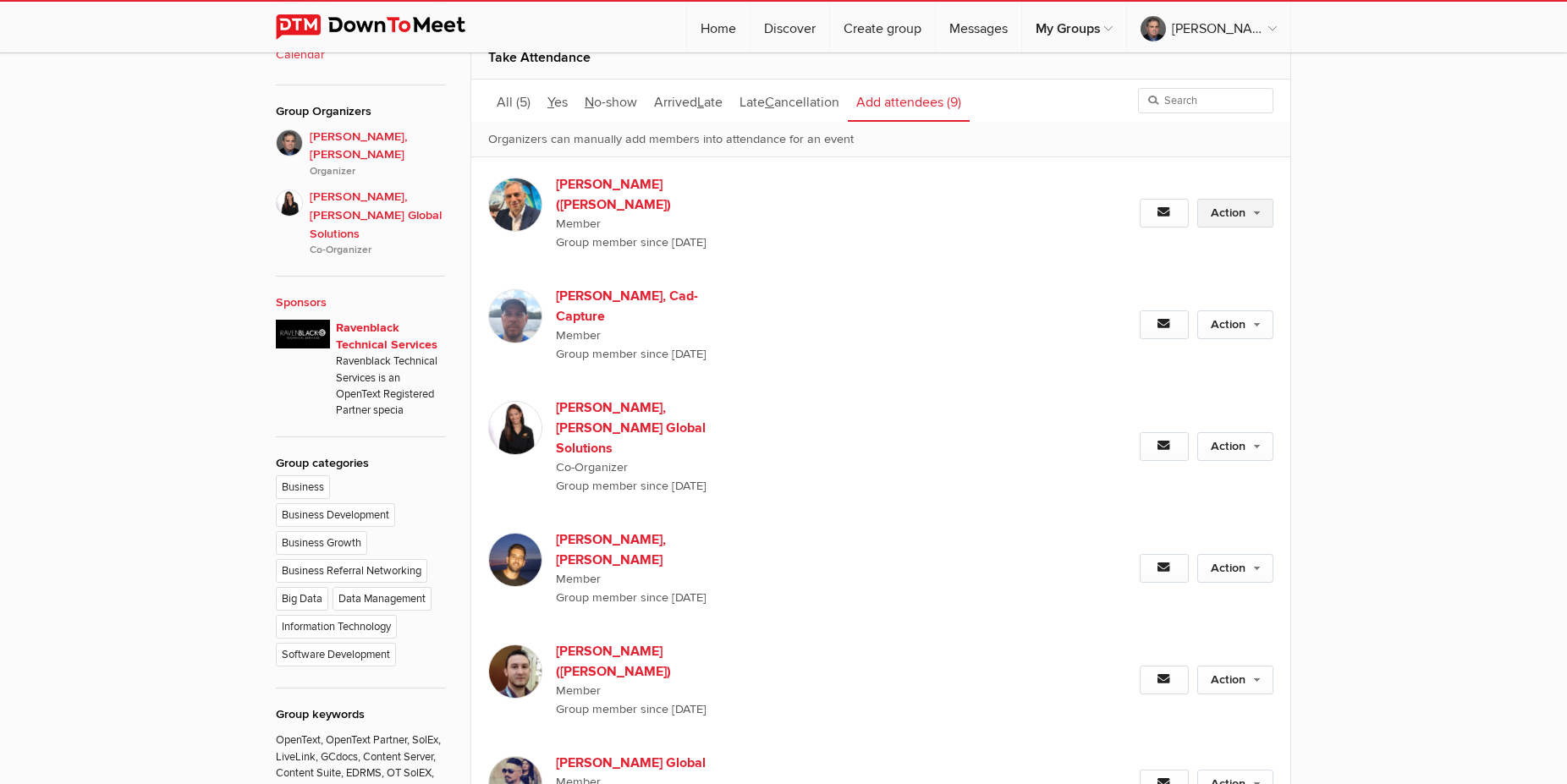
click at [1249, 199] on link "Action" at bounding box center [1235, 213] width 76 height 28
click at [1249, 201] on link "Action" at bounding box center [1235, 213] width 76 height 28
click at [1179, 237] on link "Set as Going" at bounding box center [1180, 249] width 184 height 26
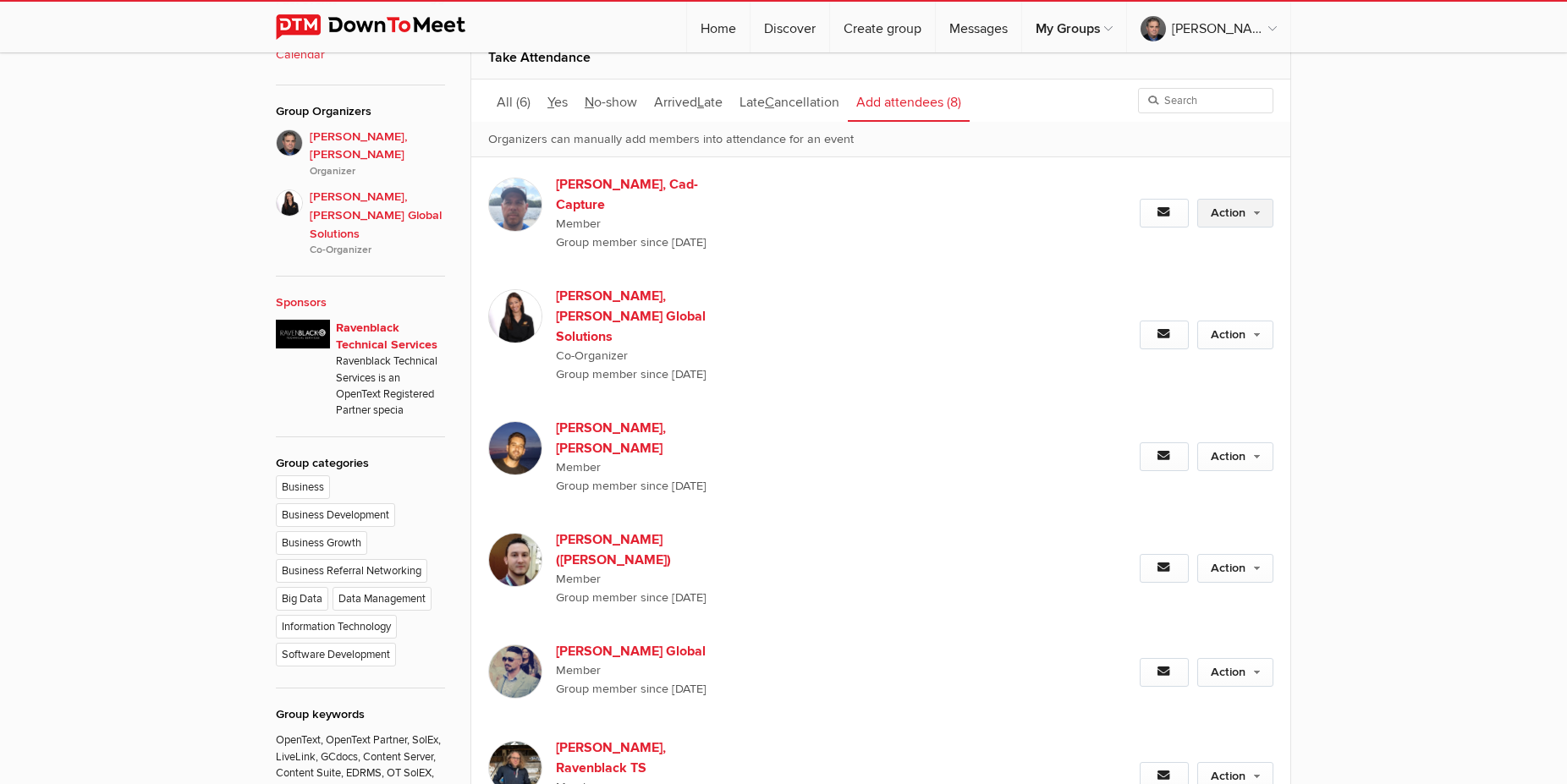
click at [1243, 208] on link "Action" at bounding box center [1235, 213] width 76 height 28
click at [1169, 246] on link "Set as Going" at bounding box center [1180, 249] width 184 height 26
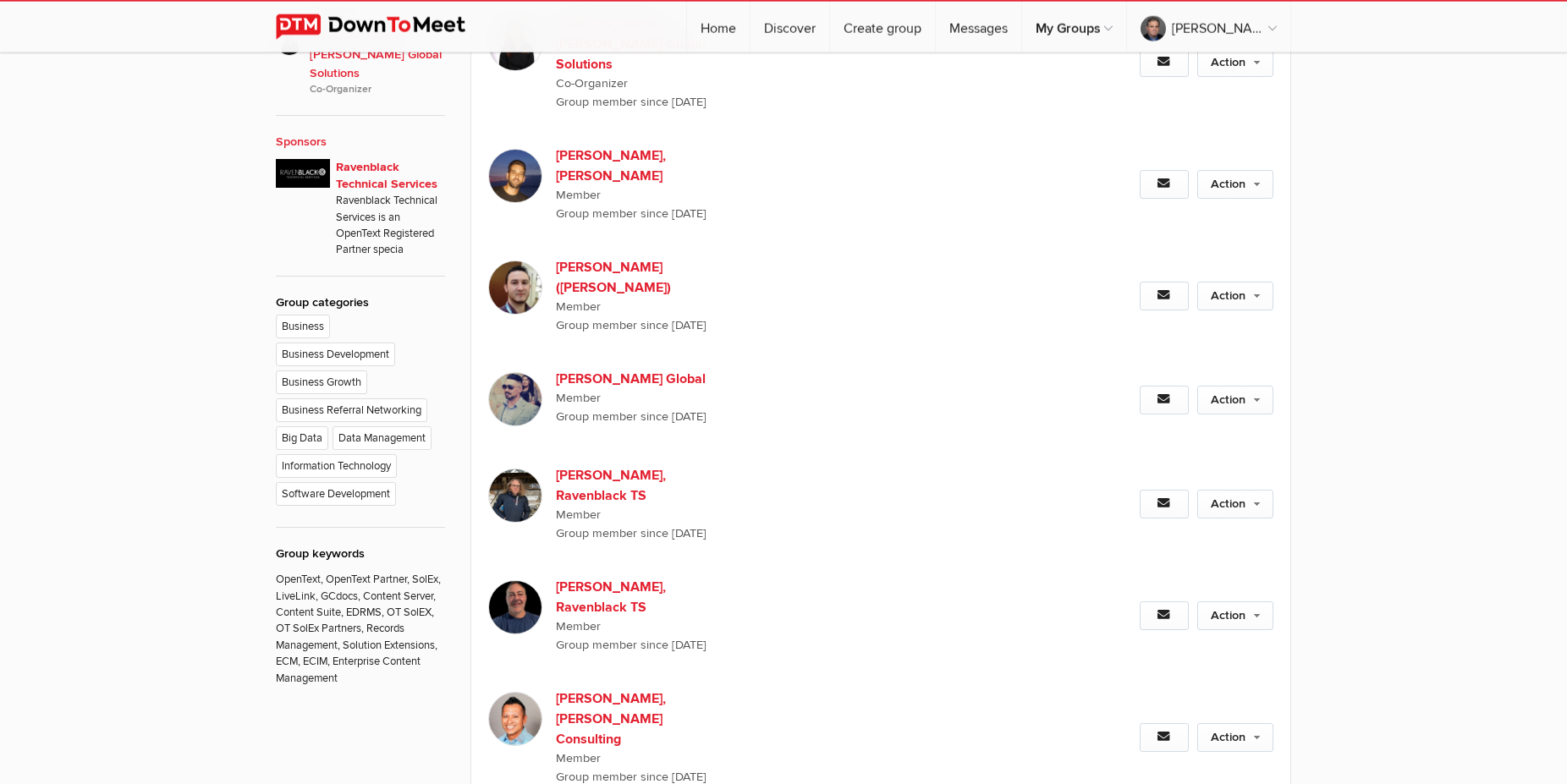
scroll to position [1121, 0]
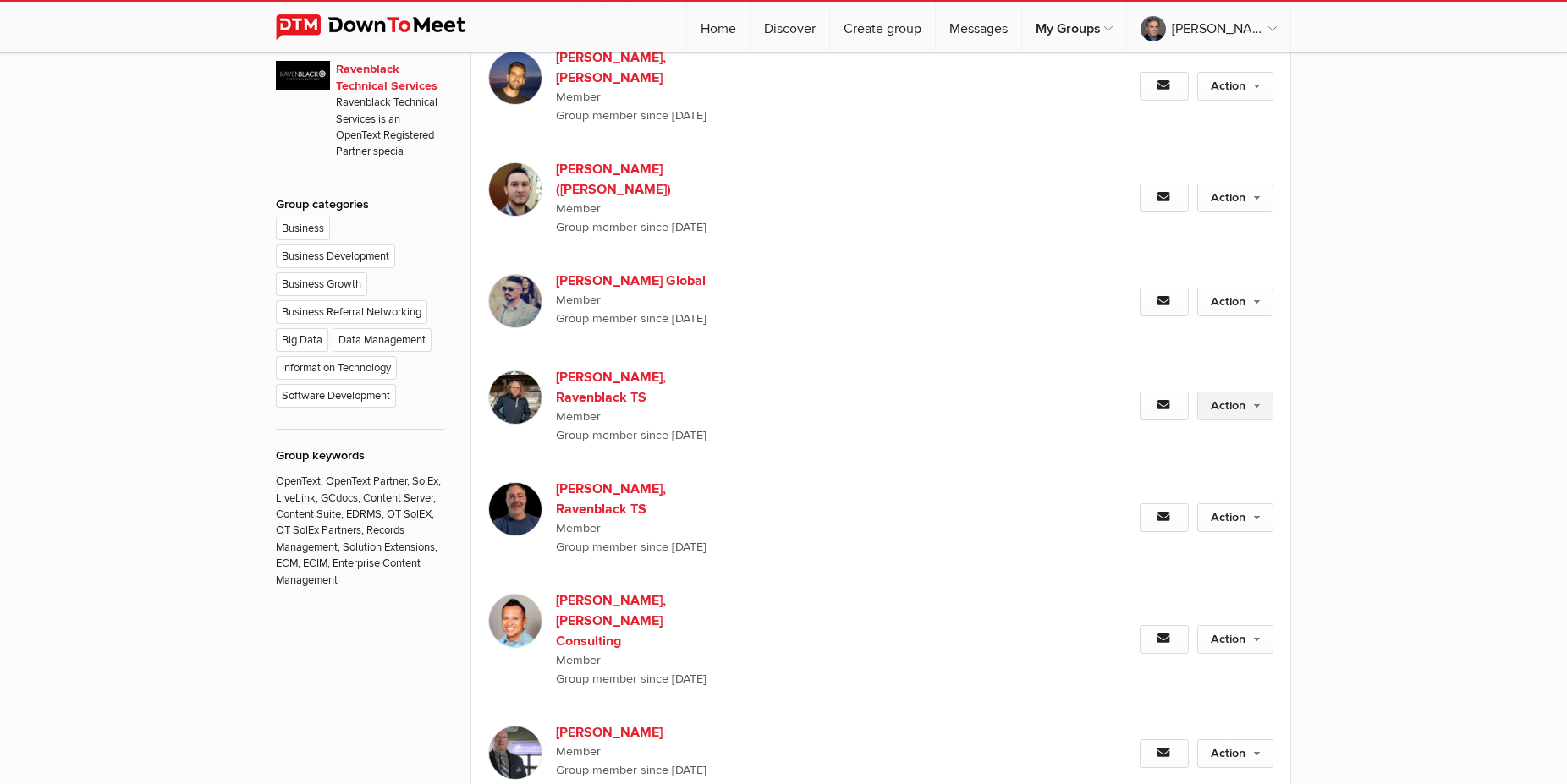
click at [1228, 392] on link "Action" at bounding box center [1235, 405] width 76 height 28
click at [1169, 429] on link "Set as Going" at bounding box center [1180, 442] width 184 height 26
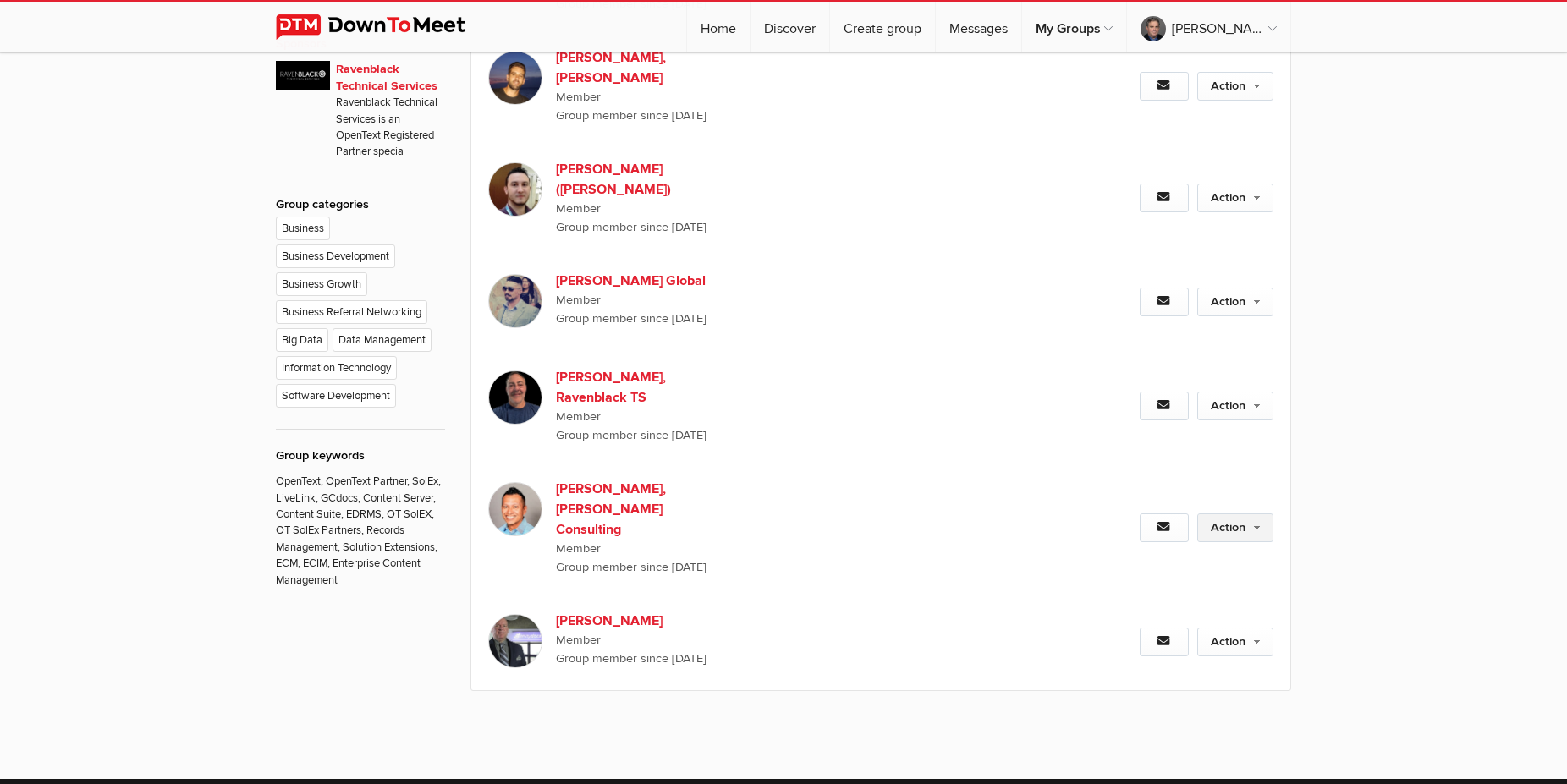
click at [1241, 513] on link "Action" at bounding box center [1235, 527] width 76 height 28
click at [1176, 551] on link "Set as Going" at bounding box center [1180, 564] width 184 height 26
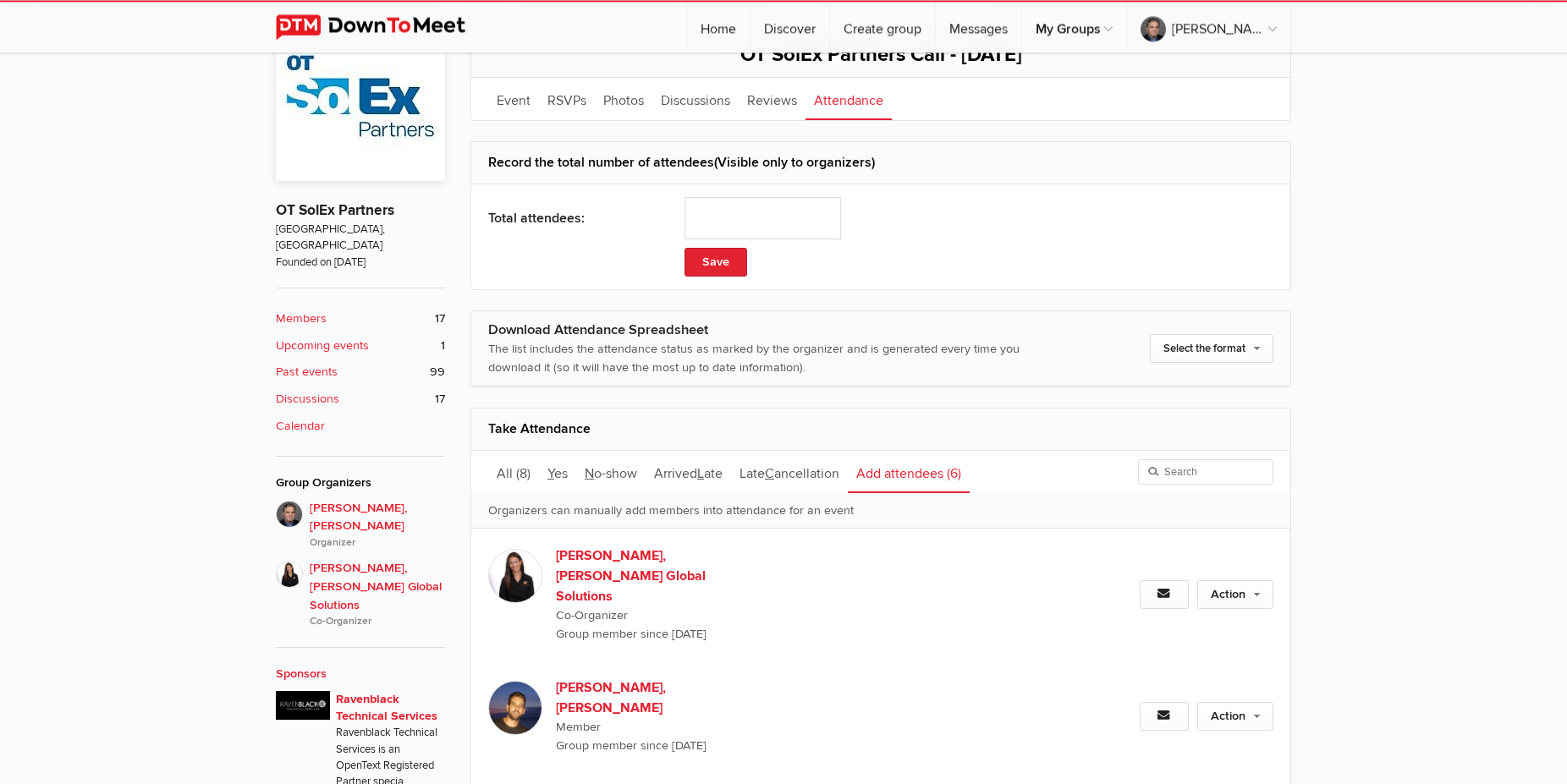
scroll to position [306, 0]
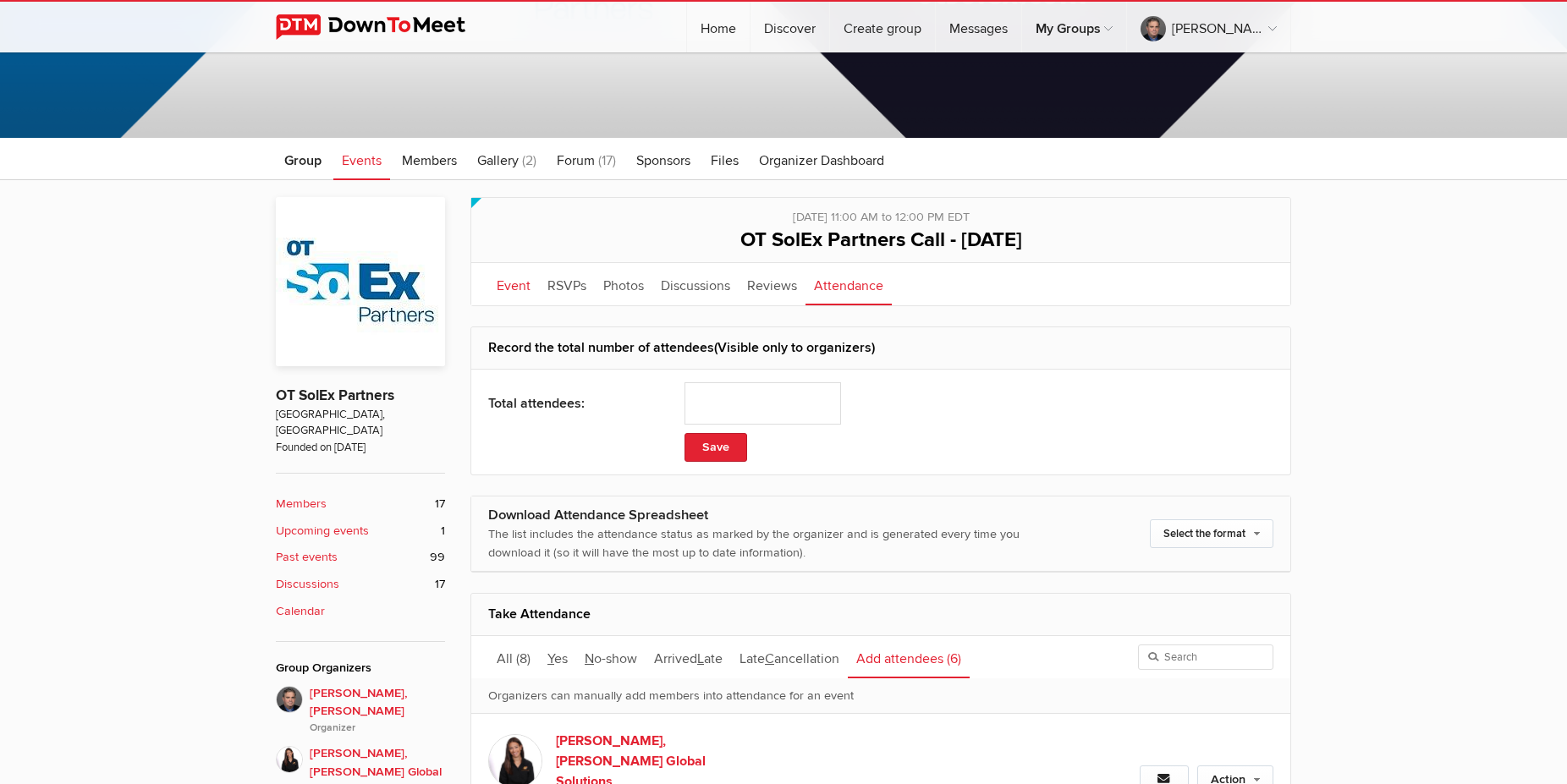
click at [522, 301] on link "Event" at bounding box center [513, 284] width 50 height 42
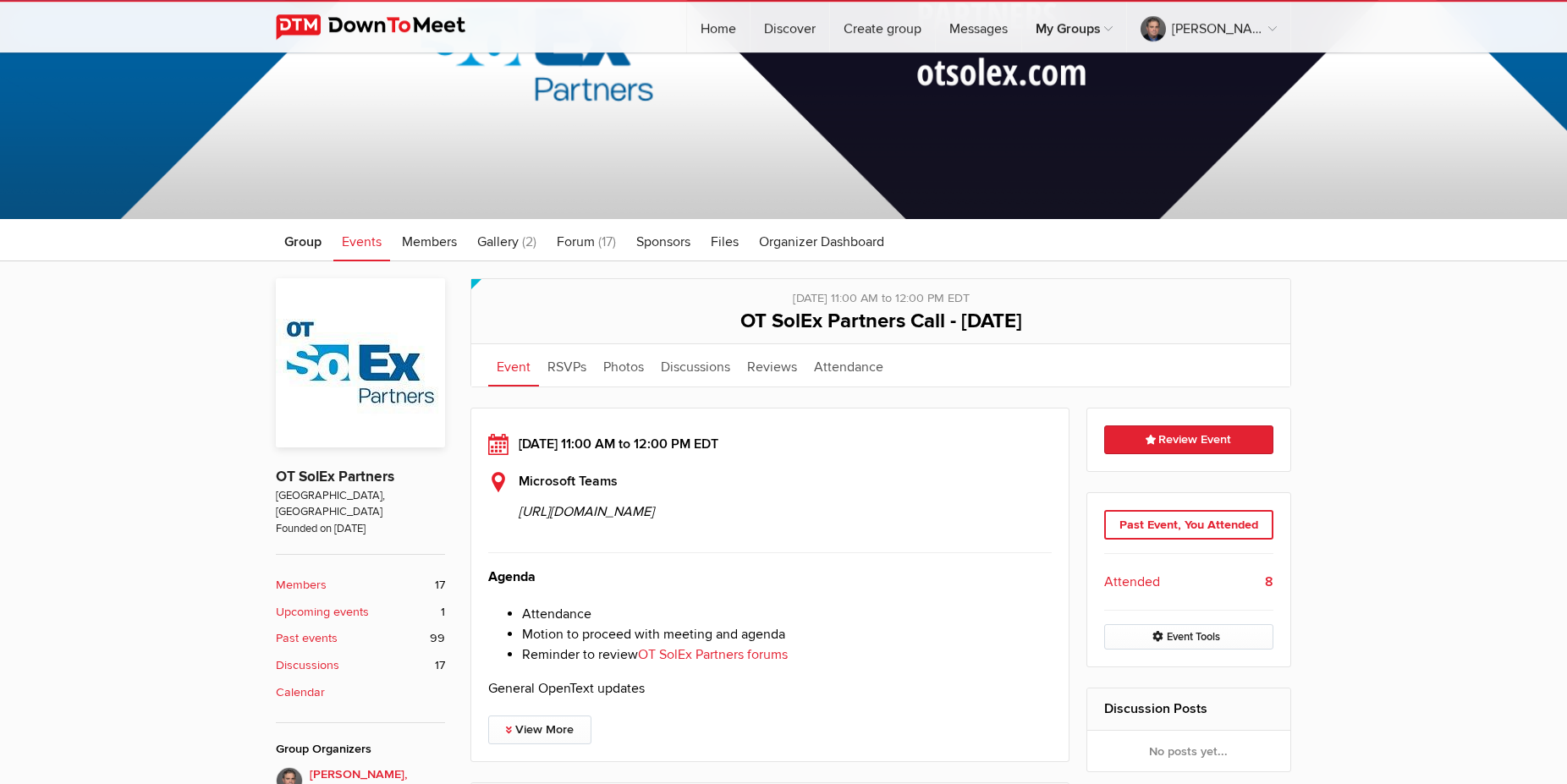
scroll to position [220, 0]
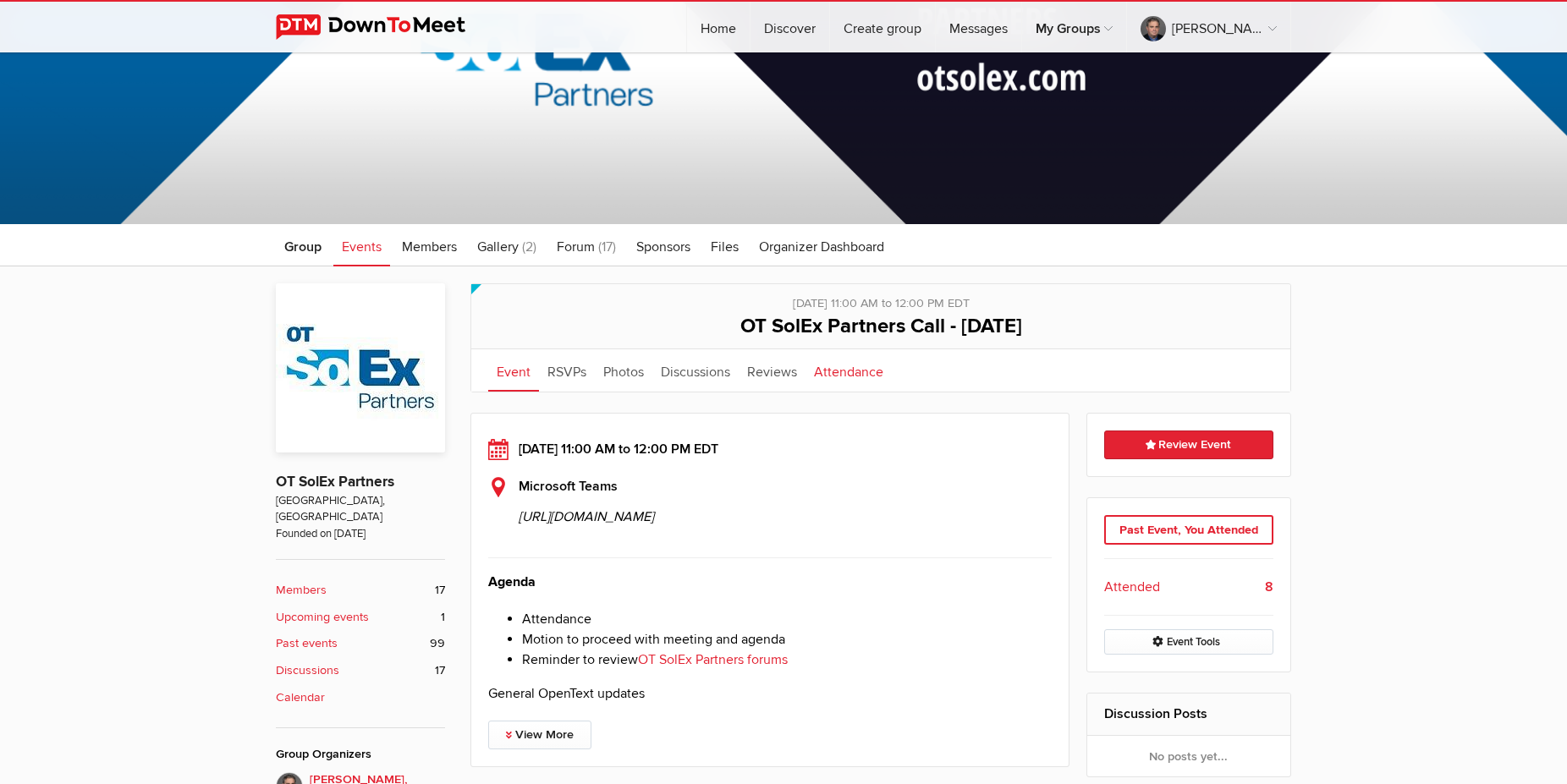
click at [841, 378] on link "Attendance" at bounding box center [849, 370] width 86 height 42
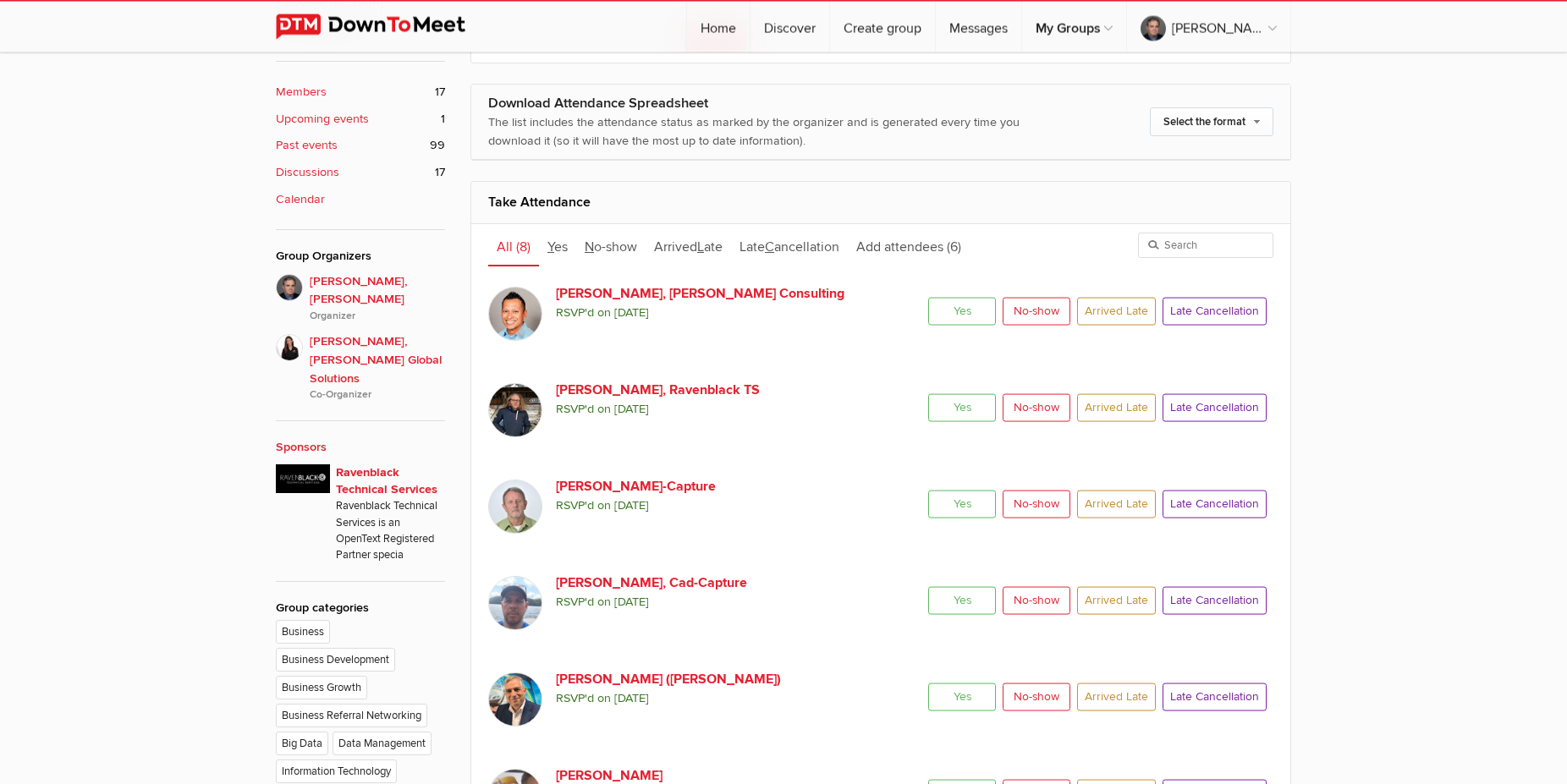
scroll to position [823, 0]
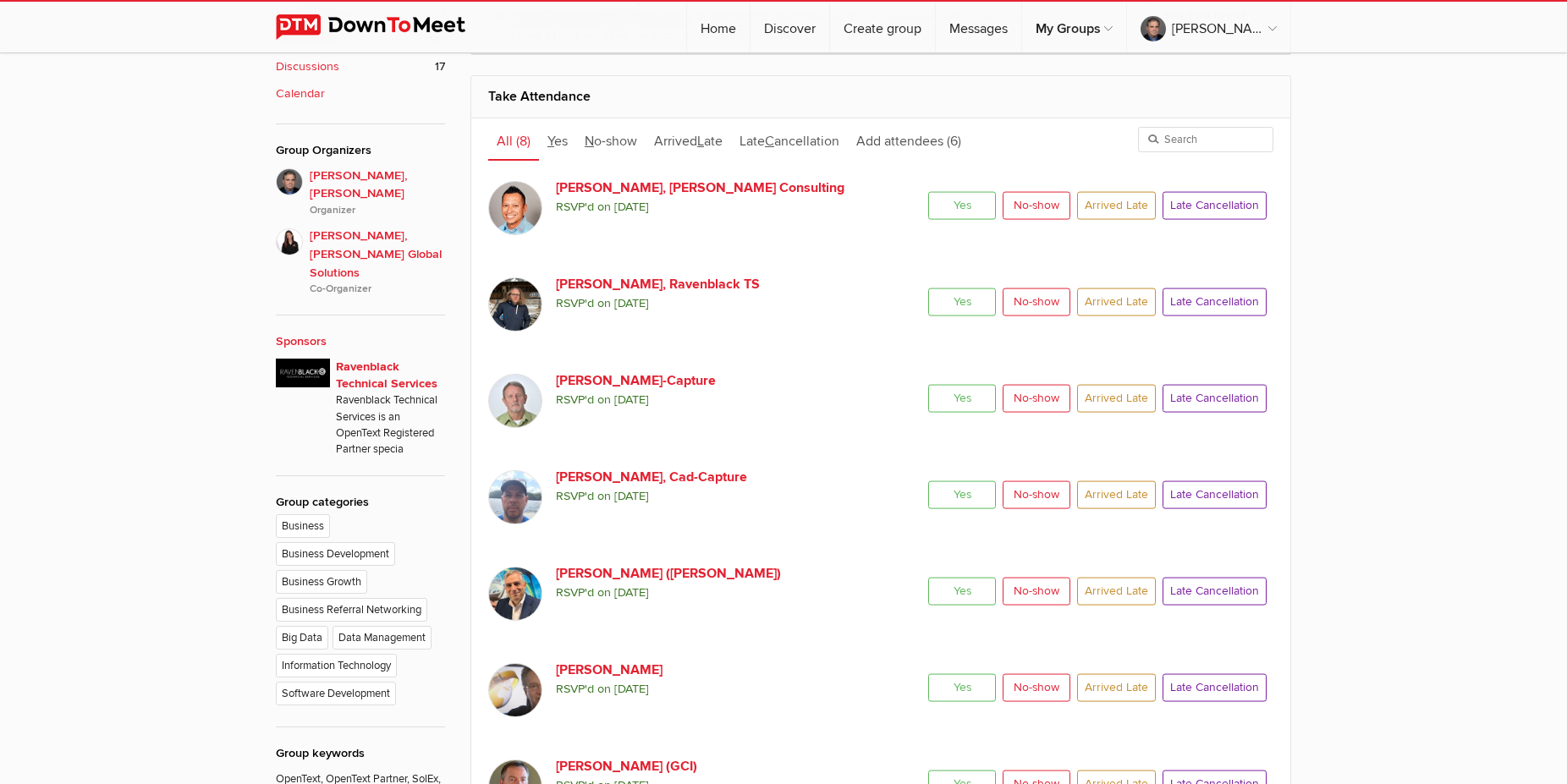
click at [953, 210] on span "Yes" at bounding box center [962, 204] width 68 height 28
click at [928, 191] on input "Yes" at bounding box center [928, 190] width 1 height 1
radio input "true"
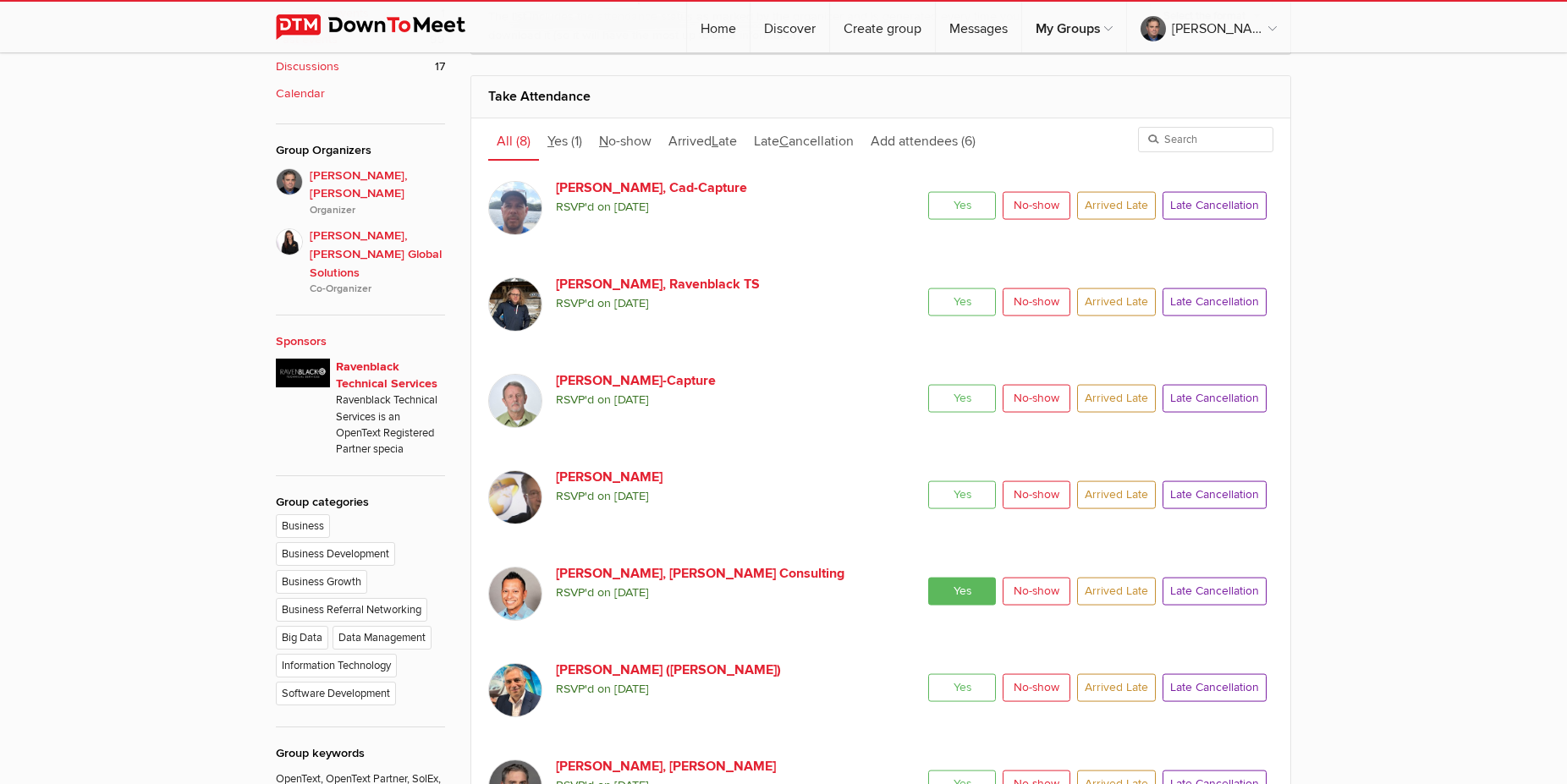
click at [966, 303] on span "Yes" at bounding box center [962, 302] width 68 height 28
click at [928, 288] on input "Yes" at bounding box center [928, 287] width 1 height 1
radio input "true"
click at [963, 209] on span "Yes" at bounding box center [962, 204] width 68 height 28
click at [928, 191] on input "Yes" at bounding box center [928, 190] width 1 height 1
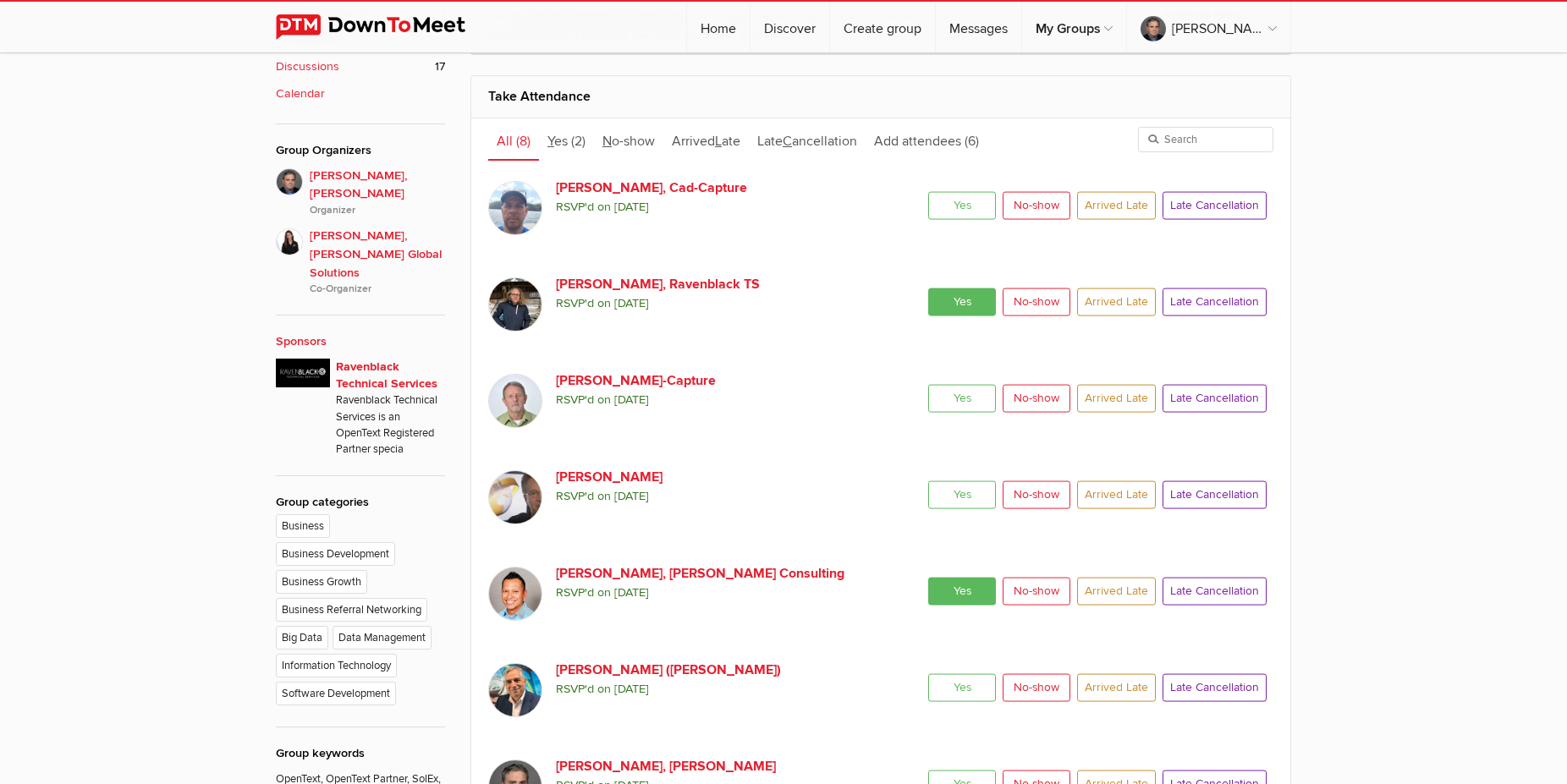
radio input "true"
click at [945, 490] on span "Yes" at bounding box center [962, 494] width 68 height 28
click at [928, 480] on input "Yes" at bounding box center [928, 480] width 1 height 1
radio input "true"
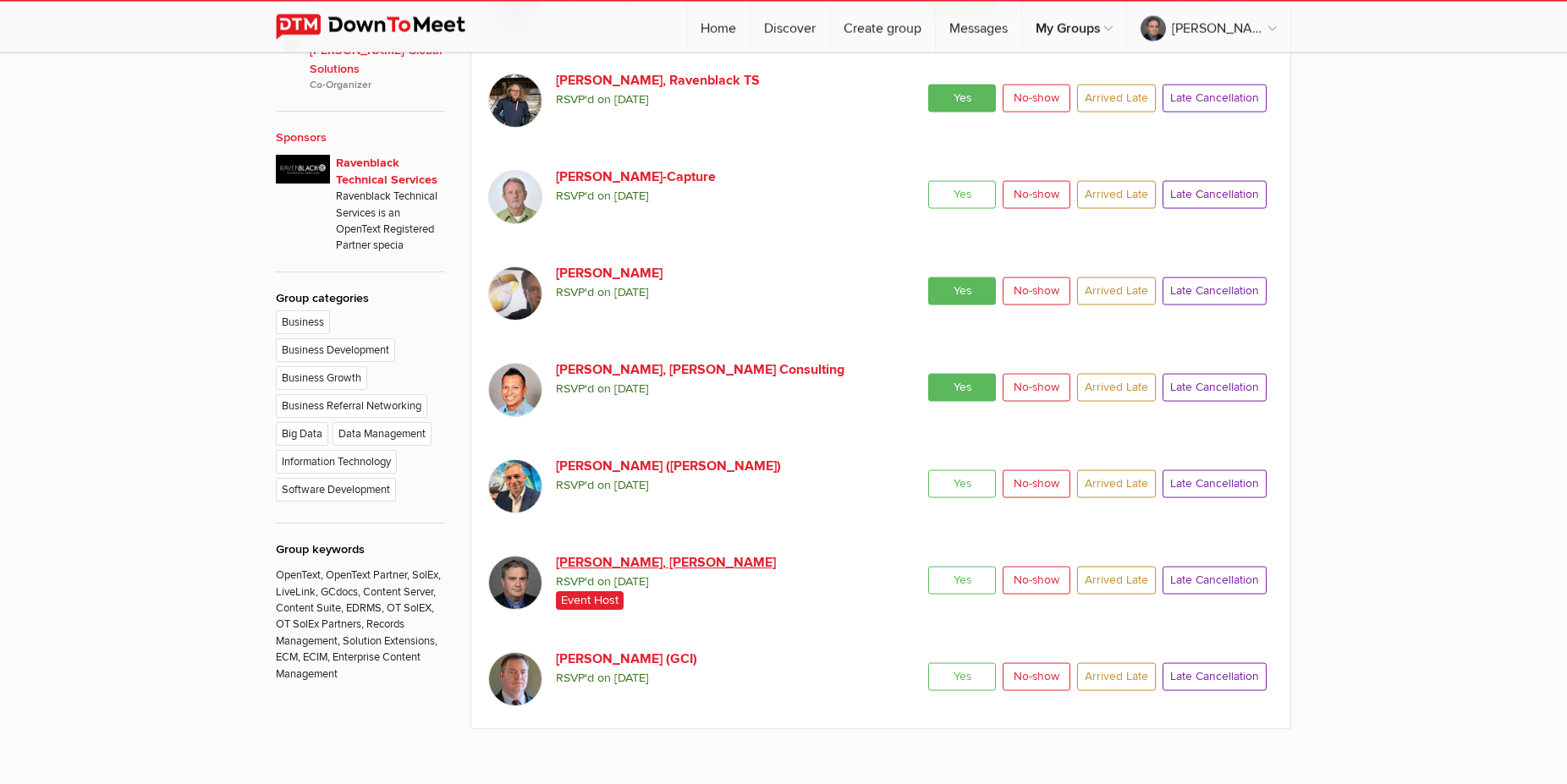
scroll to position [1082, 0]
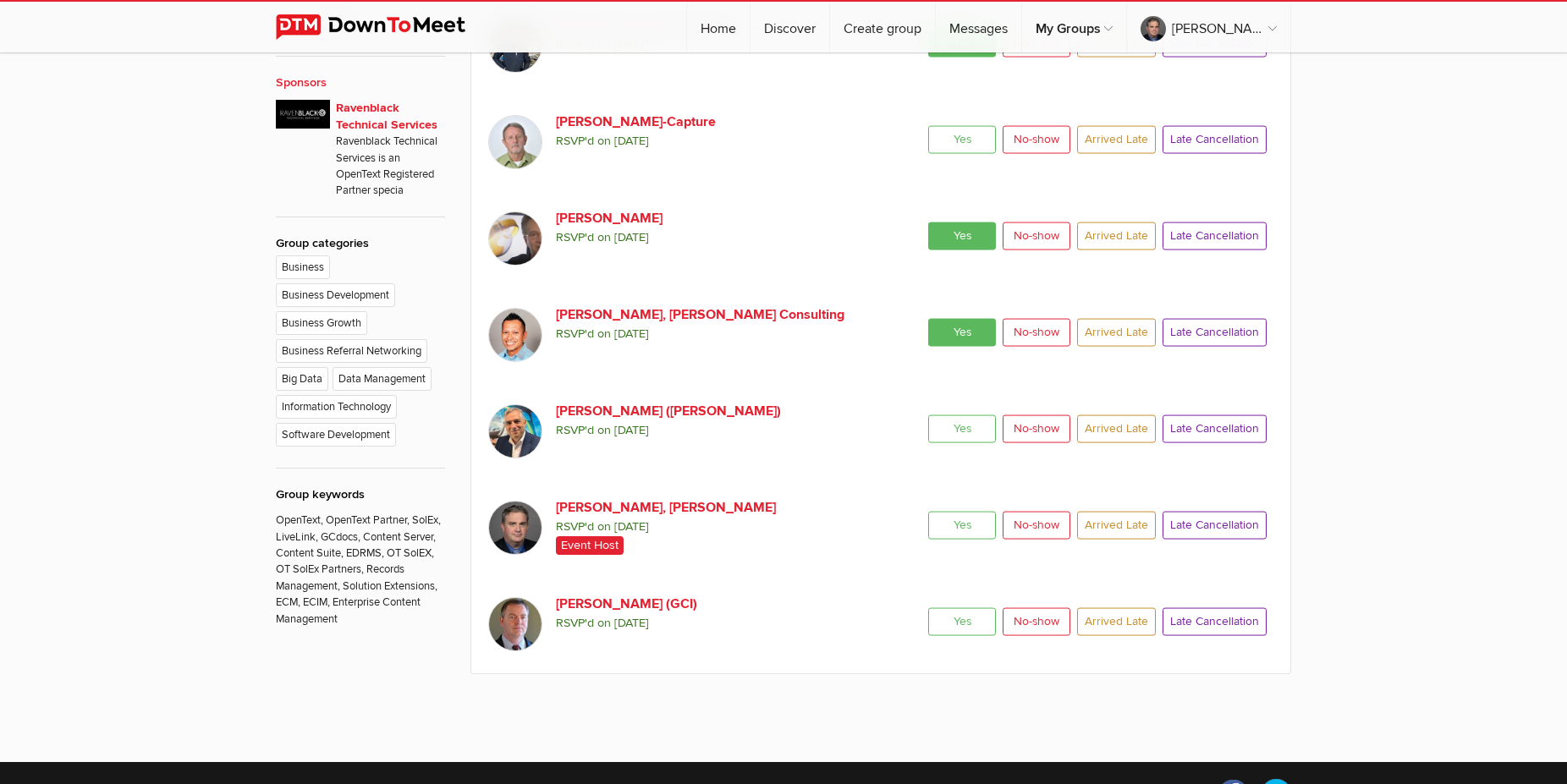
click at [956, 433] on span "Yes" at bounding box center [962, 428] width 68 height 28
click at [928, 414] on input "Yes" at bounding box center [928, 414] width 1 height 1
radio input "true"
click at [957, 623] on span "Yes" at bounding box center [962, 621] width 68 height 28
click at [928, 607] on input "Yes" at bounding box center [928, 606] width 1 height 1
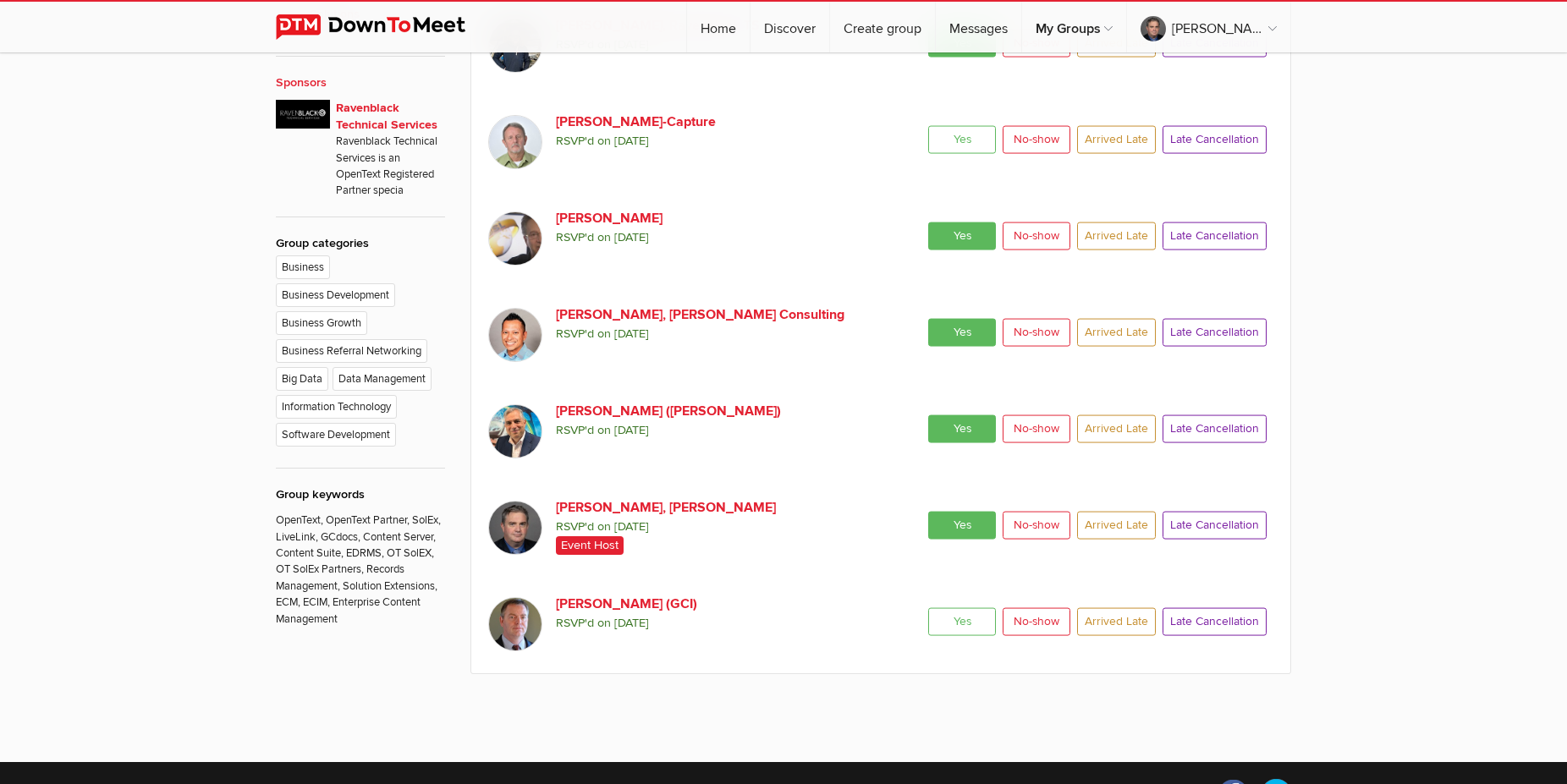
radio input "true"
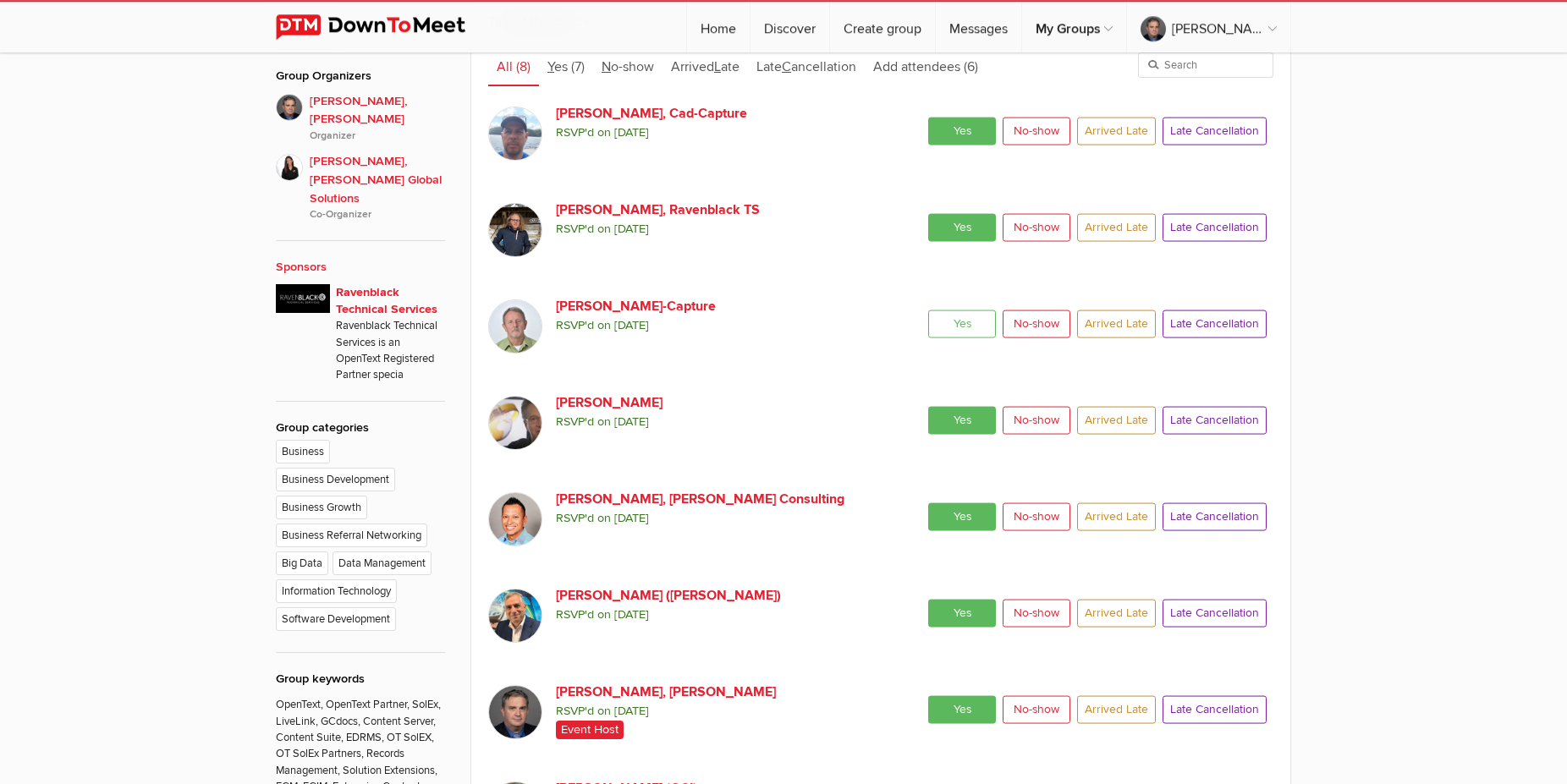
scroll to position [910, 0]
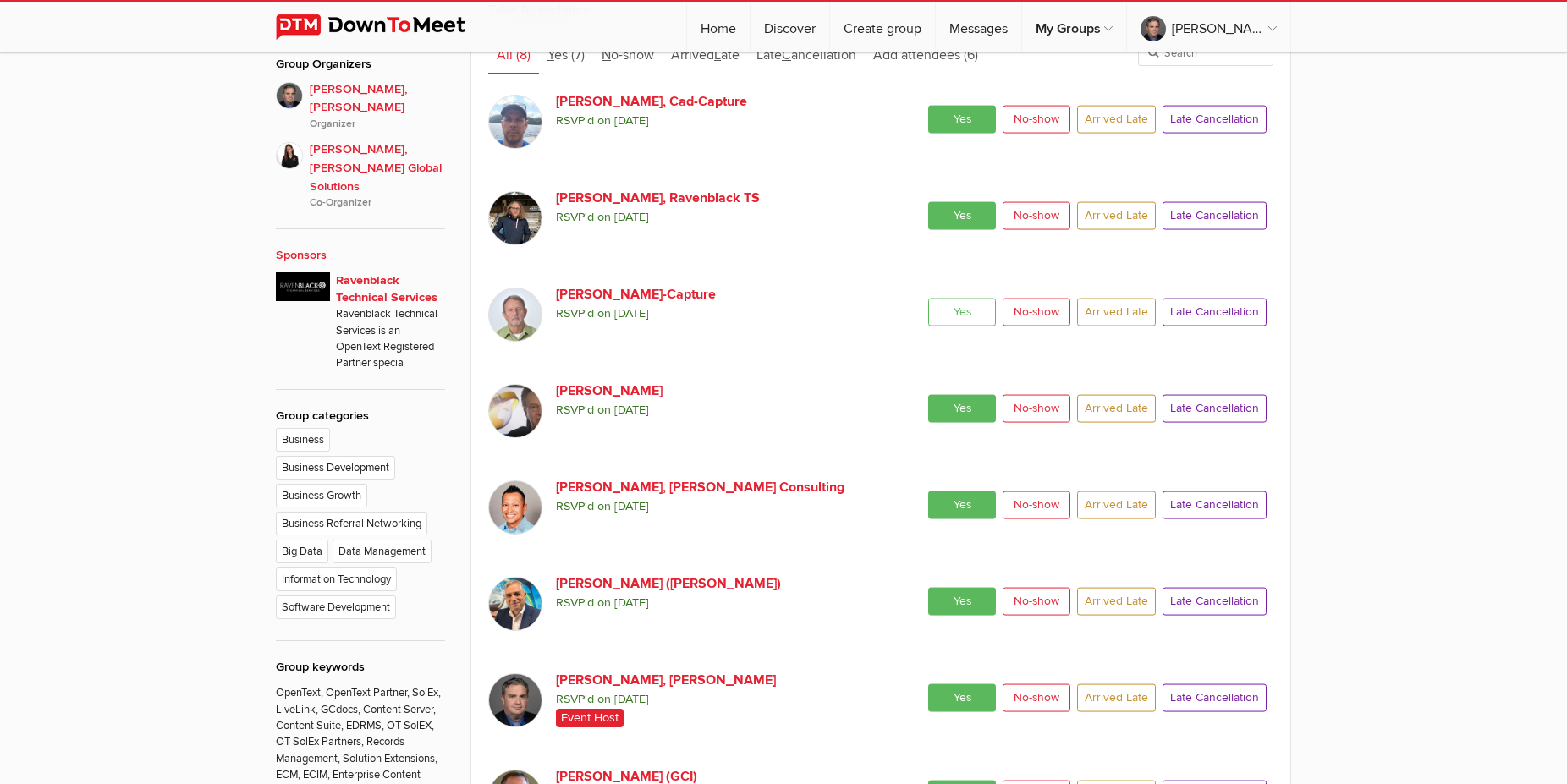
click at [1036, 316] on span "No-show" at bounding box center [1037, 312] width 68 height 28
click at [1003, 298] on input "No-show" at bounding box center [1002, 297] width 1 height 1
radio input "true"
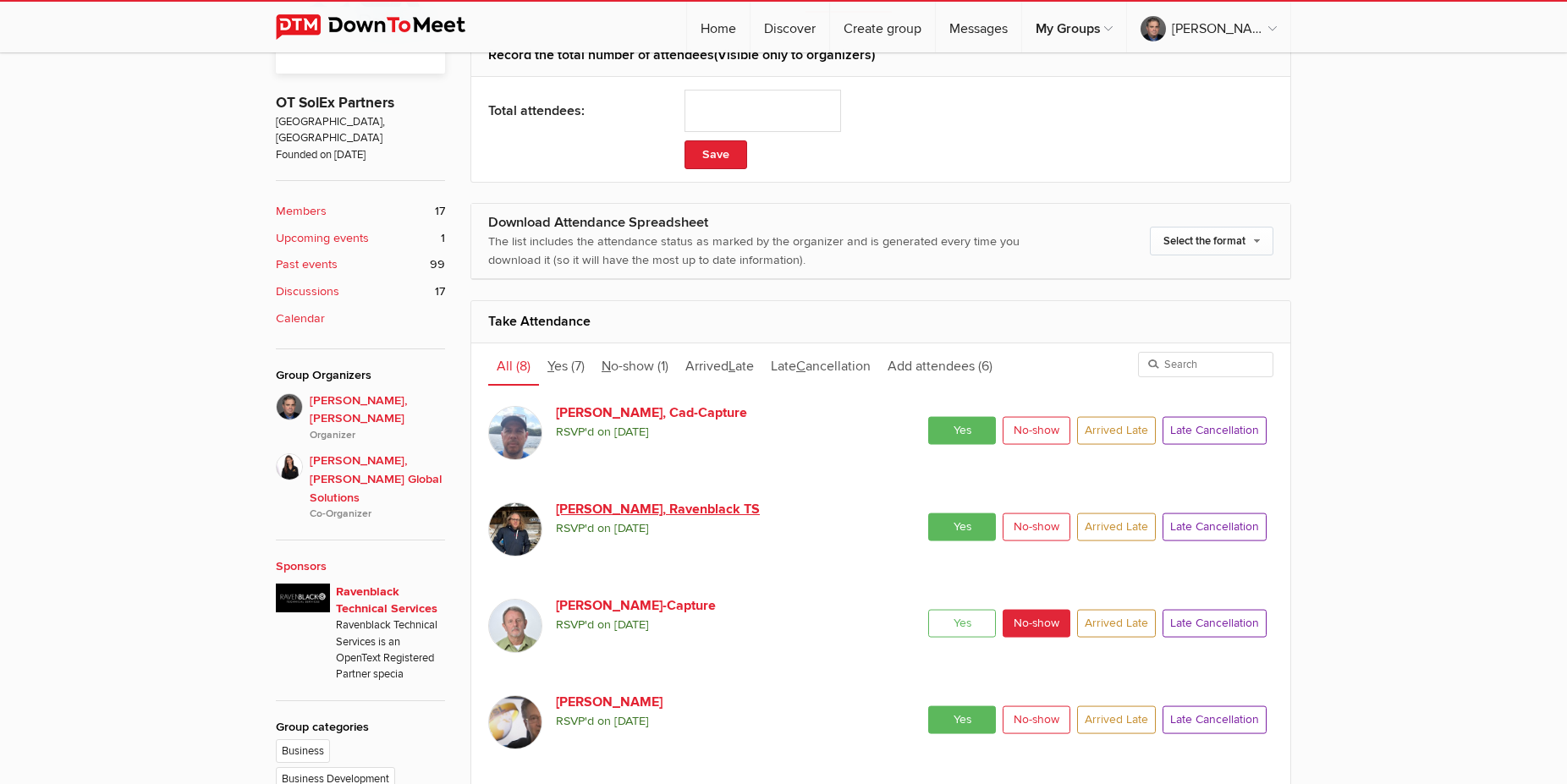
scroll to position [168, 0]
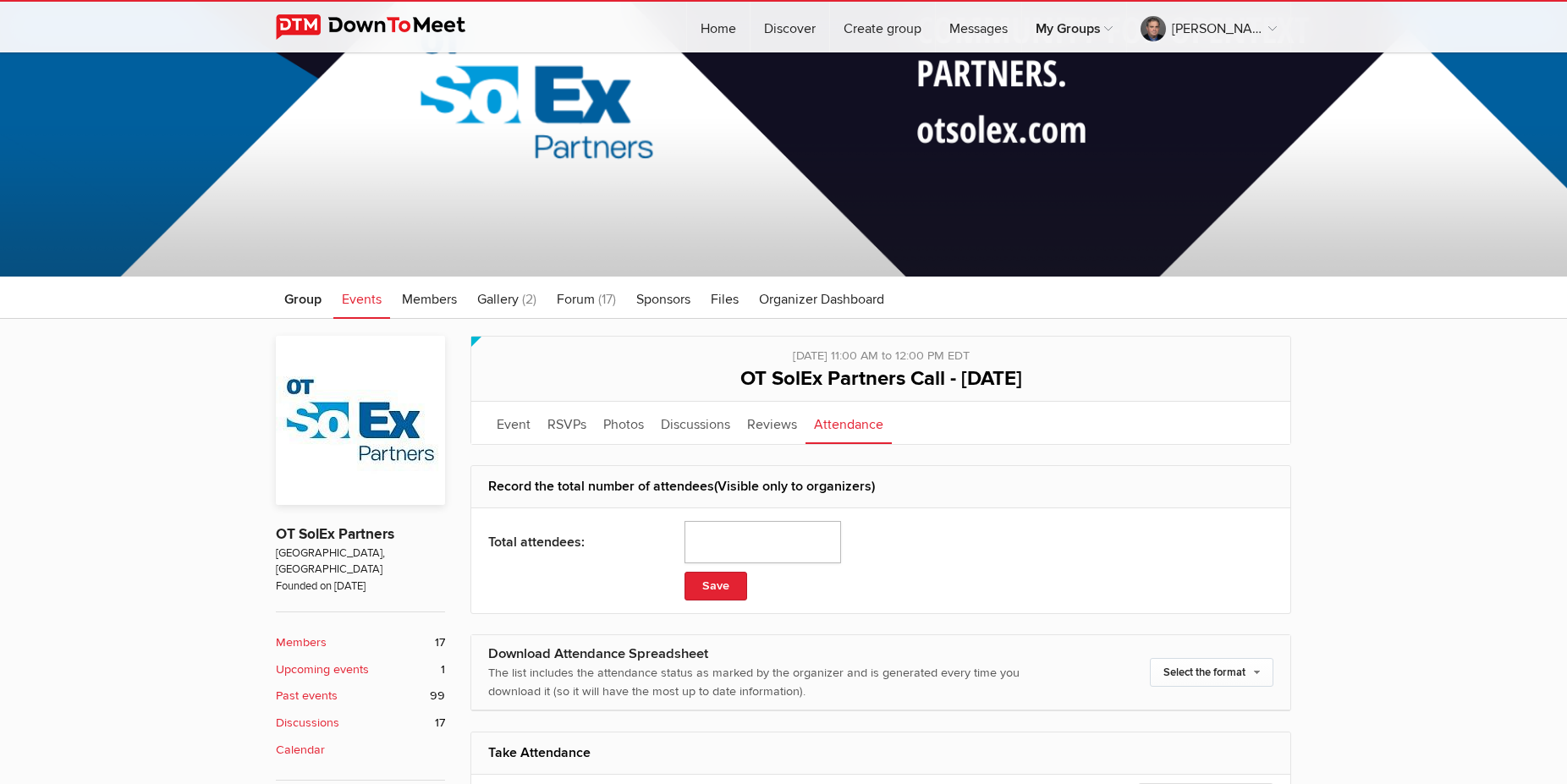
click at [729, 536] on input "number" at bounding box center [762, 542] width 157 height 42
type input "8"
click at [717, 581] on button "Save" at bounding box center [716, 585] width 62 height 28
click at [509, 429] on link "Event" at bounding box center [513, 423] width 50 height 42
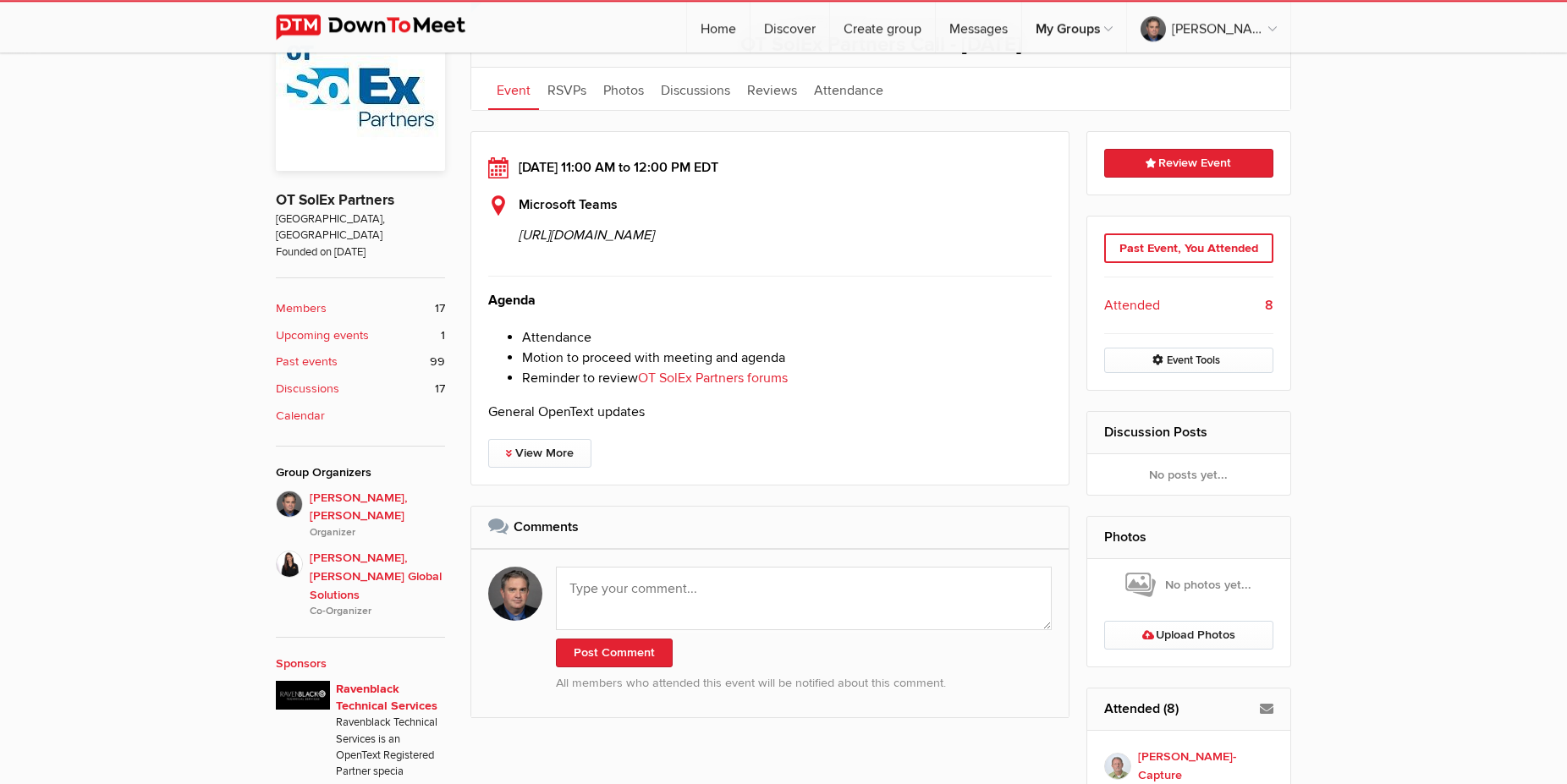
scroll to position [340, 0]
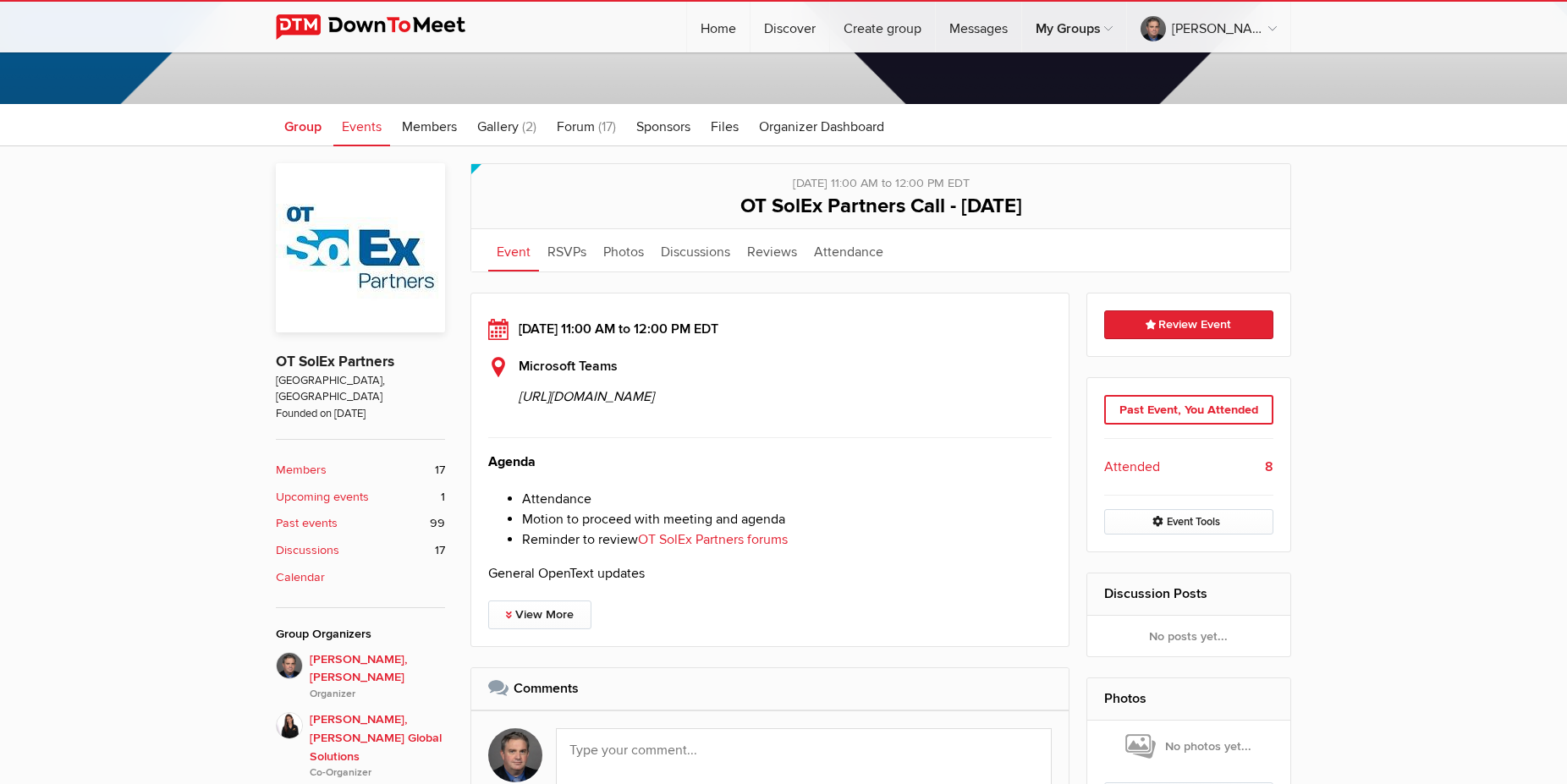
click at [296, 136] on link "Group" at bounding box center [303, 125] width 54 height 42
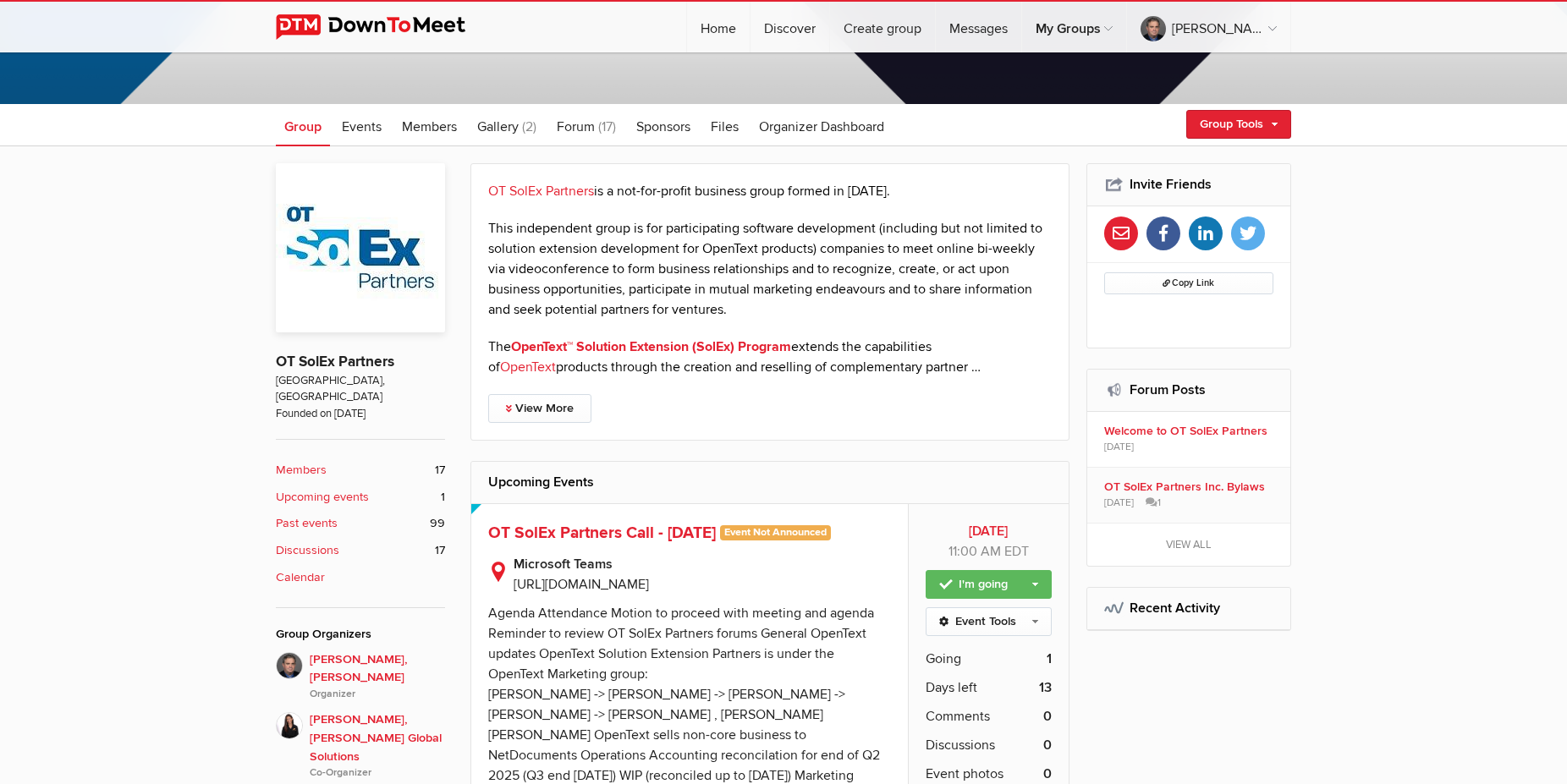
scroll to position [599, 0]
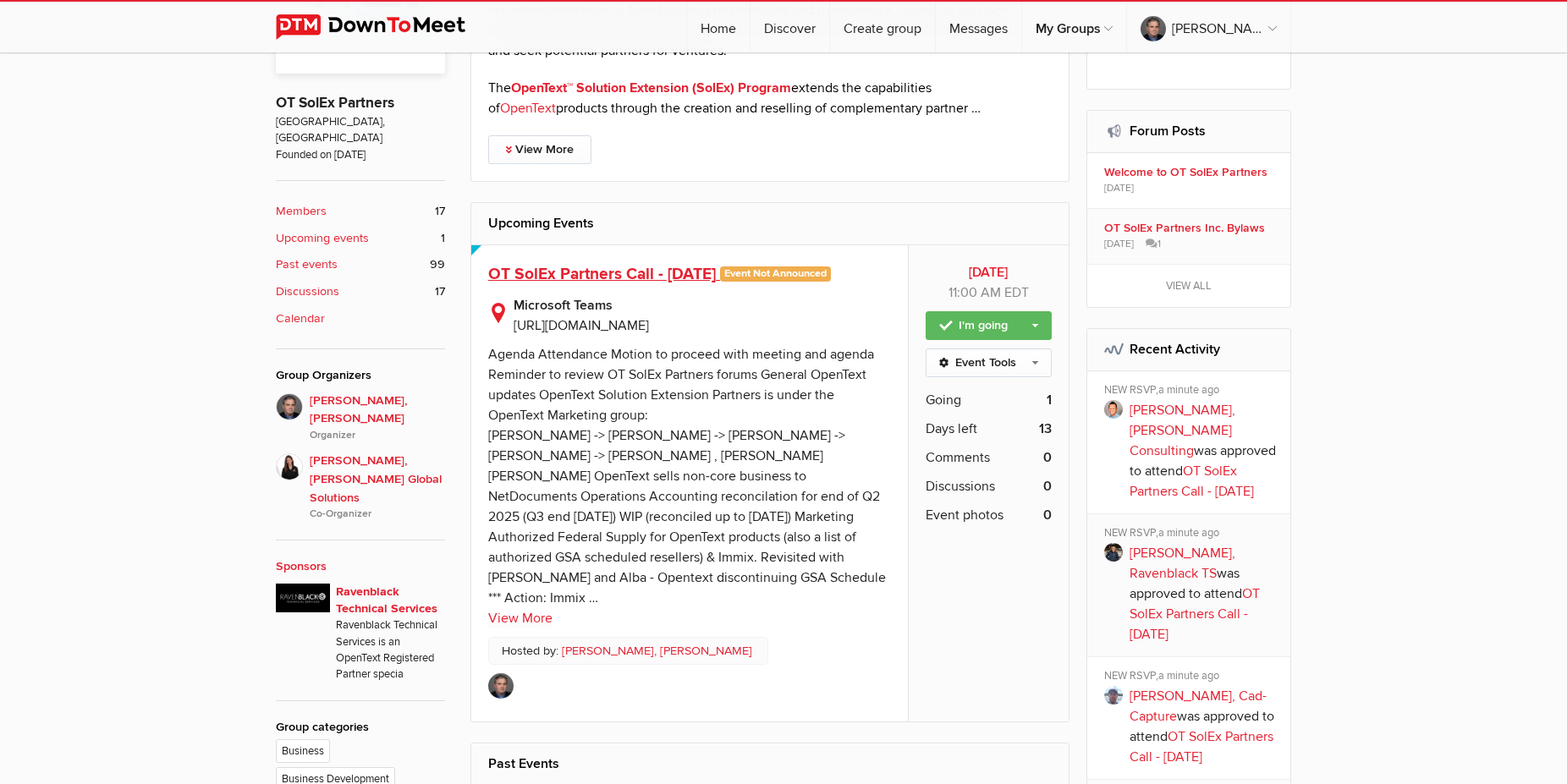
click at [604, 274] on span "OT SolEx Partners Call - [DATE]" at bounding box center [602, 274] width 228 height 20
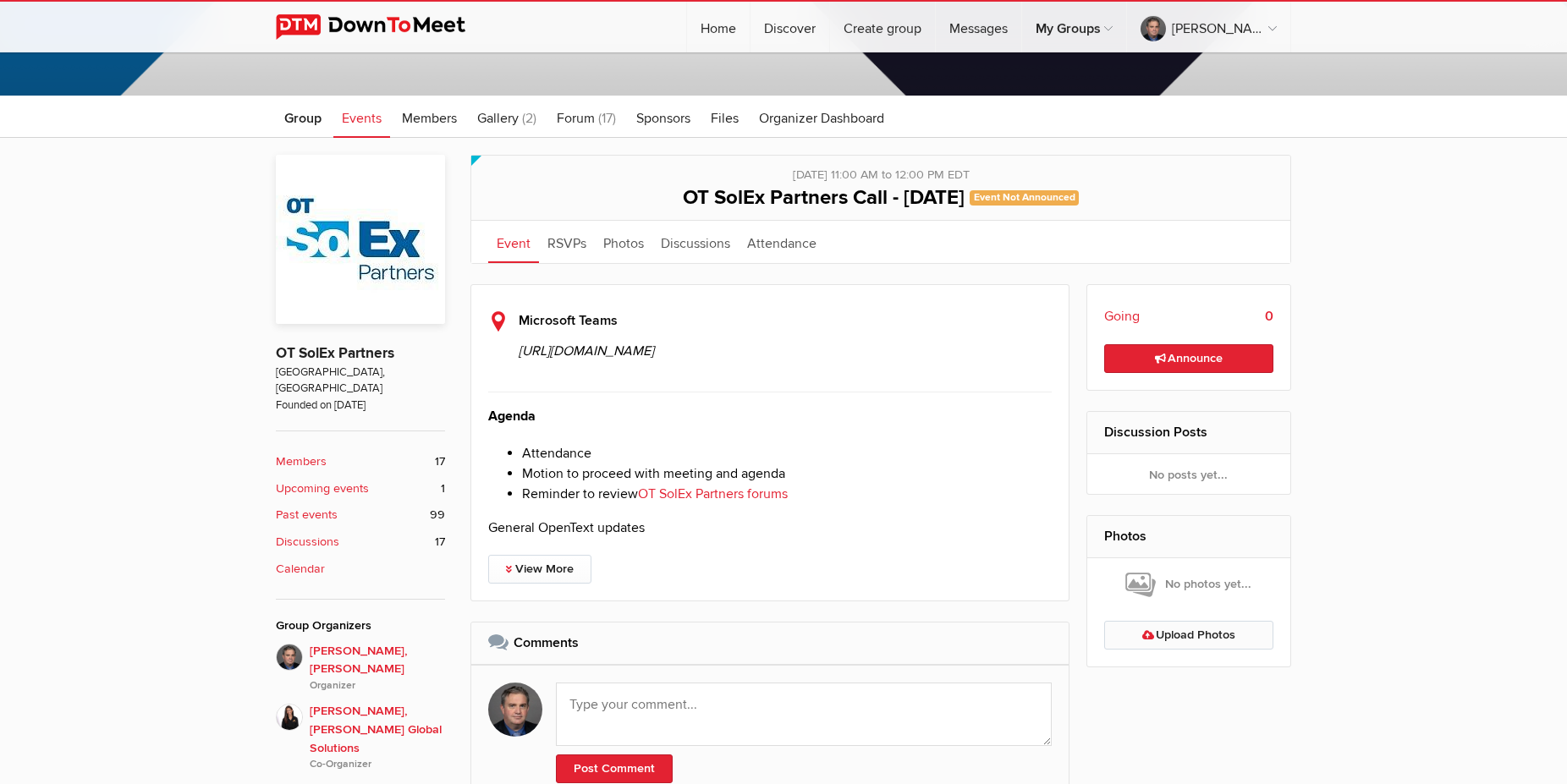
scroll to position [431, 0]
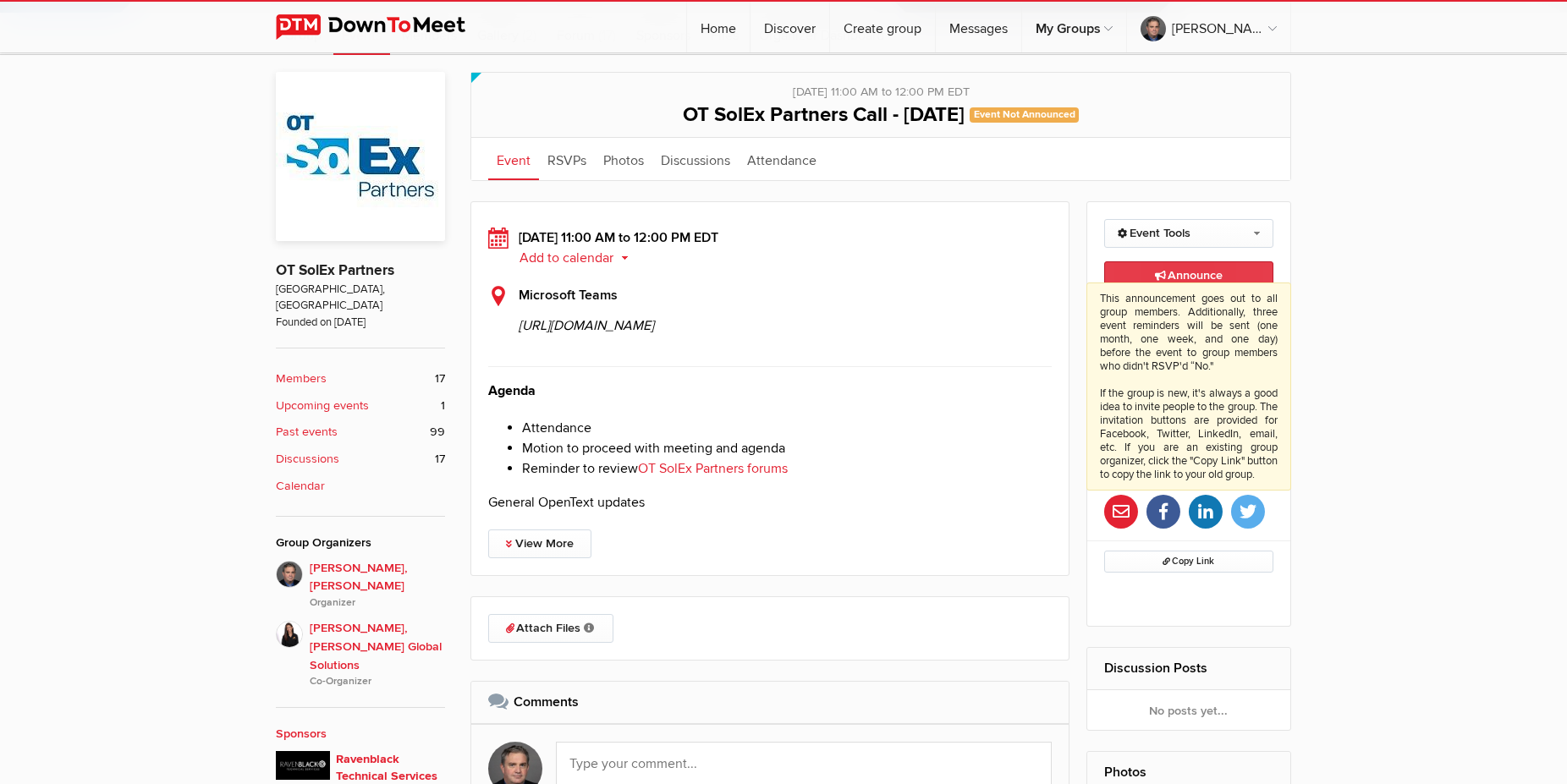
click at [1189, 275] on span "Announce This announcement goes out to all group members. Additionally, three e…" at bounding box center [1189, 275] width 68 height 15
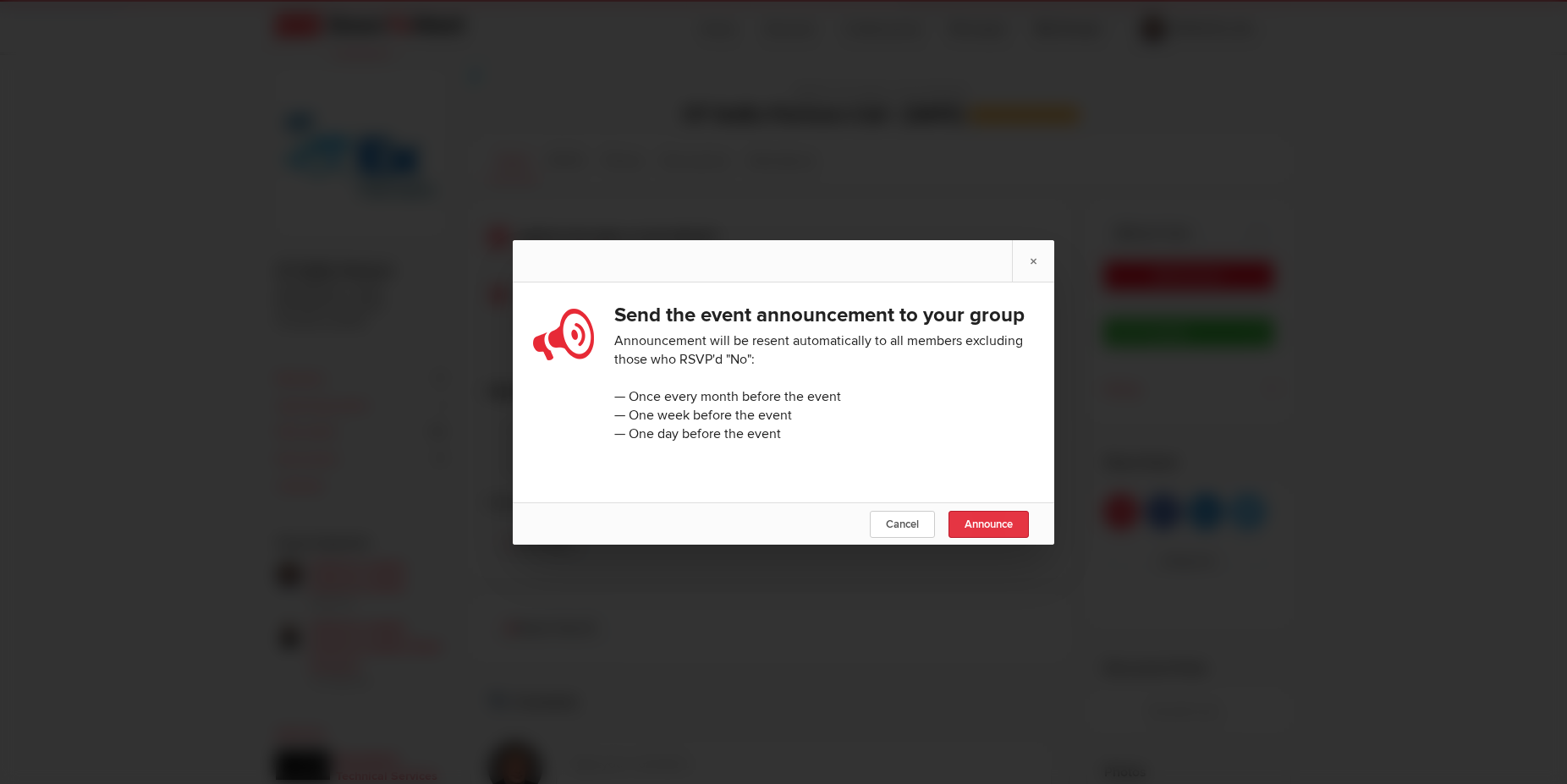
click at [969, 531] on span "Announce" at bounding box center [988, 524] width 49 height 14
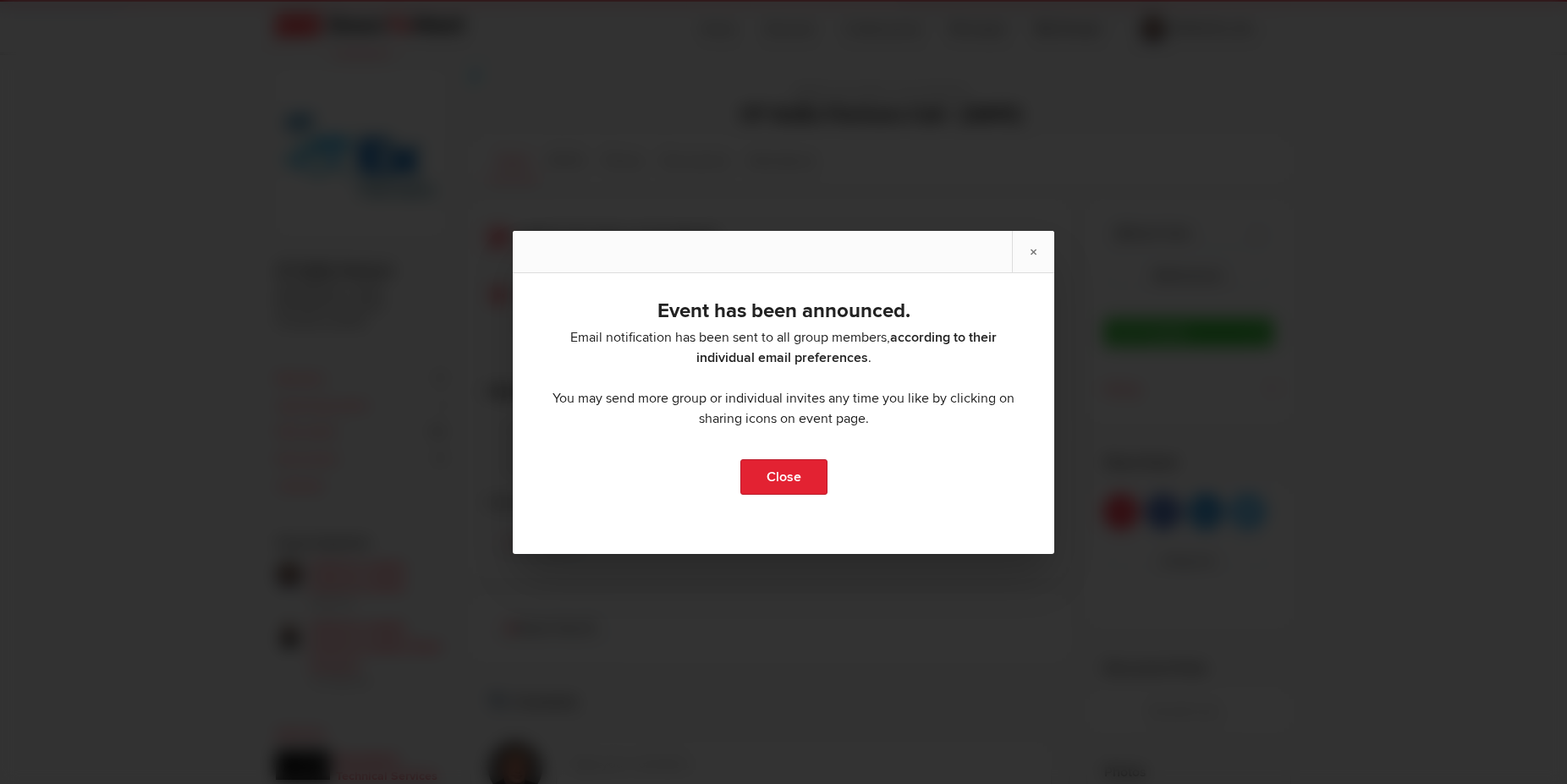
click at [838, 478] on div "Close" at bounding box center [784, 477] width 541 height 36
click at [783, 480] on link "Close" at bounding box center [784, 477] width 87 height 36
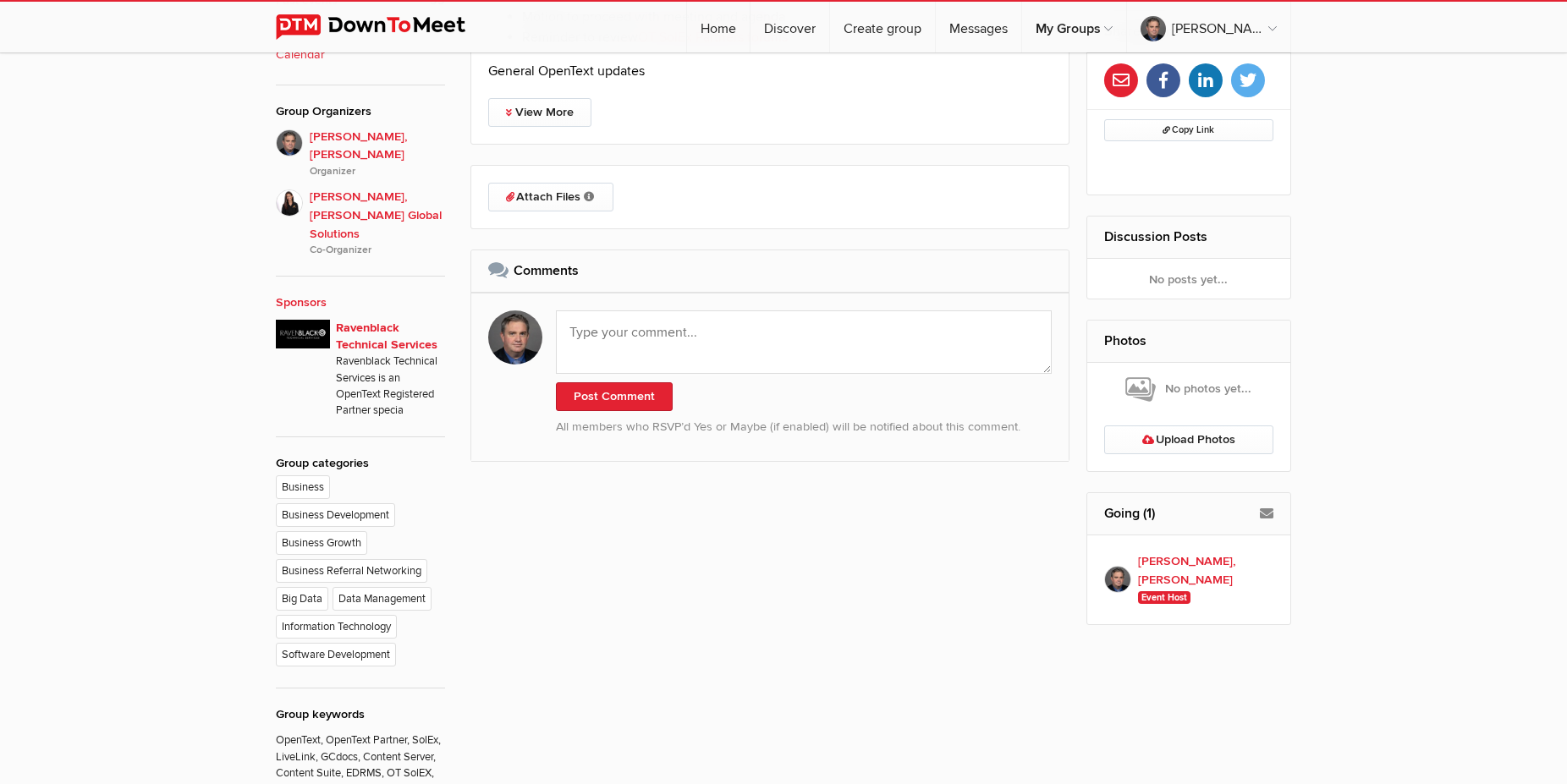
scroll to position [259, 0]
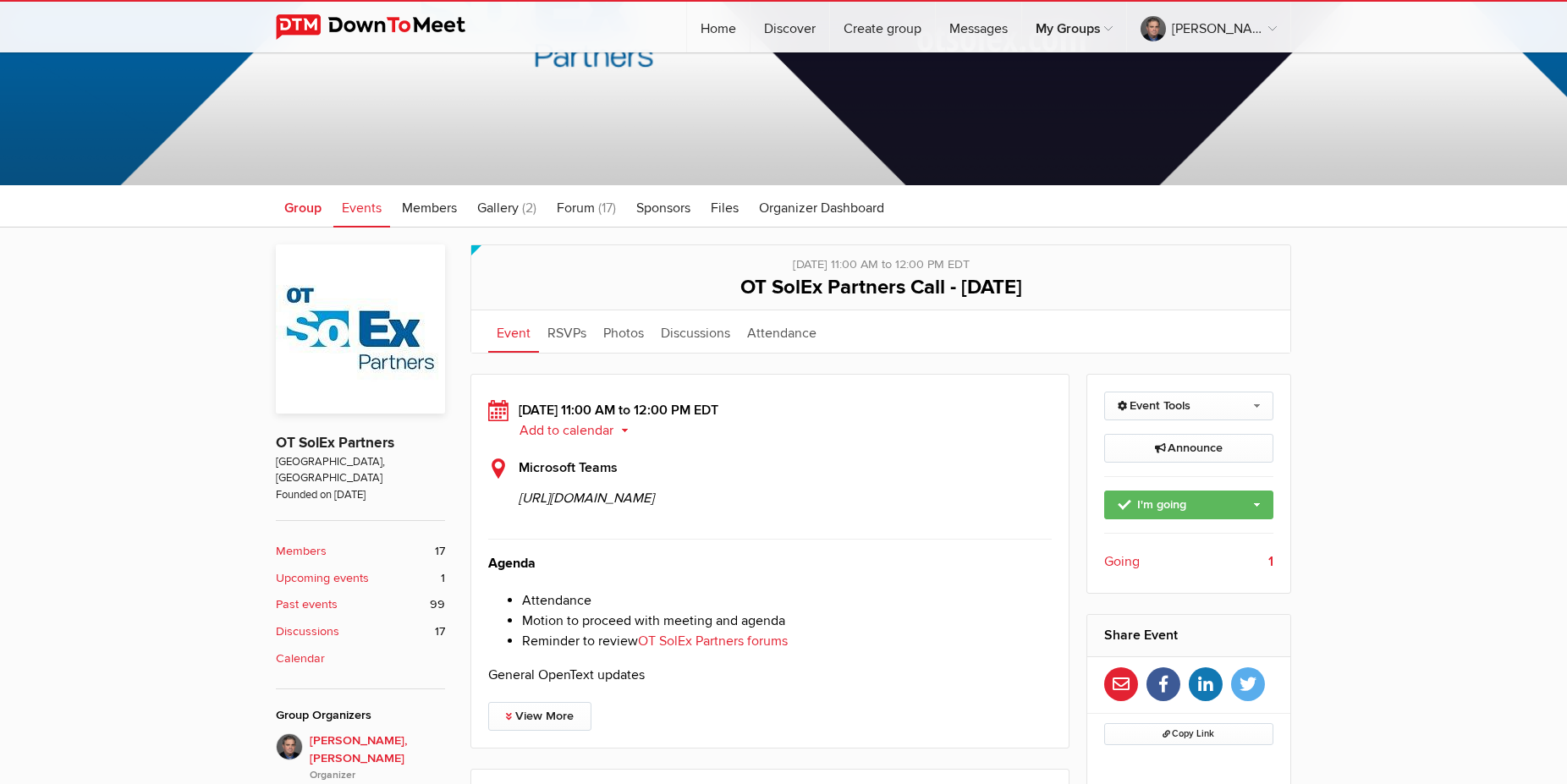
click at [304, 207] on span "Group" at bounding box center [303, 208] width 38 height 17
